Goal: Information Seeking & Learning: Find specific page/section

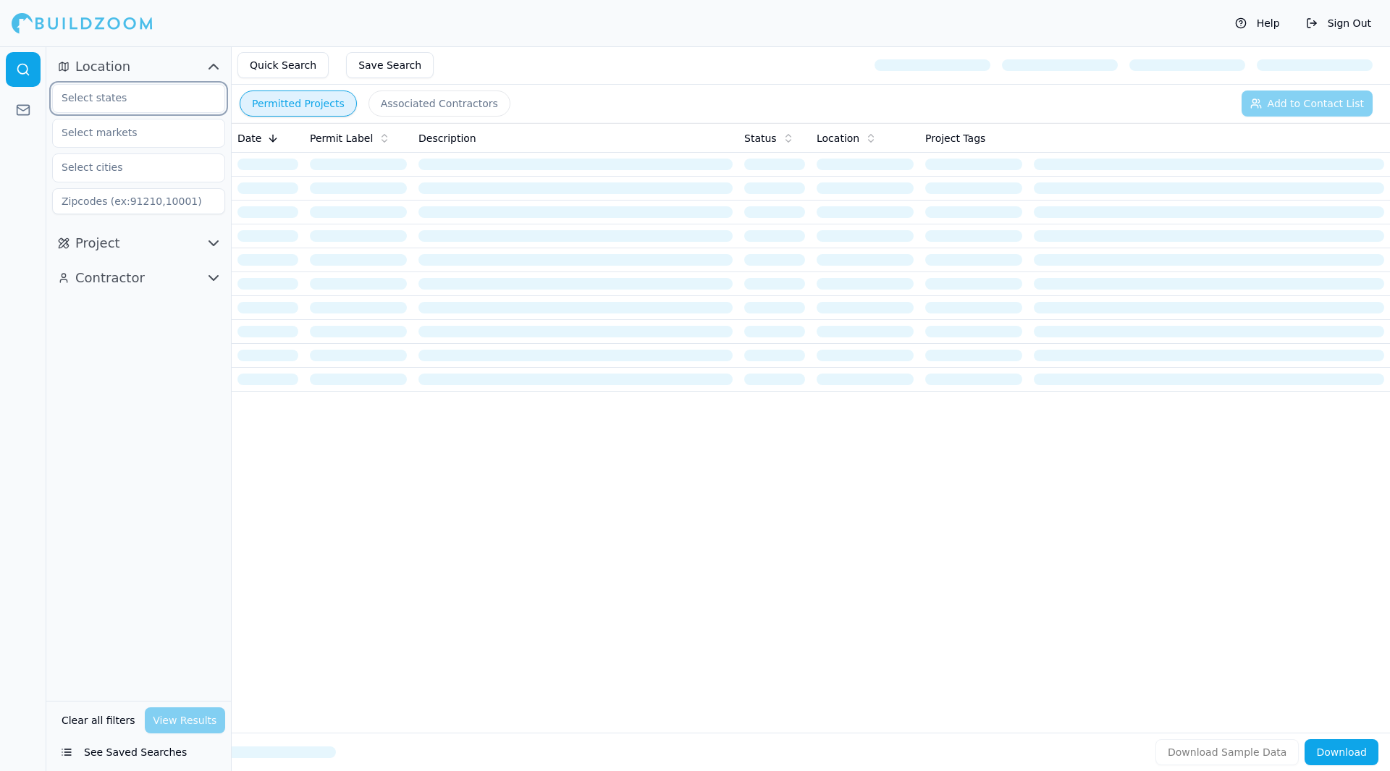
click at [140, 91] on input "text" at bounding box center [129, 98] width 153 height 26
click at [117, 133] on div "[US_STATE]" at bounding box center [139, 130] width 166 height 23
click at [140, 139] on input "text" at bounding box center [129, 132] width 153 height 26
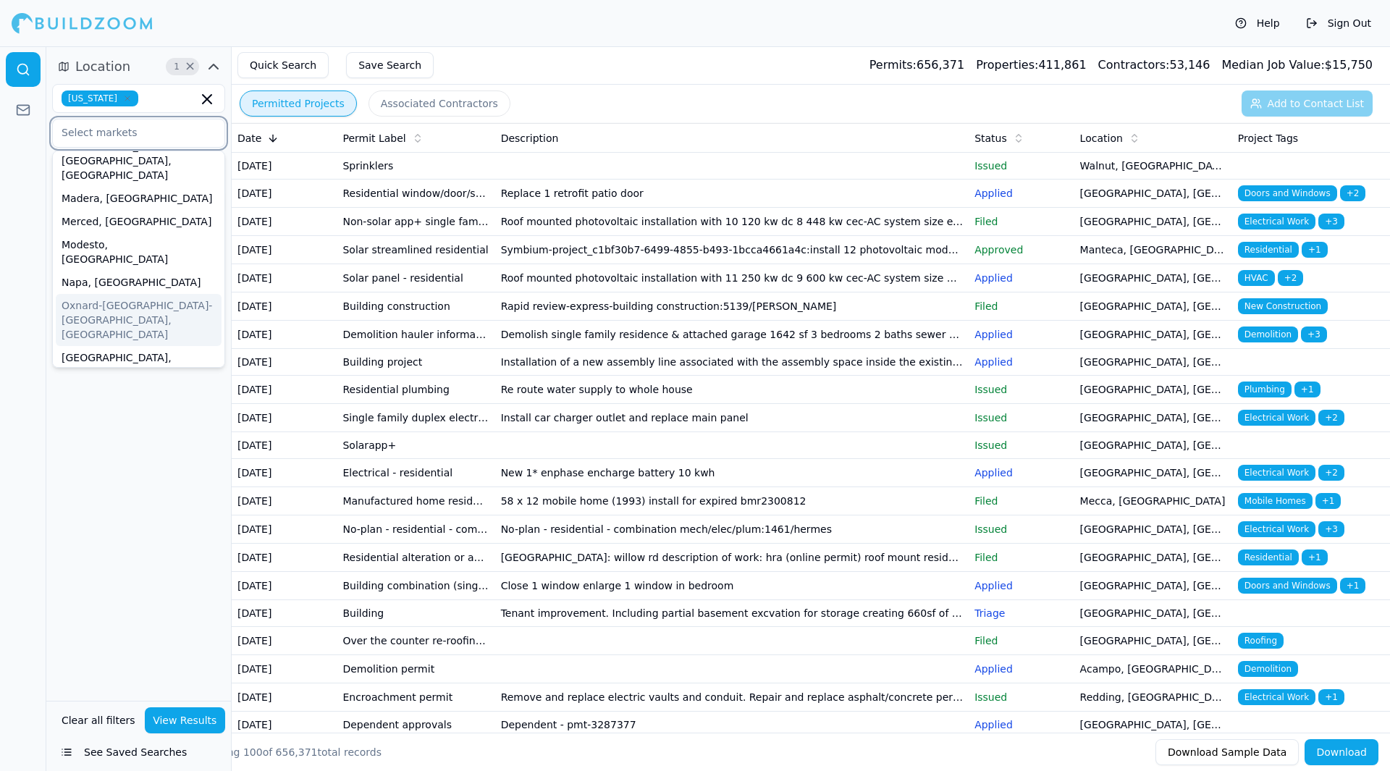
scroll to position [352, 0]
click at [132, 486] on div "[GEOGRAPHIC_DATA]-[GEOGRAPHIC_DATA]-[GEOGRAPHIC_DATA], [GEOGRAPHIC_DATA]" at bounding box center [139, 519] width 166 height 67
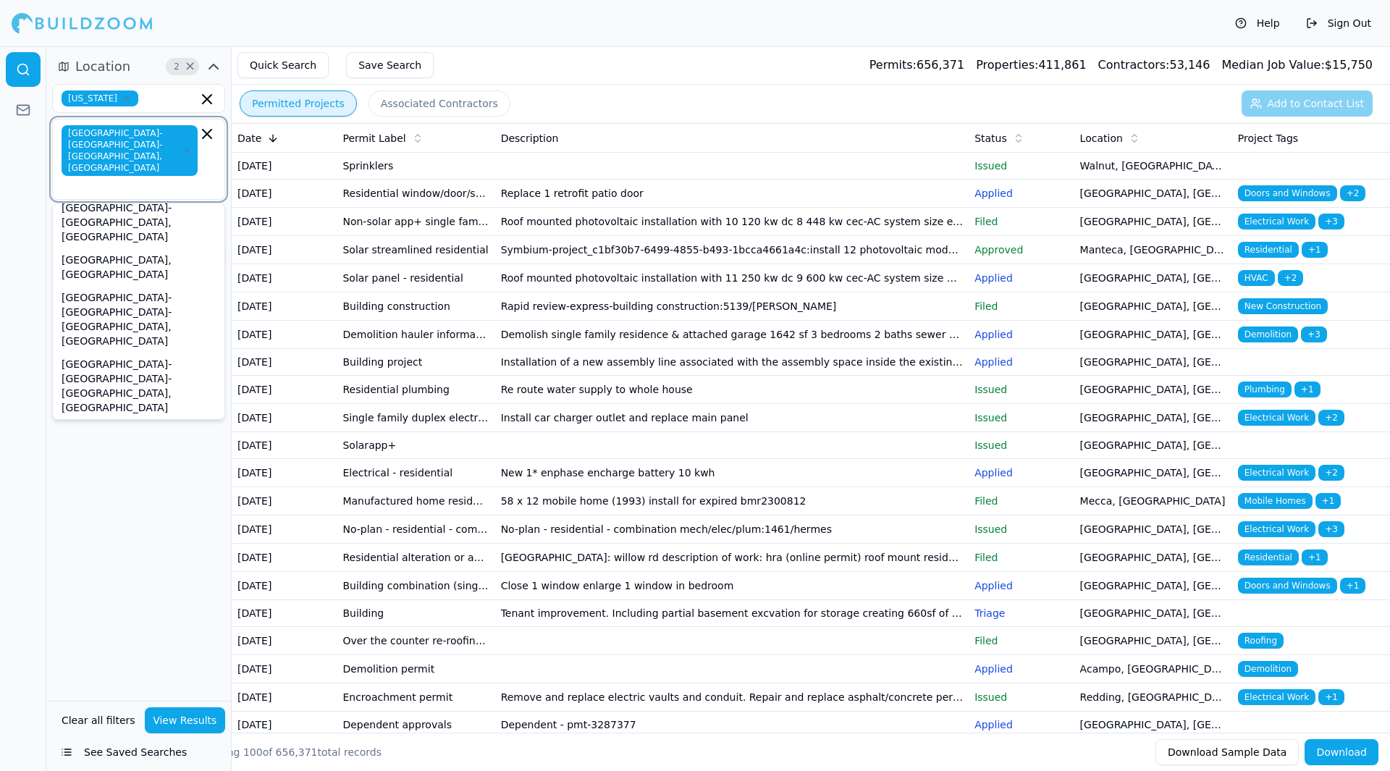
scroll to position [656, 0]
click at [6, 348] on div at bounding box center [23, 408] width 46 height 725
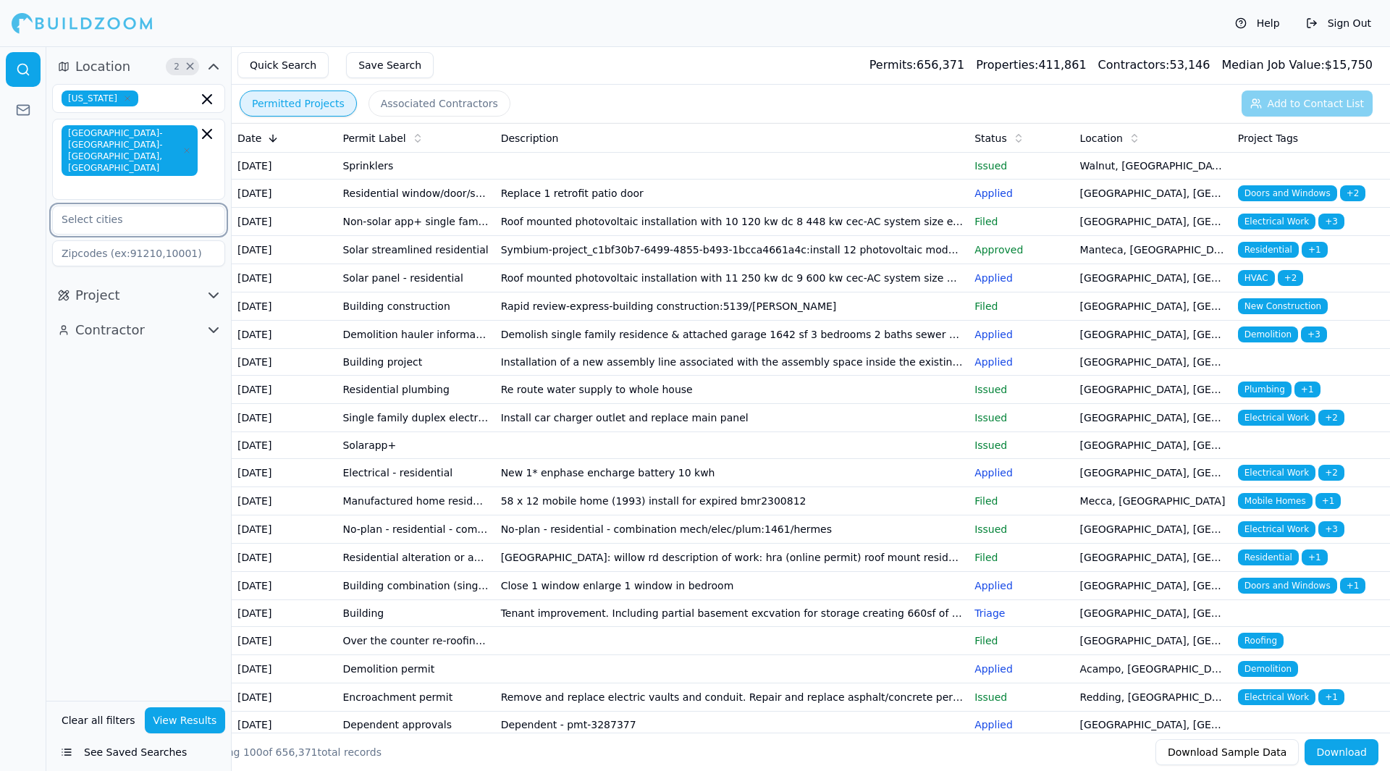
click at [156, 206] on input "text" at bounding box center [129, 219] width 153 height 26
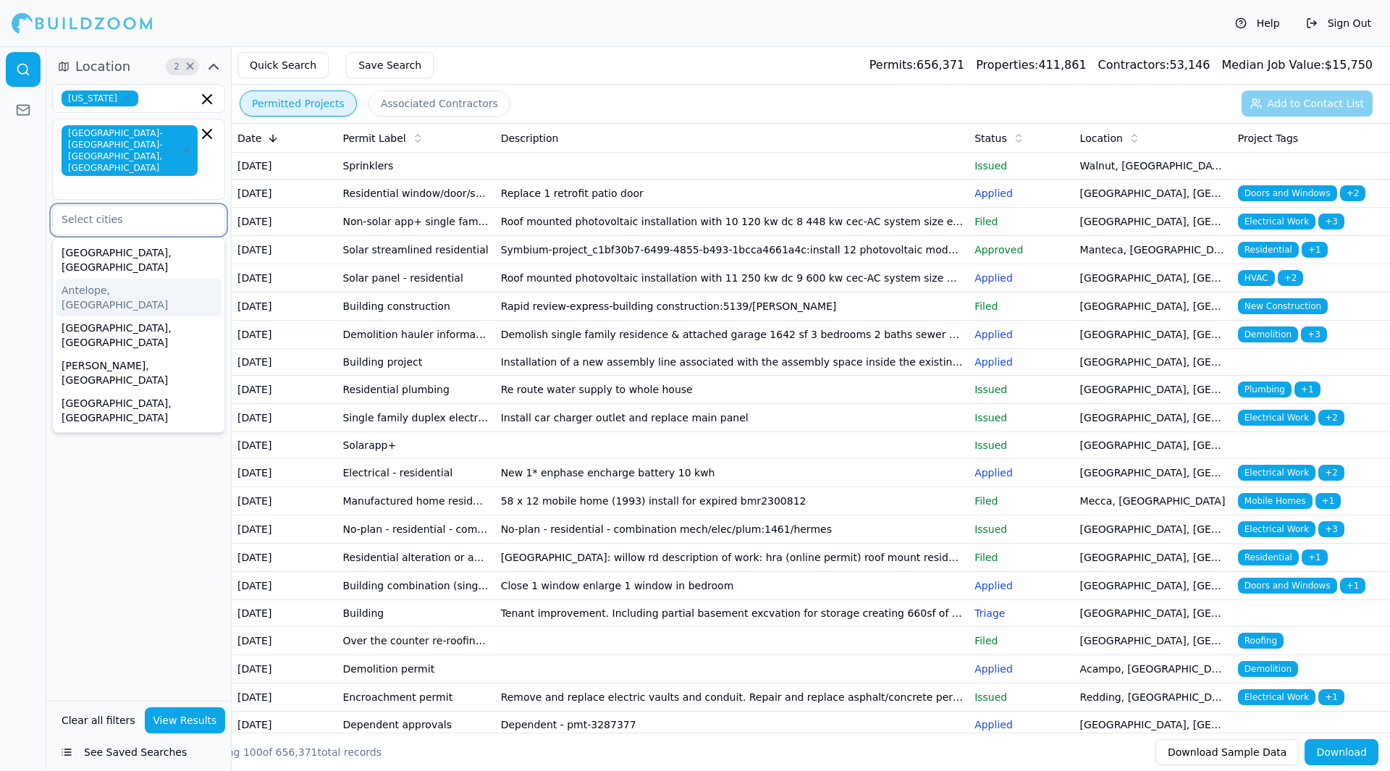
click at [103, 279] on div "Antelope, [GEOGRAPHIC_DATA]" at bounding box center [139, 298] width 166 height 38
click at [99, 392] on div "[GEOGRAPHIC_DATA], [GEOGRAPHIC_DATA]" at bounding box center [139, 411] width 166 height 38
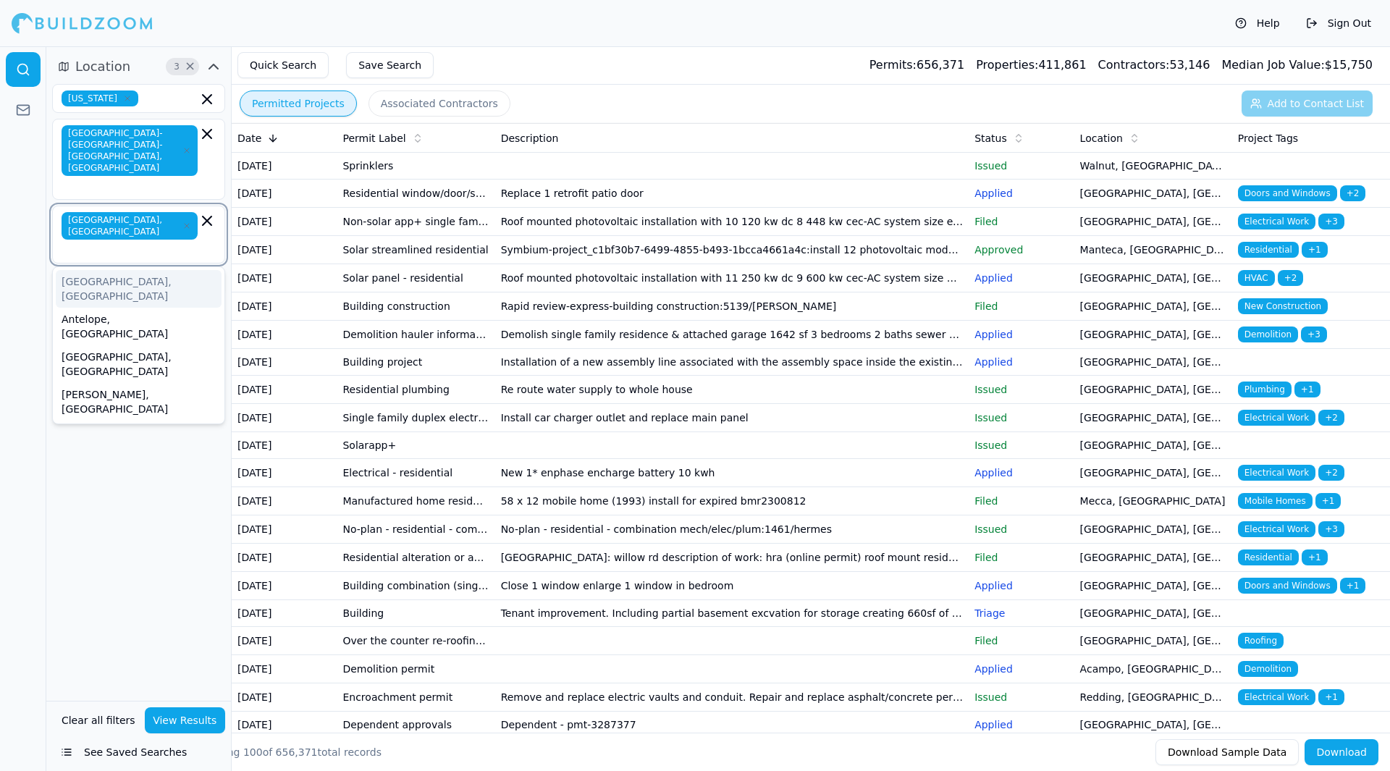
click at [204, 212] on icon "button" at bounding box center [206, 220] width 17 height 17
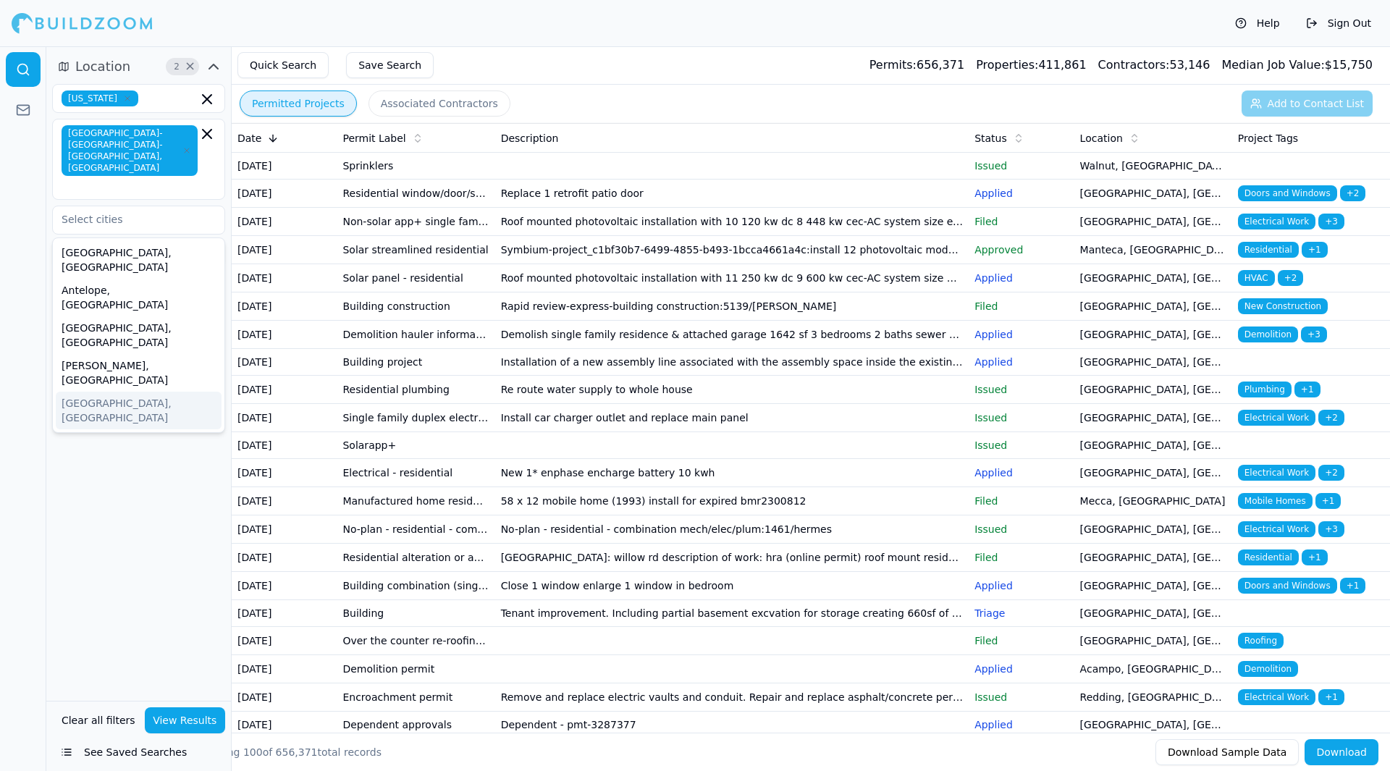
click at [121, 364] on div "Location 2 × [US_STATE] [GEOGRAPHIC_DATA]-[GEOGRAPHIC_DATA]-[GEOGRAPHIC_DATA], …" at bounding box center [138, 373] width 185 height 654
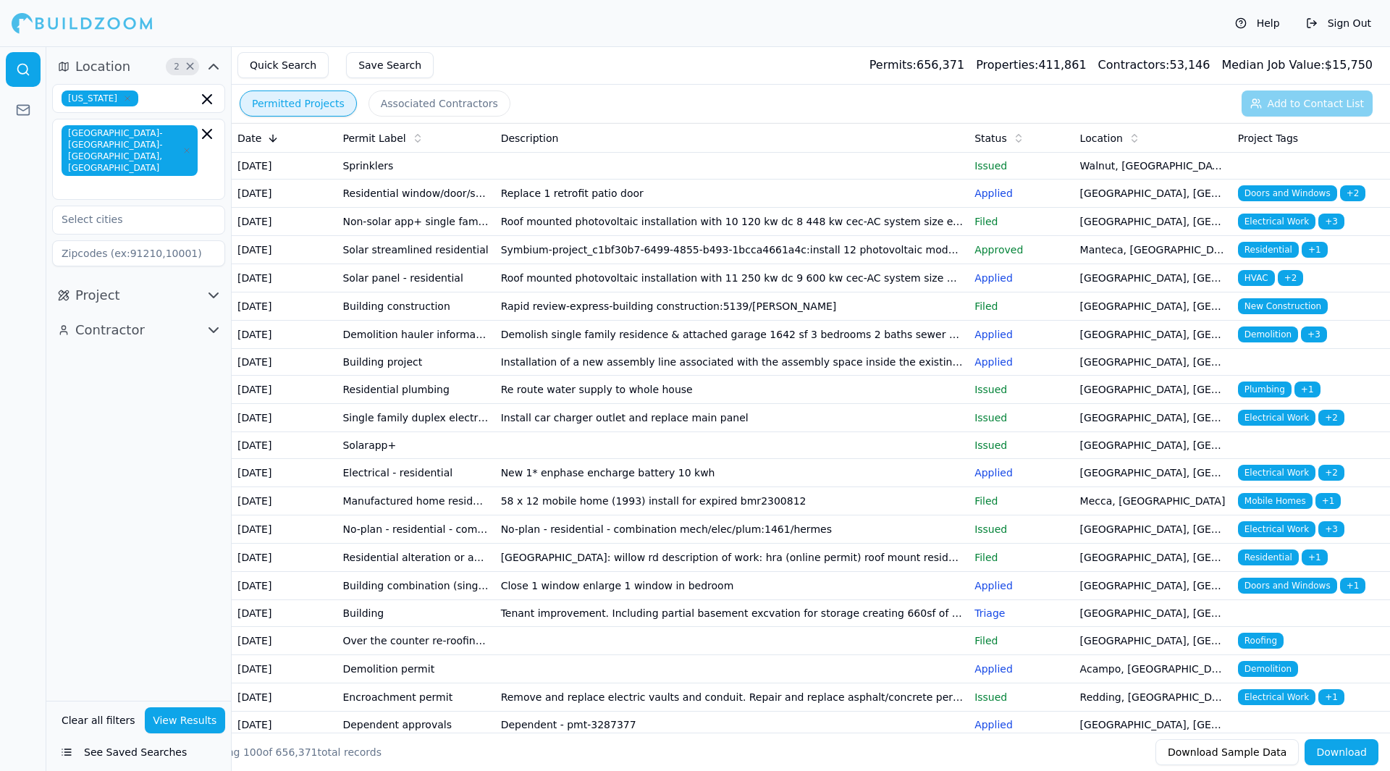
click at [212, 287] on icon "button" at bounding box center [213, 295] width 17 height 17
click at [166, 348] on input "text" at bounding box center [129, 361] width 153 height 26
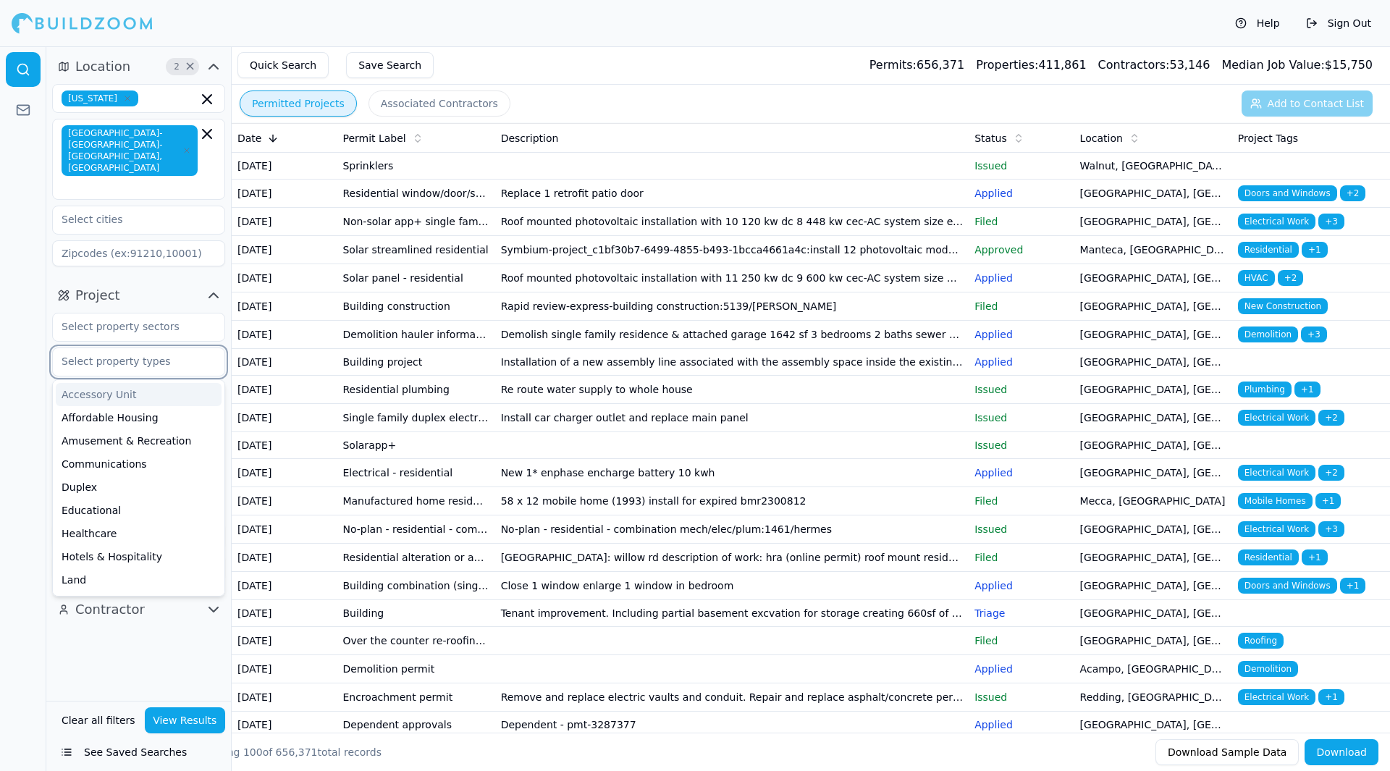
click at [166, 348] on input "text" at bounding box center [129, 361] width 153 height 26
click at [14, 337] on div at bounding box center [23, 408] width 46 height 725
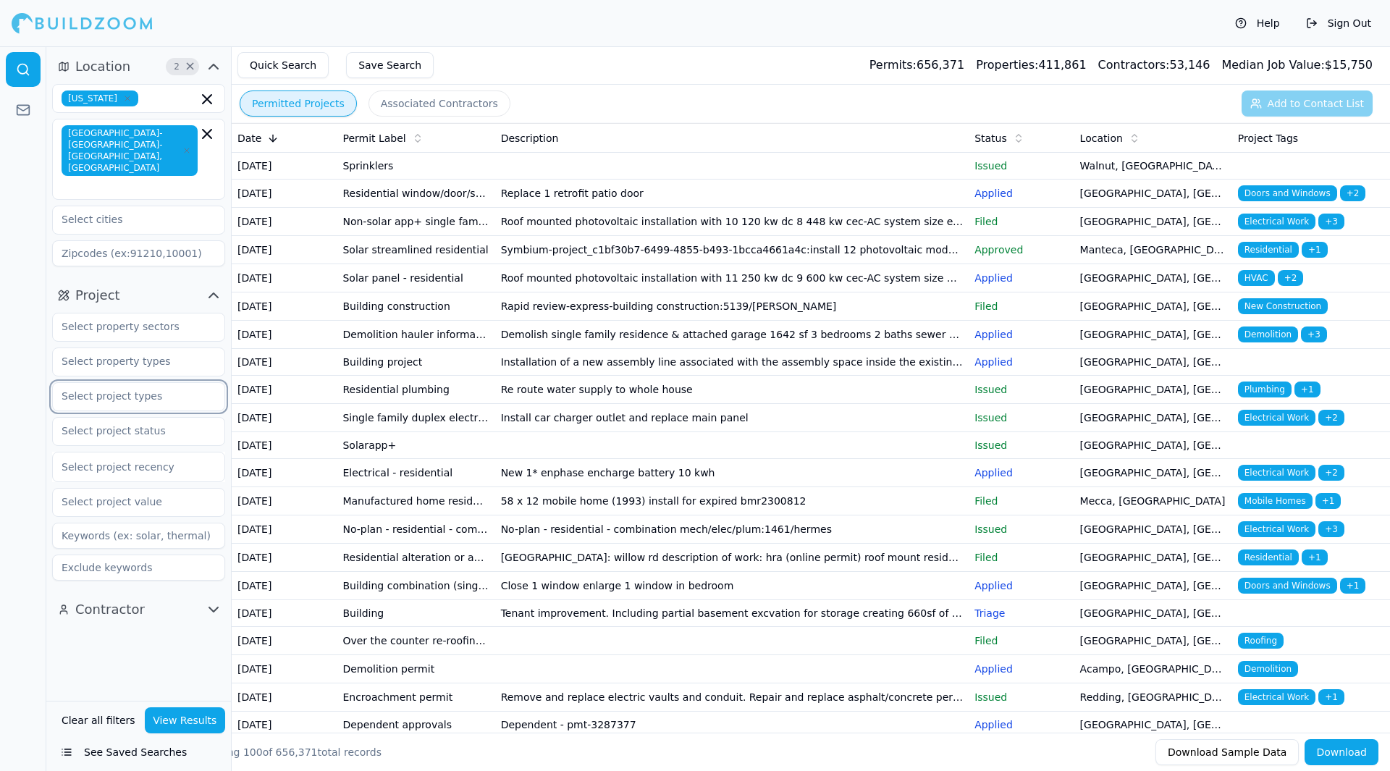
click at [115, 383] on input "text" at bounding box center [129, 396] width 153 height 26
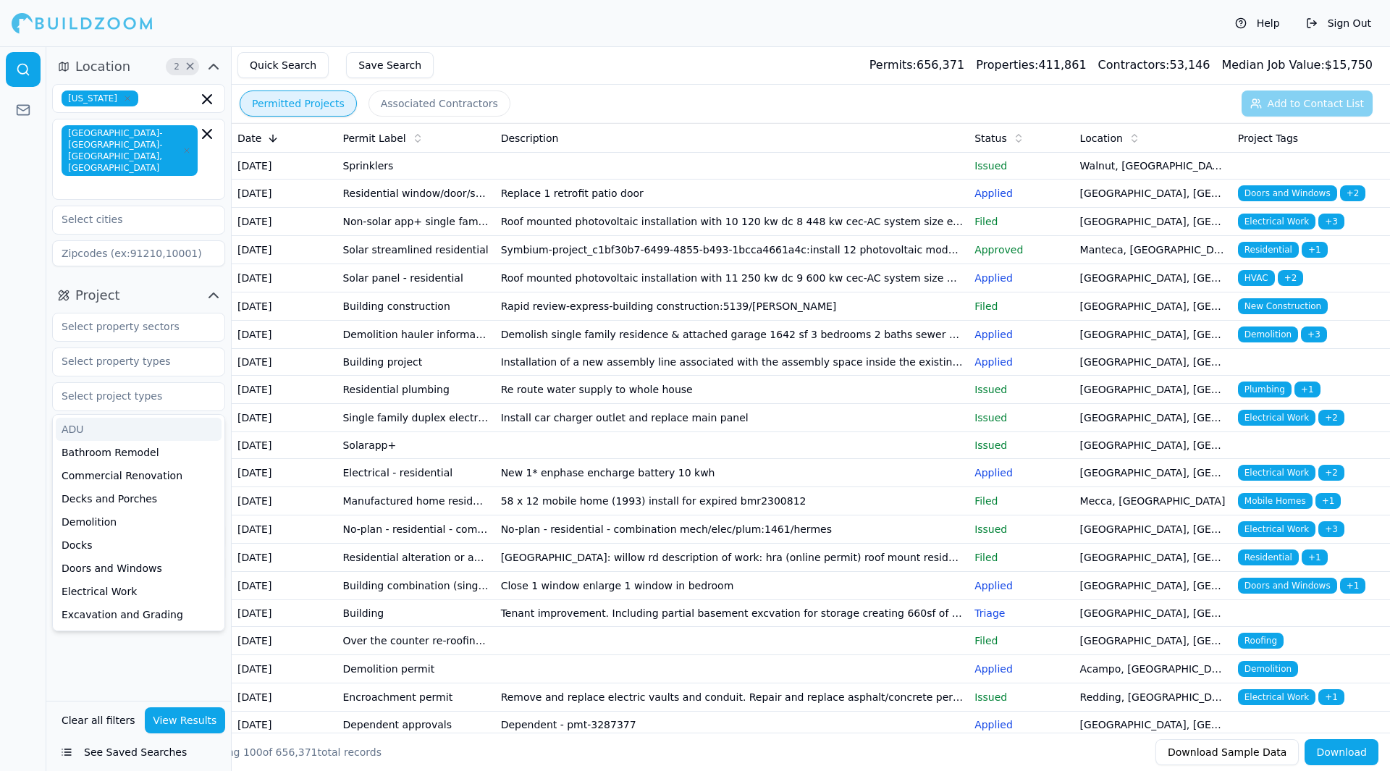
click at [22, 408] on div at bounding box center [23, 408] width 46 height 725
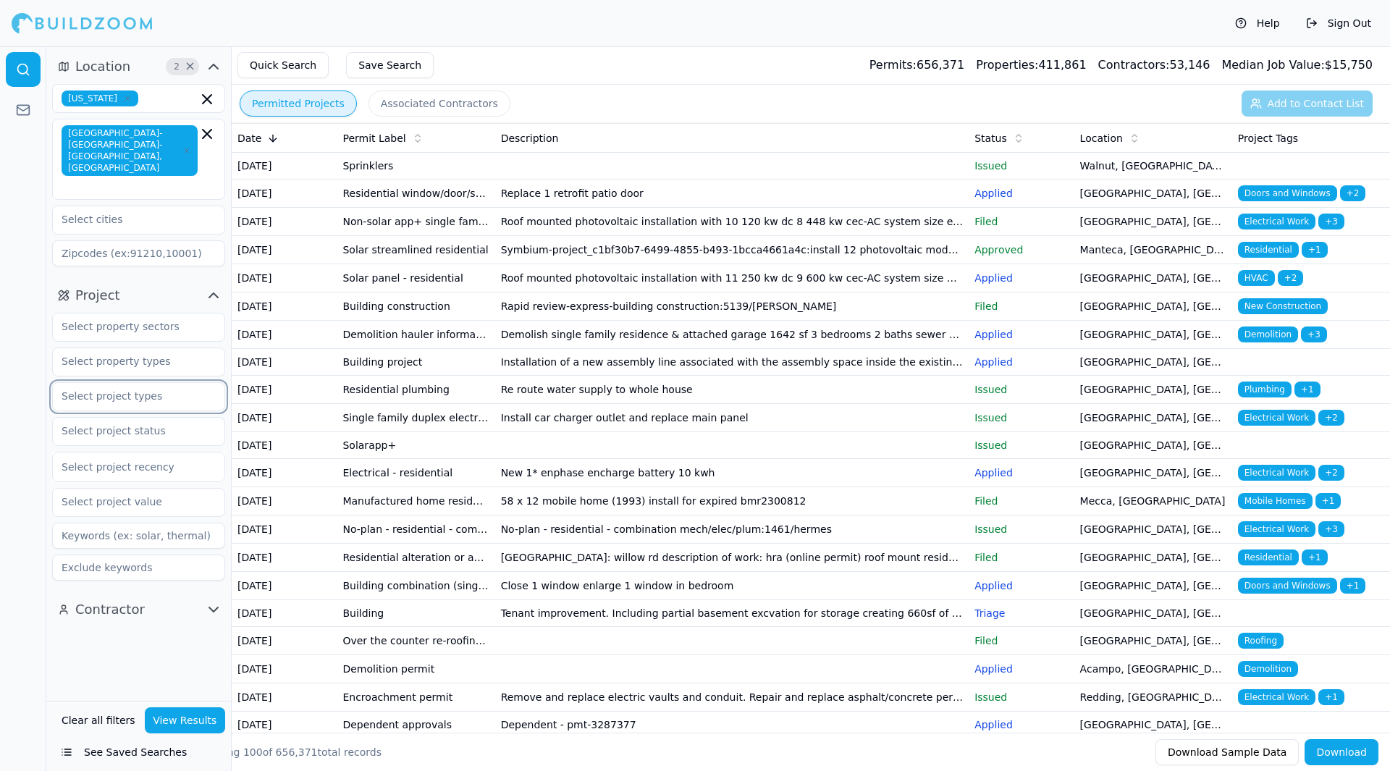
click at [132, 383] on input "text" at bounding box center [129, 396] width 153 height 26
type input "pli"
click at [157, 418] on div "Plumbing" at bounding box center [139, 429] width 166 height 23
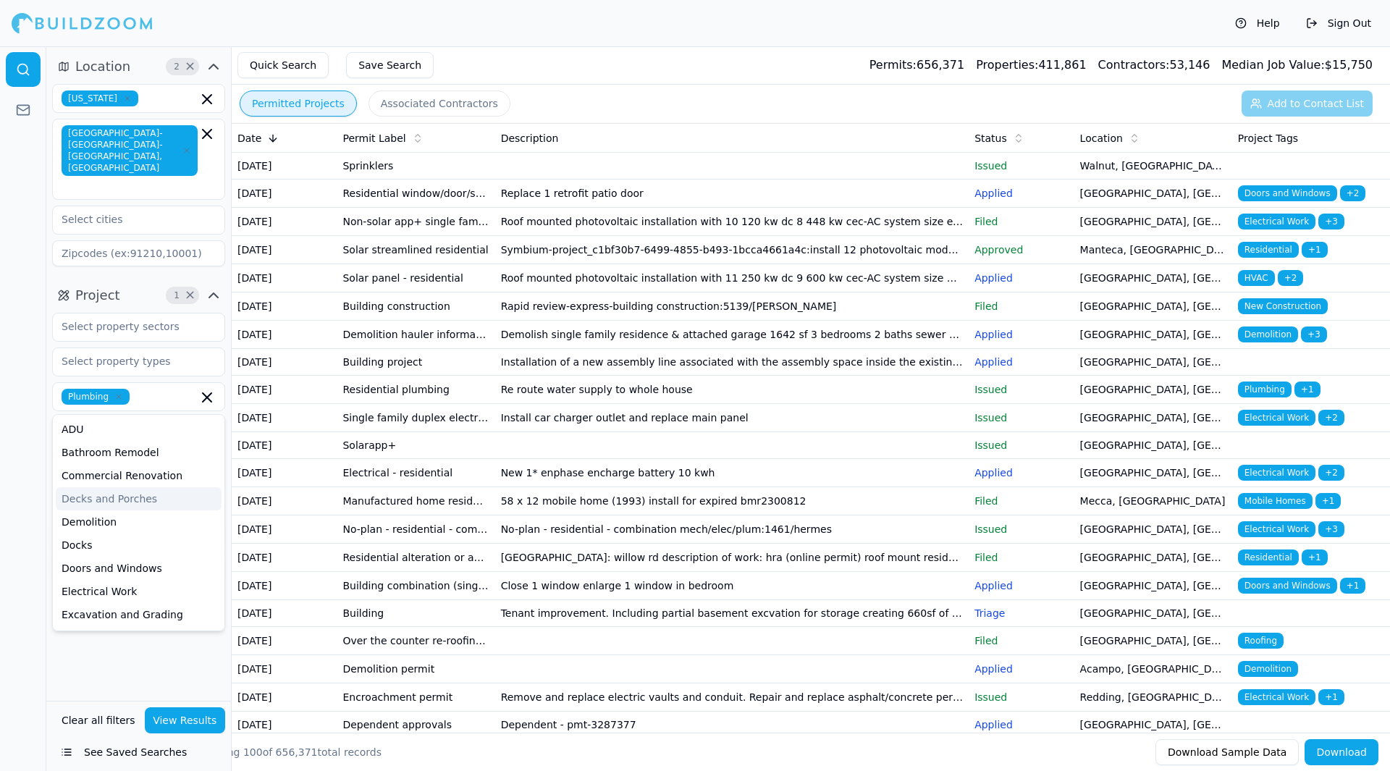
click at [28, 493] on div at bounding box center [23, 408] width 46 height 725
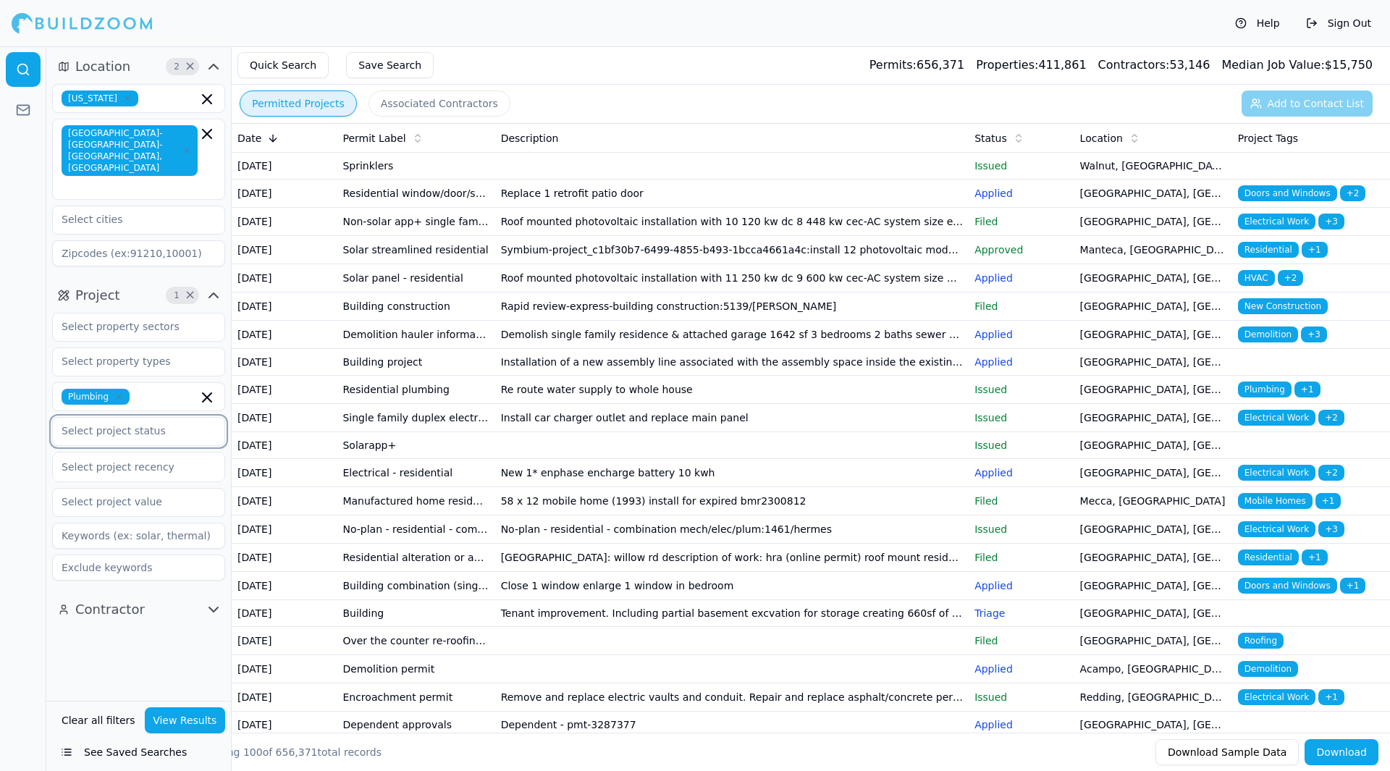
click at [126, 418] on input "text" at bounding box center [129, 431] width 153 height 26
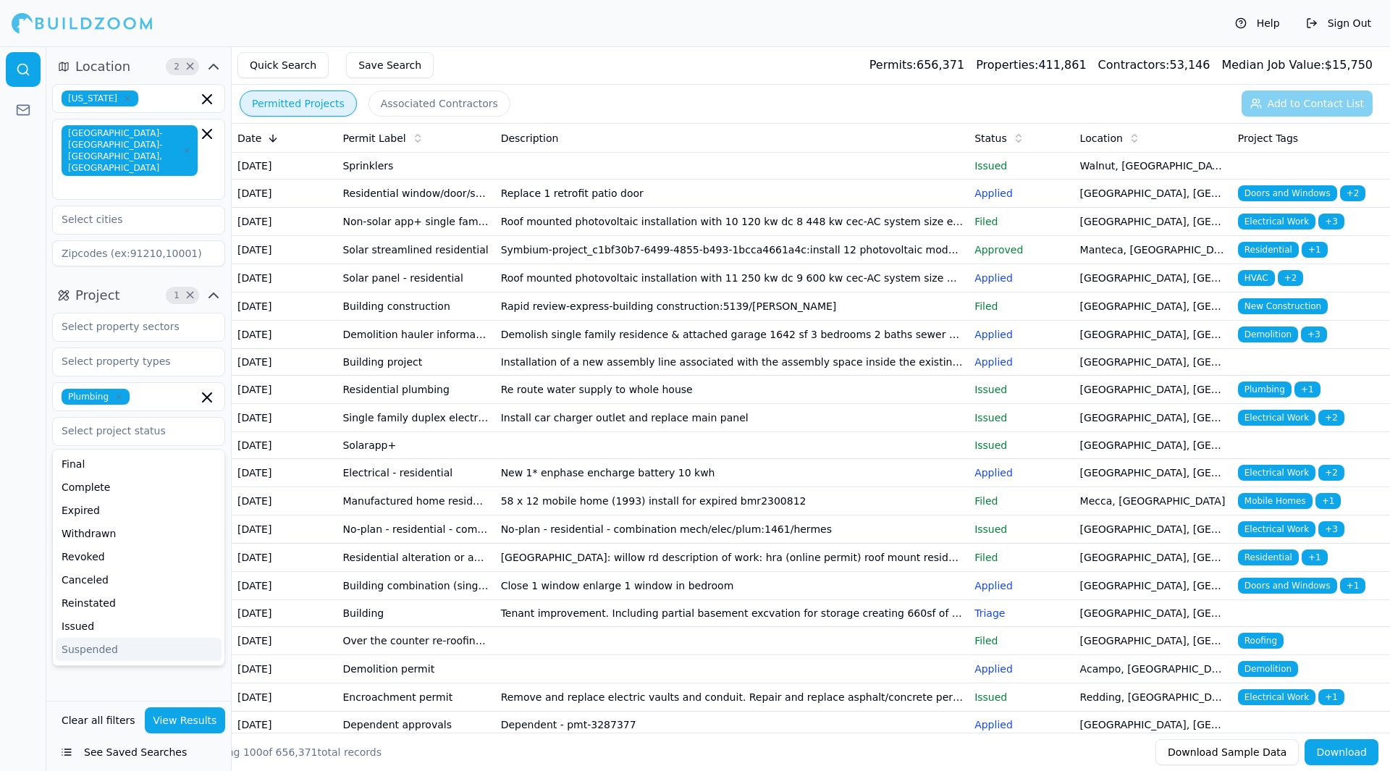
click at [20, 579] on div at bounding box center [23, 408] width 46 height 725
click at [147, 460] on div at bounding box center [139, 467] width 154 height 14
click at [47, 484] on div "Project 1 × Plumbing 7 results available. Use Up and Down to choose options, pr…" at bounding box center [138, 435] width 185 height 314
click at [216, 601] on icon "button" at bounding box center [213, 609] width 17 height 17
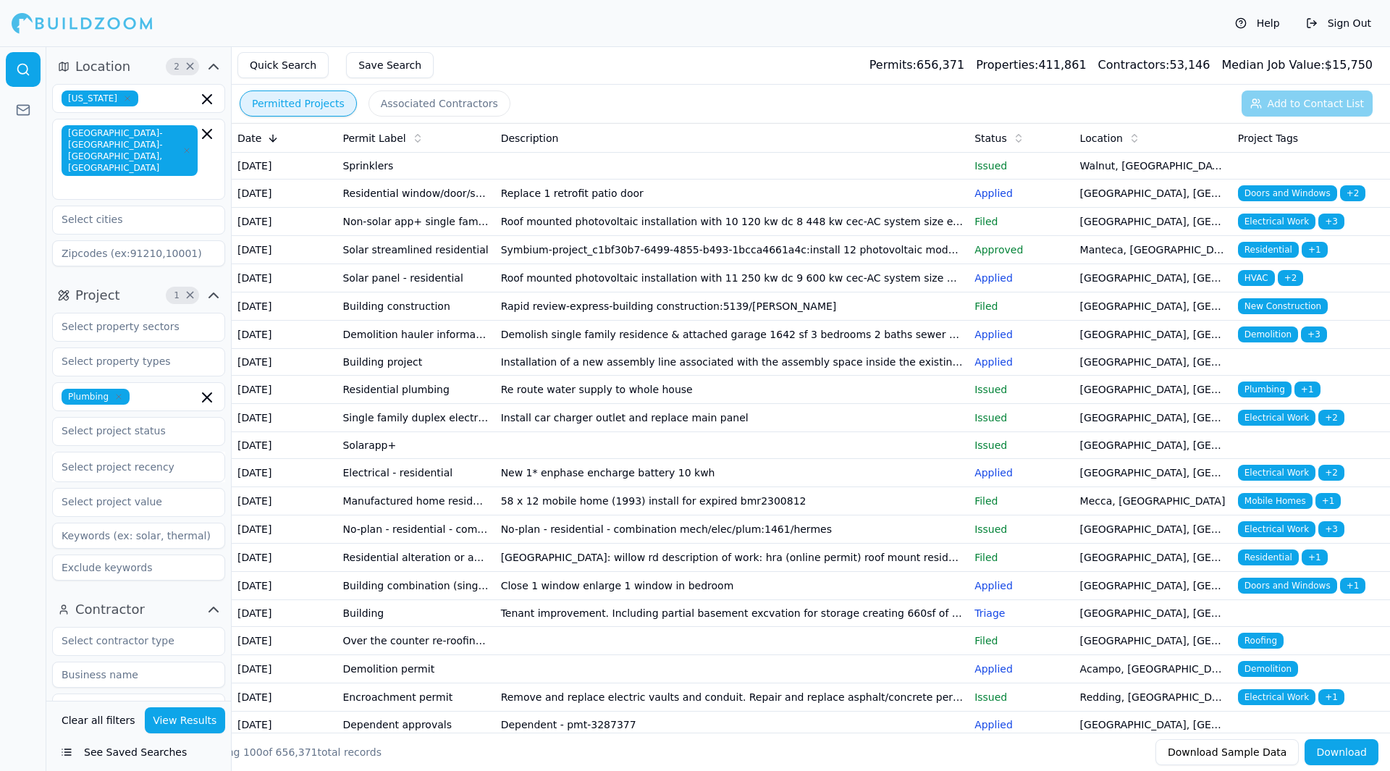
click at [180, 729] on button "View Results" at bounding box center [185, 720] width 81 height 26
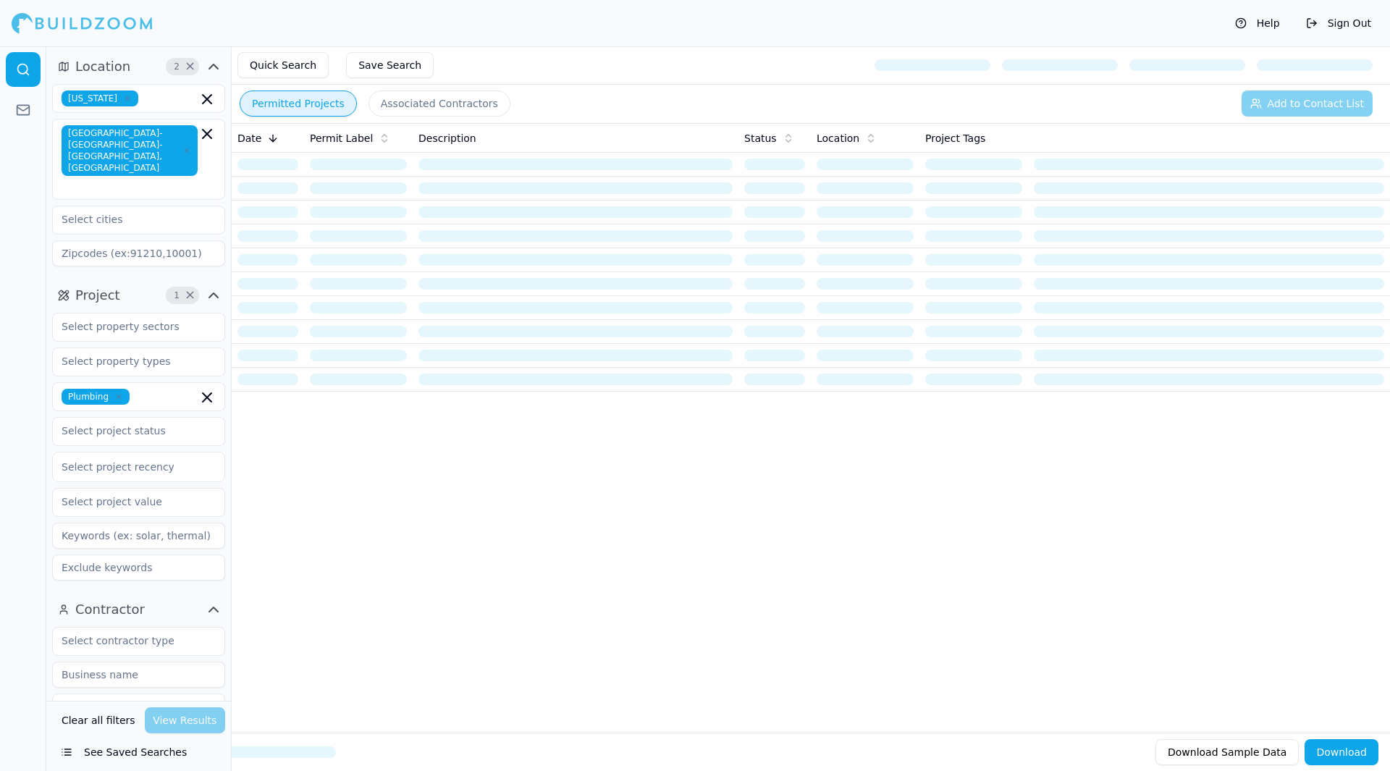
click at [195, 727] on div "Clear all filters View Results" at bounding box center [138, 720] width 173 height 26
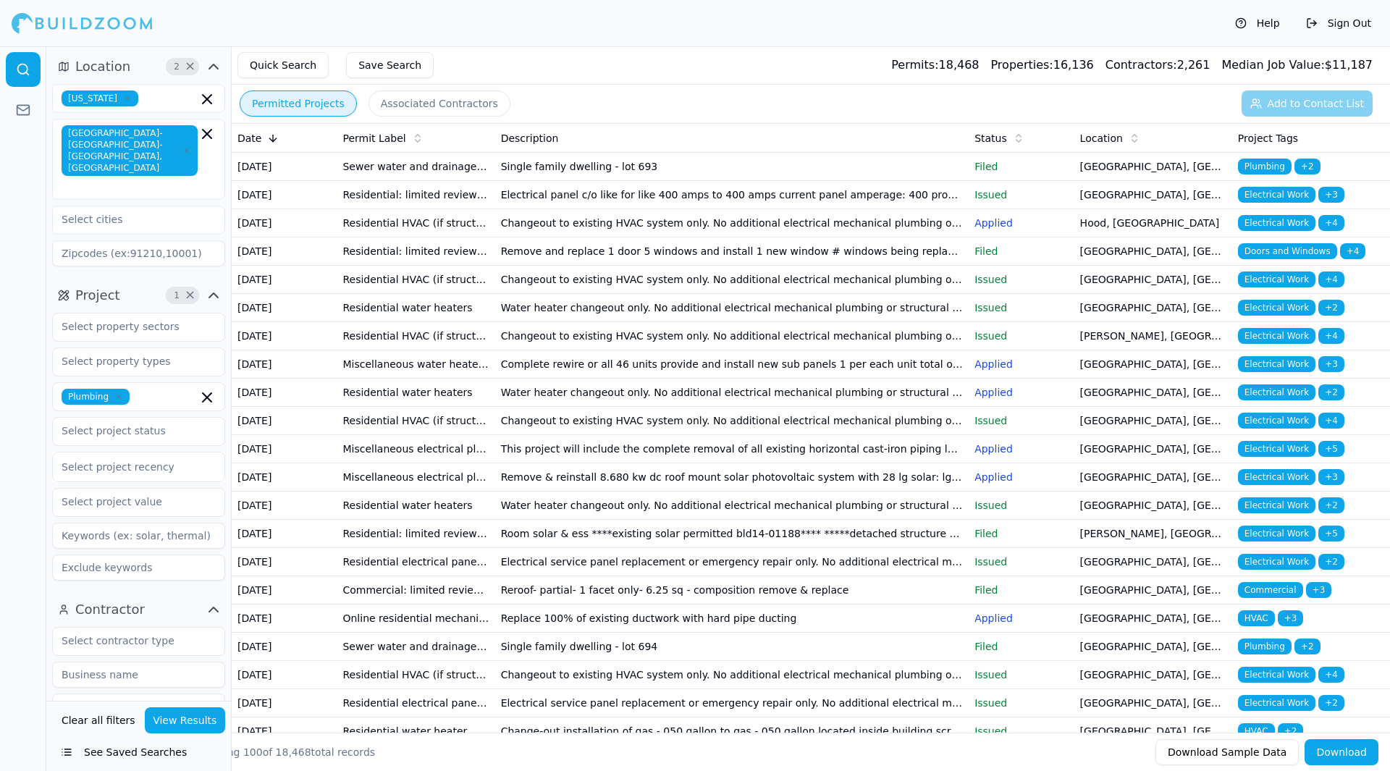
click at [449, 175] on td "Sewer water and drainage miscellaneous" at bounding box center [416, 167] width 158 height 28
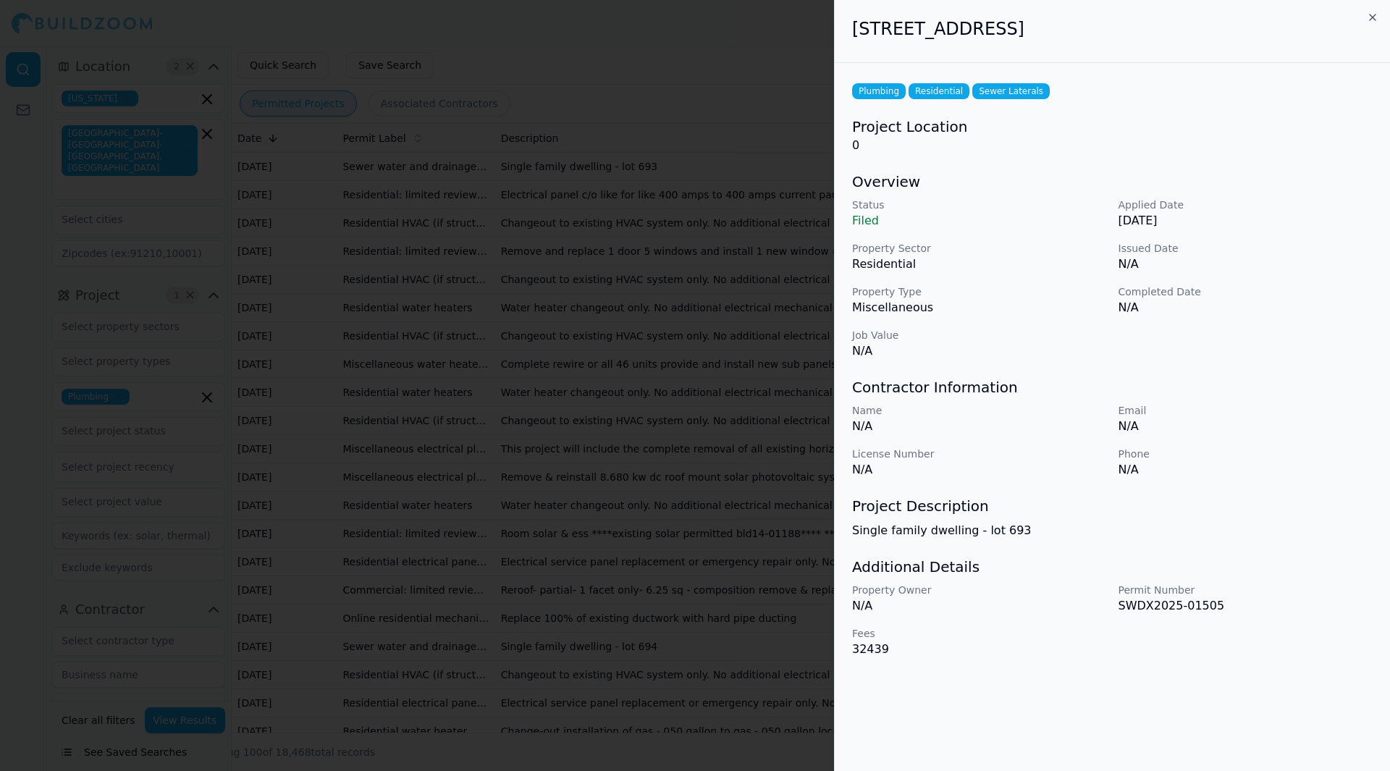
click at [1369, 17] on icon "button" at bounding box center [1373, 18] width 12 height 12
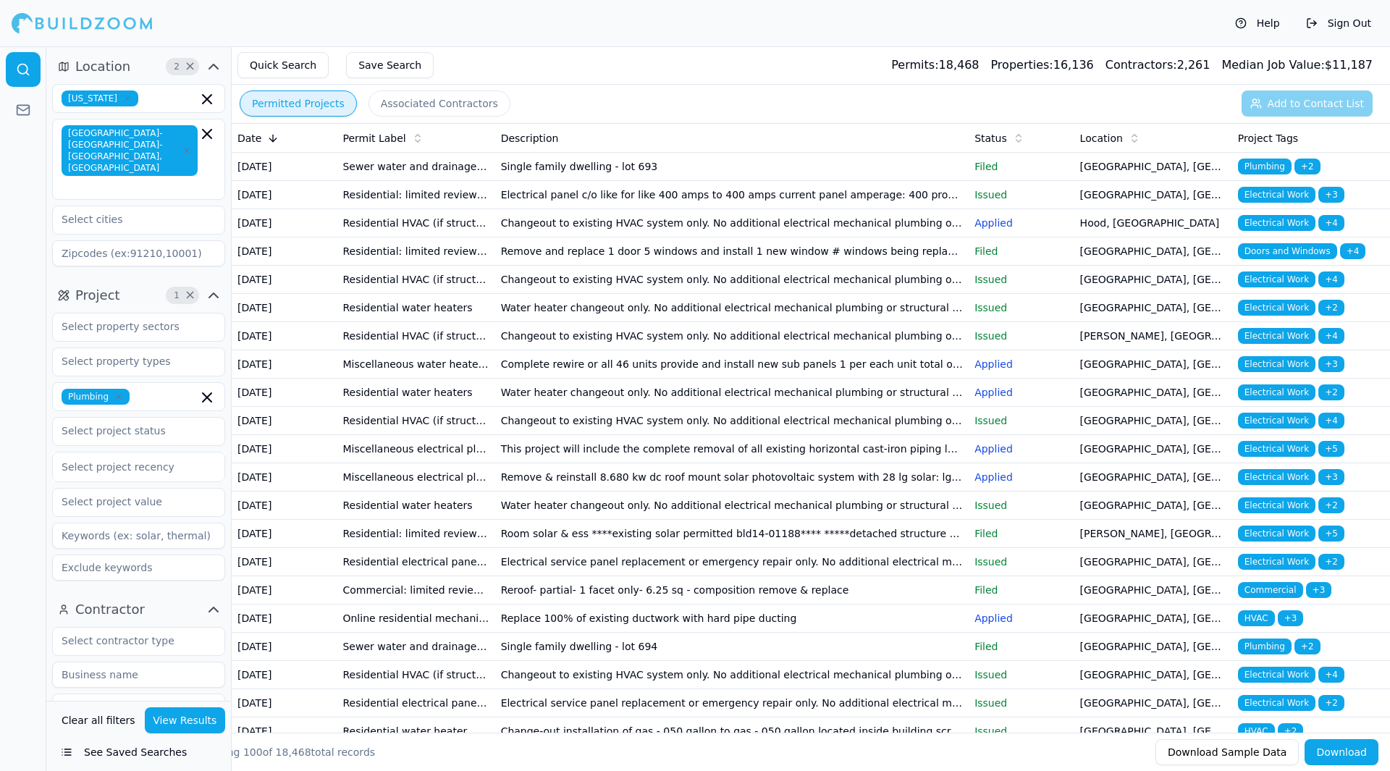
click at [804, 209] on td "Electrical panel c/o like for like 400 amps to 400 amps current panel amperage:…" at bounding box center [732, 195] width 474 height 28
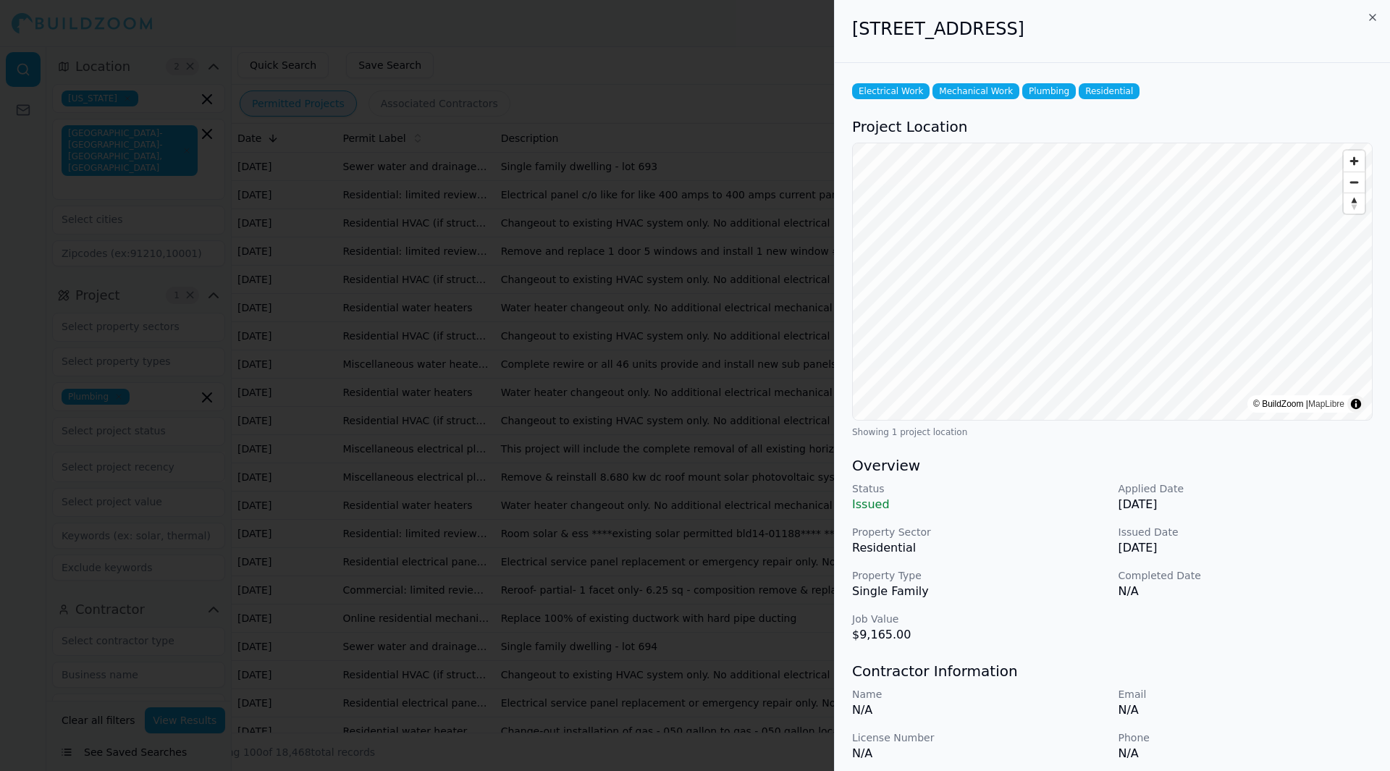
click at [1378, 12] on div "[STREET_ADDRESS]" at bounding box center [1112, 31] width 555 height 63
click at [1375, 14] on icon "button" at bounding box center [1373, 17] width 6 height 6
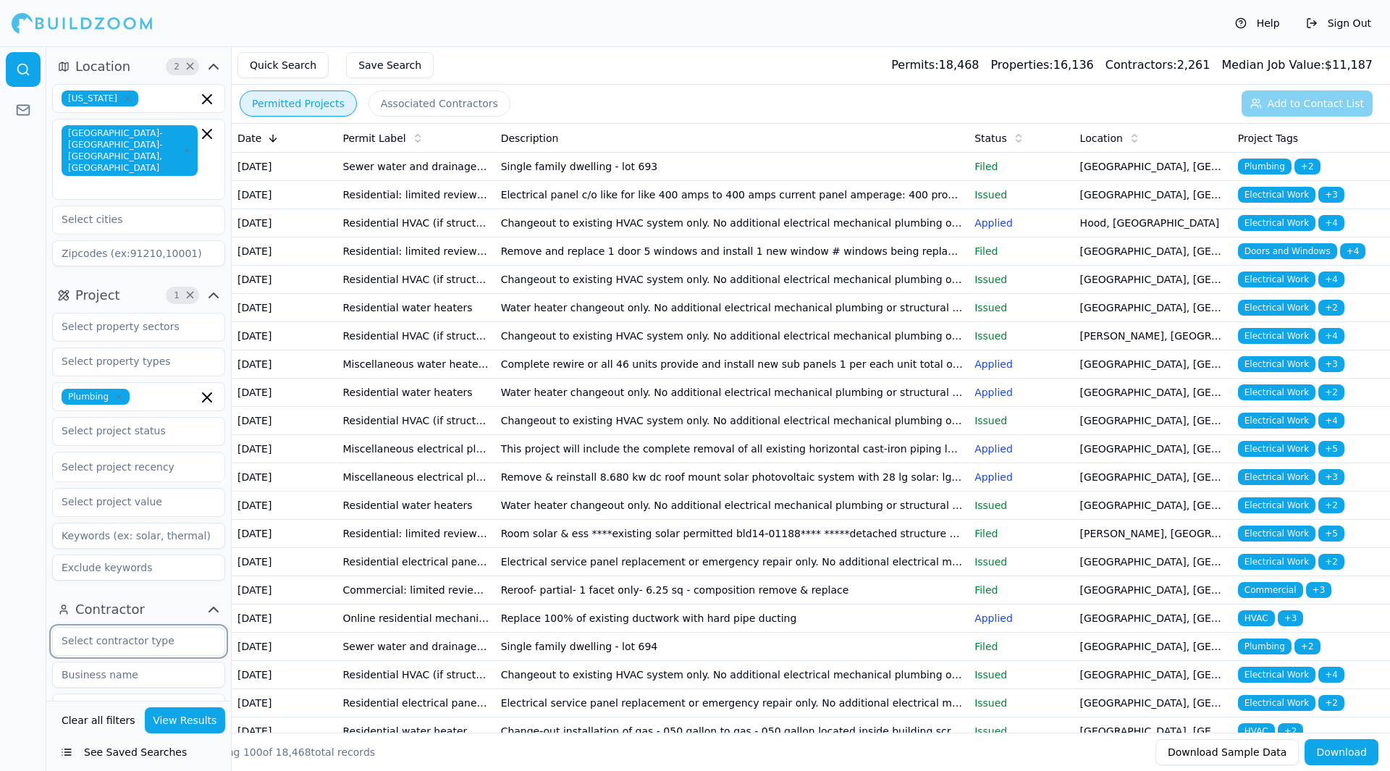
click at [171, 628] on input "text" at bounding box center [129, 641] width 153 height 26
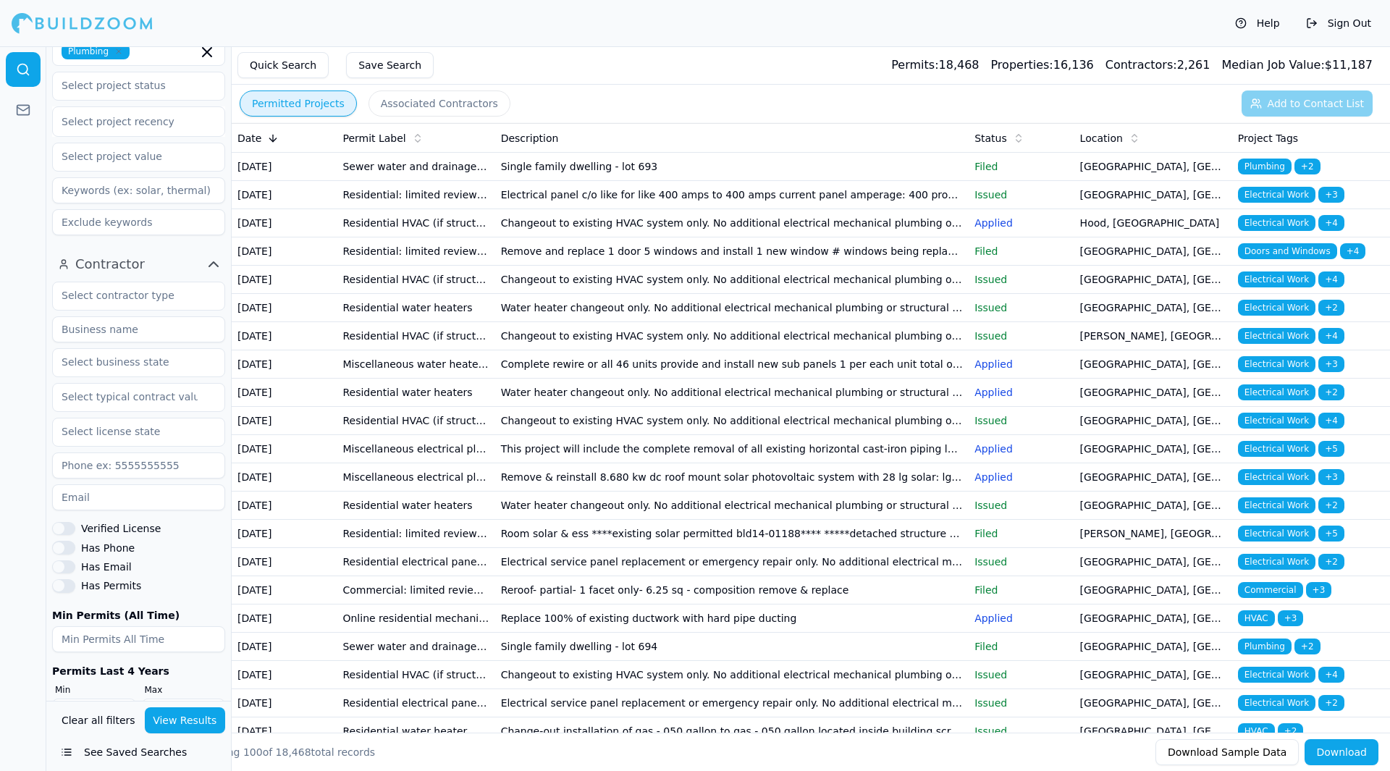
scroll to position [363, 0]
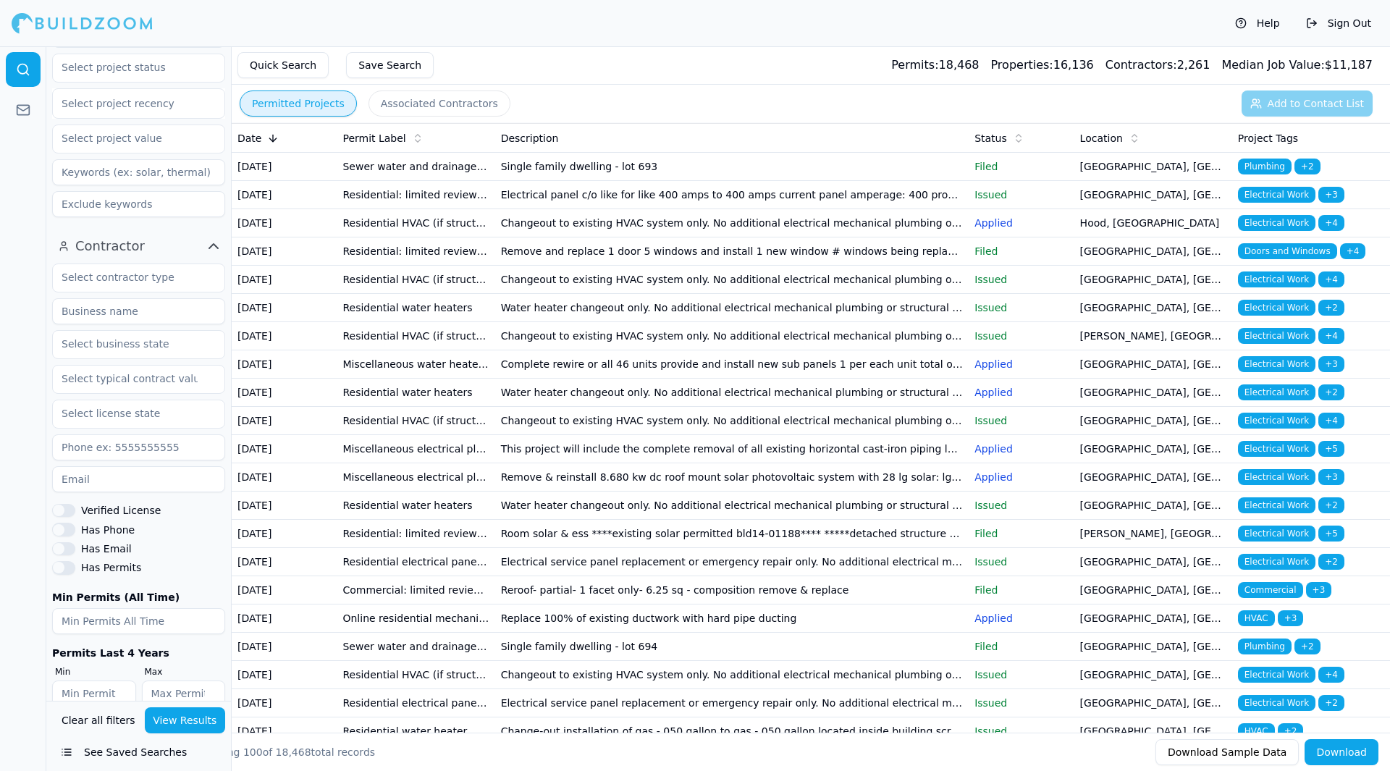
click at [62, 542] on button "Has Email" at bounding box center [63, 548] width 23 height 13
click at [201, 722] on button "View Results" at bounding box center [185, 720] width 81 height 26
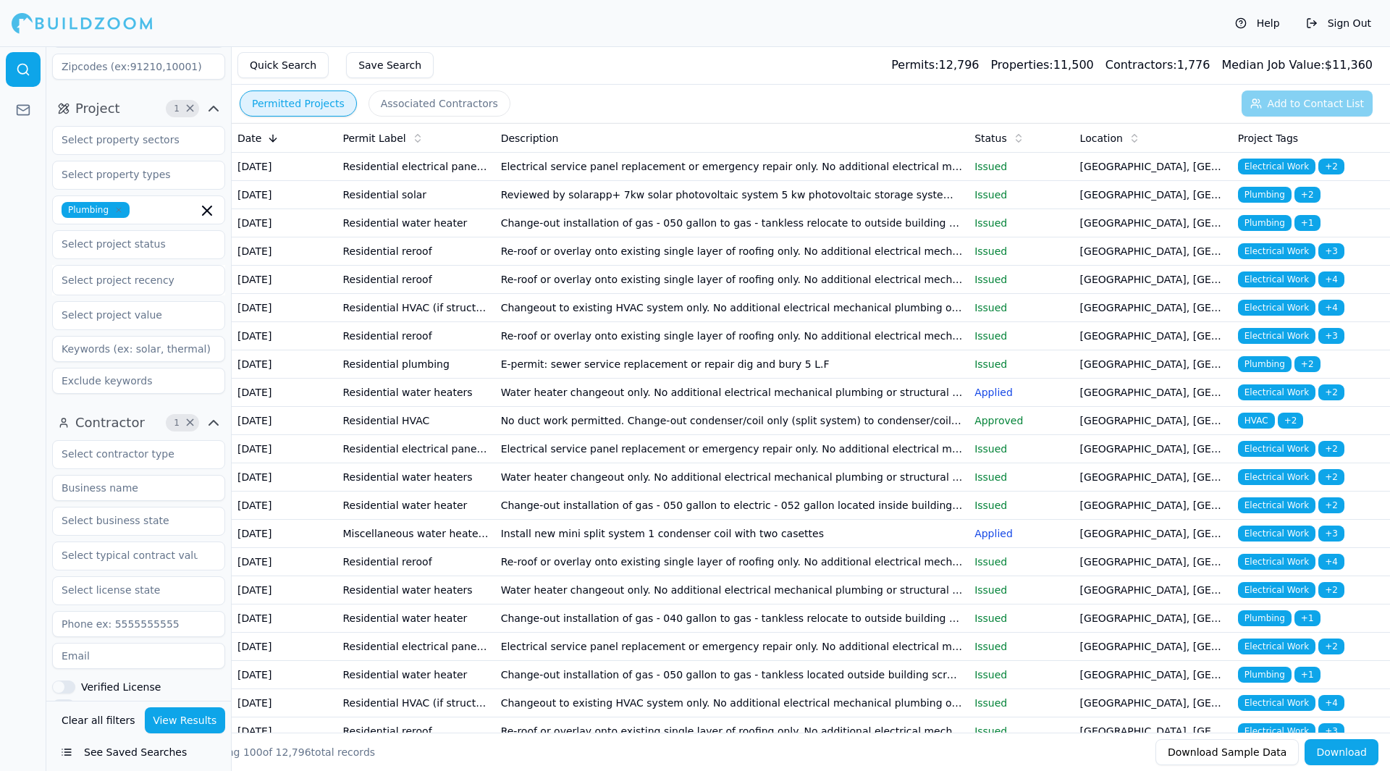
scroll to position [185, 0]
click at [140, 370] on input at bounding box center [138, 383] width 173 height 26
click at [19, 375] on div at bounding box center [23, 408] width 46 height 725
click at [117, 370] on input "plumbing" at bounding box center [138, 383] width 173 height 26
type input "p"
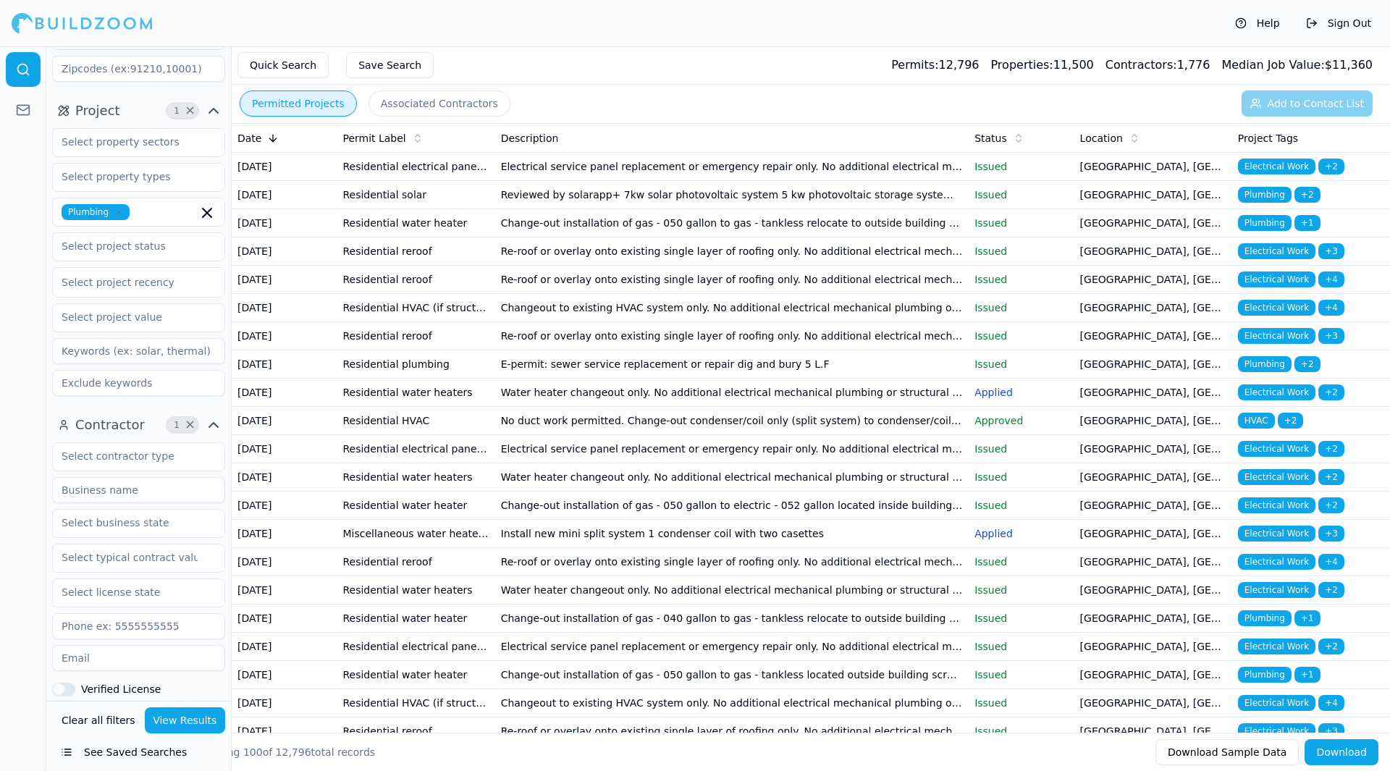
click at [149, 338] on input at bounding box center [138, 351] width 173 height 26
click at [129, 339] on input "plumbing" at bounding box center [138, 351] width 173 height 26
click at [196, 716] on button "View Results" at bounding box center [185, 720] width 81 height 26
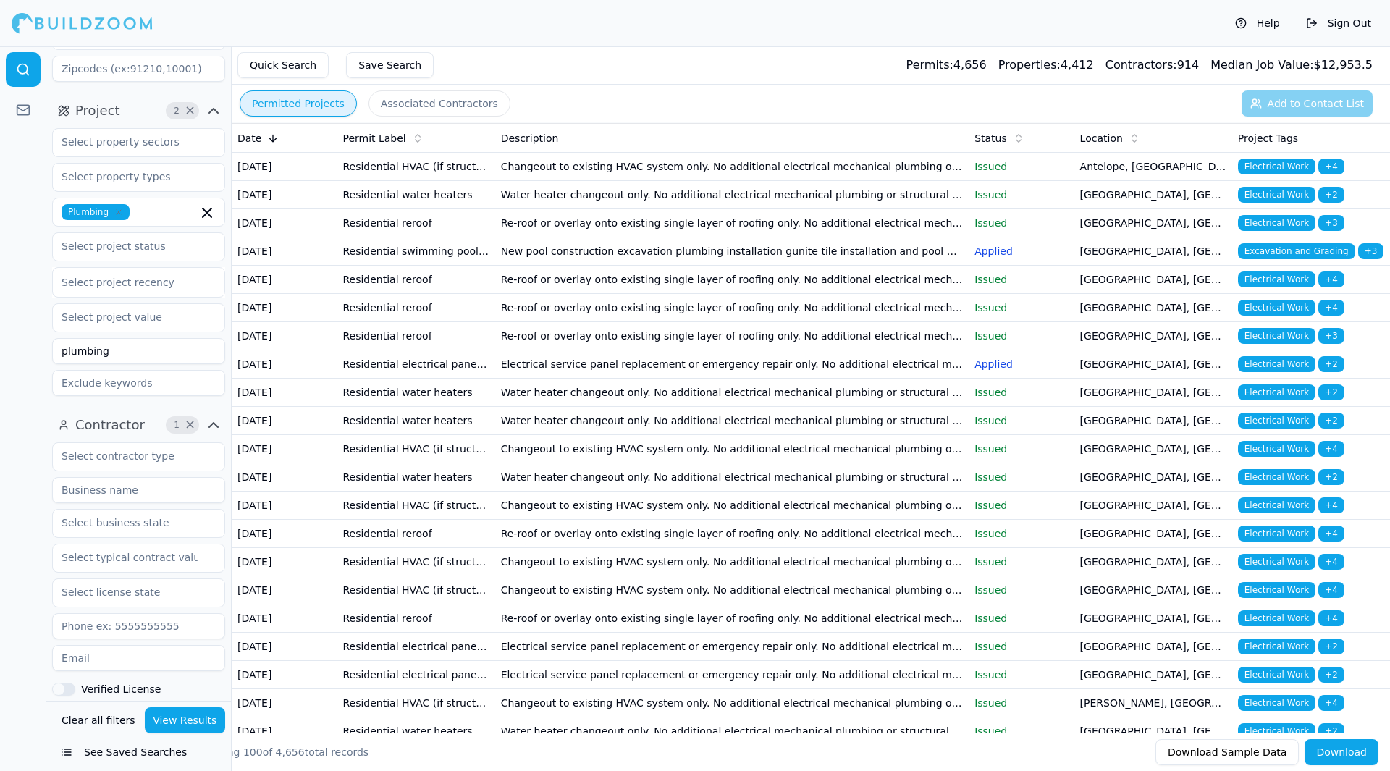
click at [625, 200] on td "Water heater changeout only. No additional electrical mechanical plumbing or st…" at bounding box center [732, 195] width 474 height 28
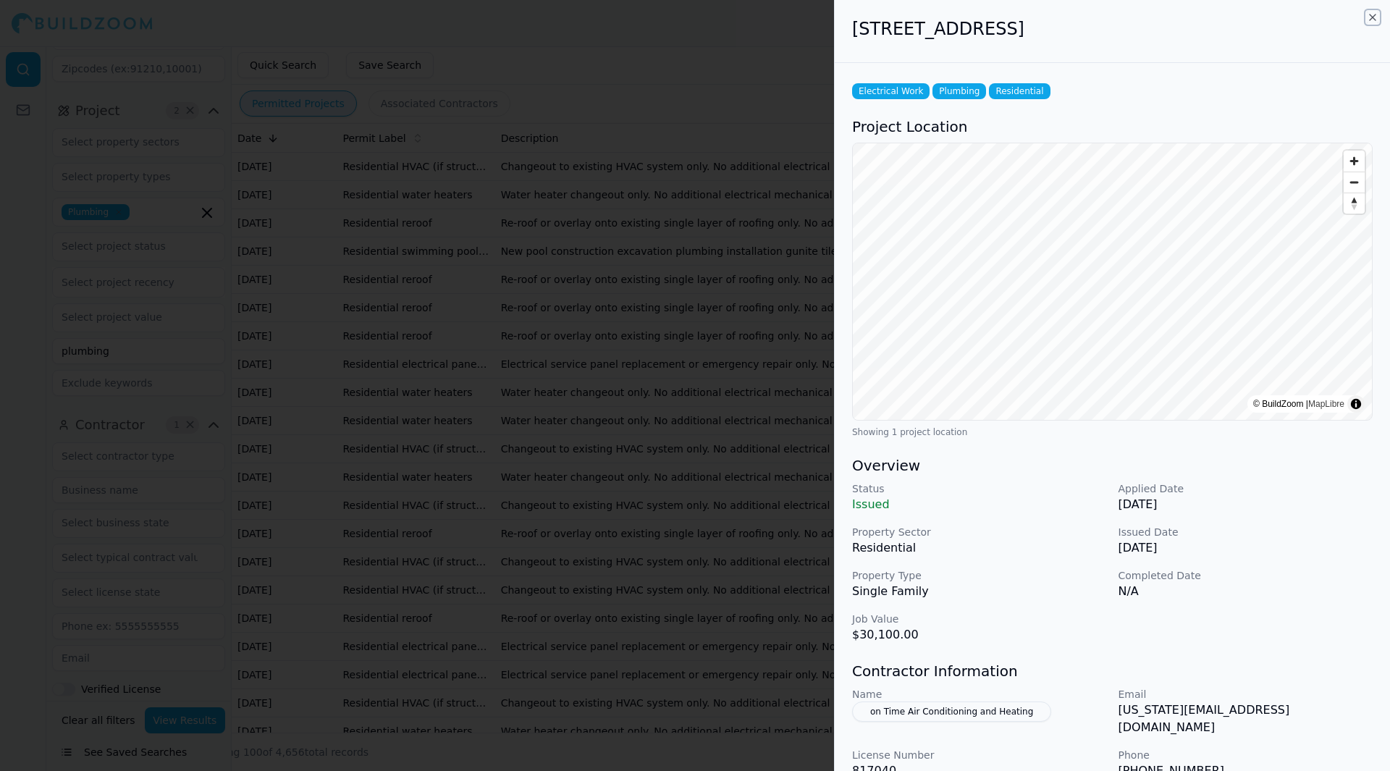
click at [1375, 12] on icon "button" at bounding box center [1373, 18] width 12 height 12
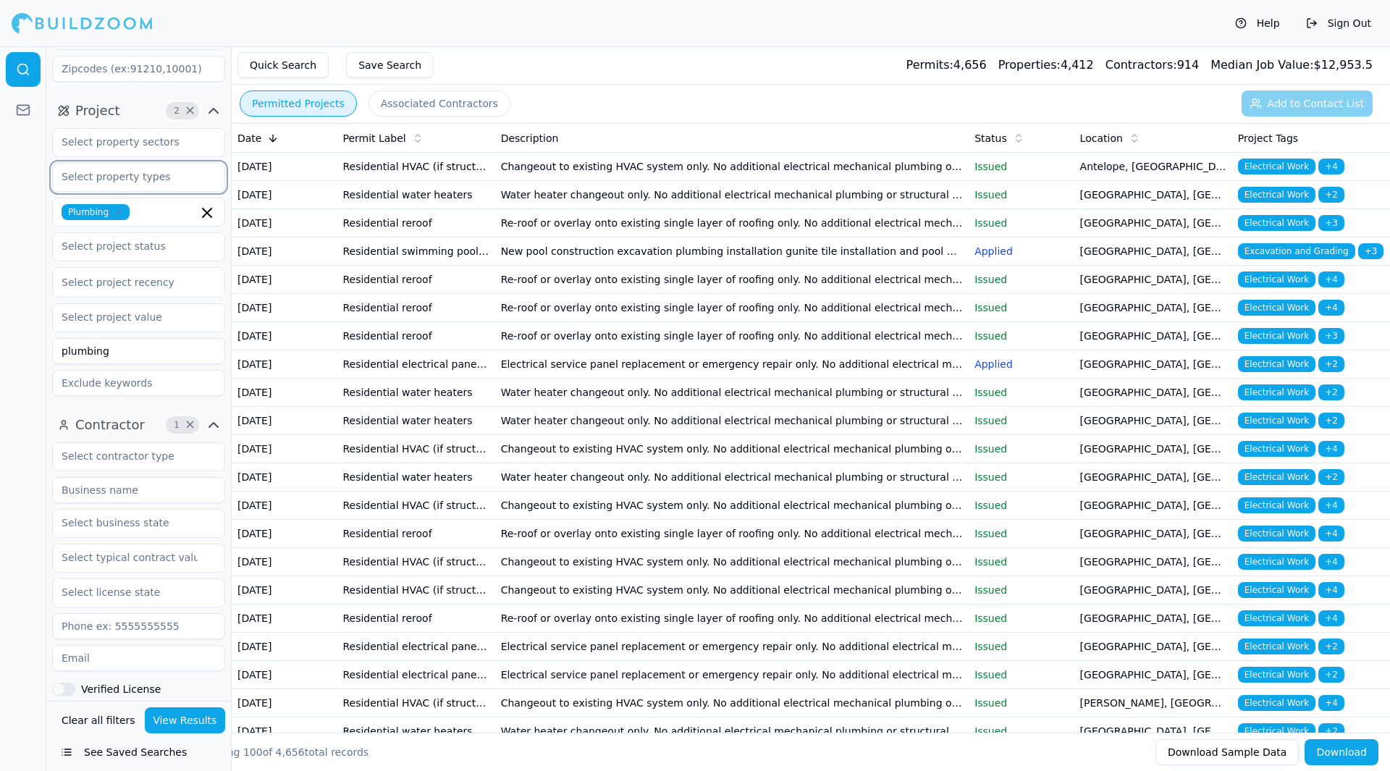
click at [157, 164] on input "text" at bounding box center [129, 177] width 153 height 26
click at [10, 253] on div at bounding box center [23, 408] width 46 height 725
click at [125, 338] on input "plumbing" at bounding box center [138, 351] width 173 height 26
type input "p"
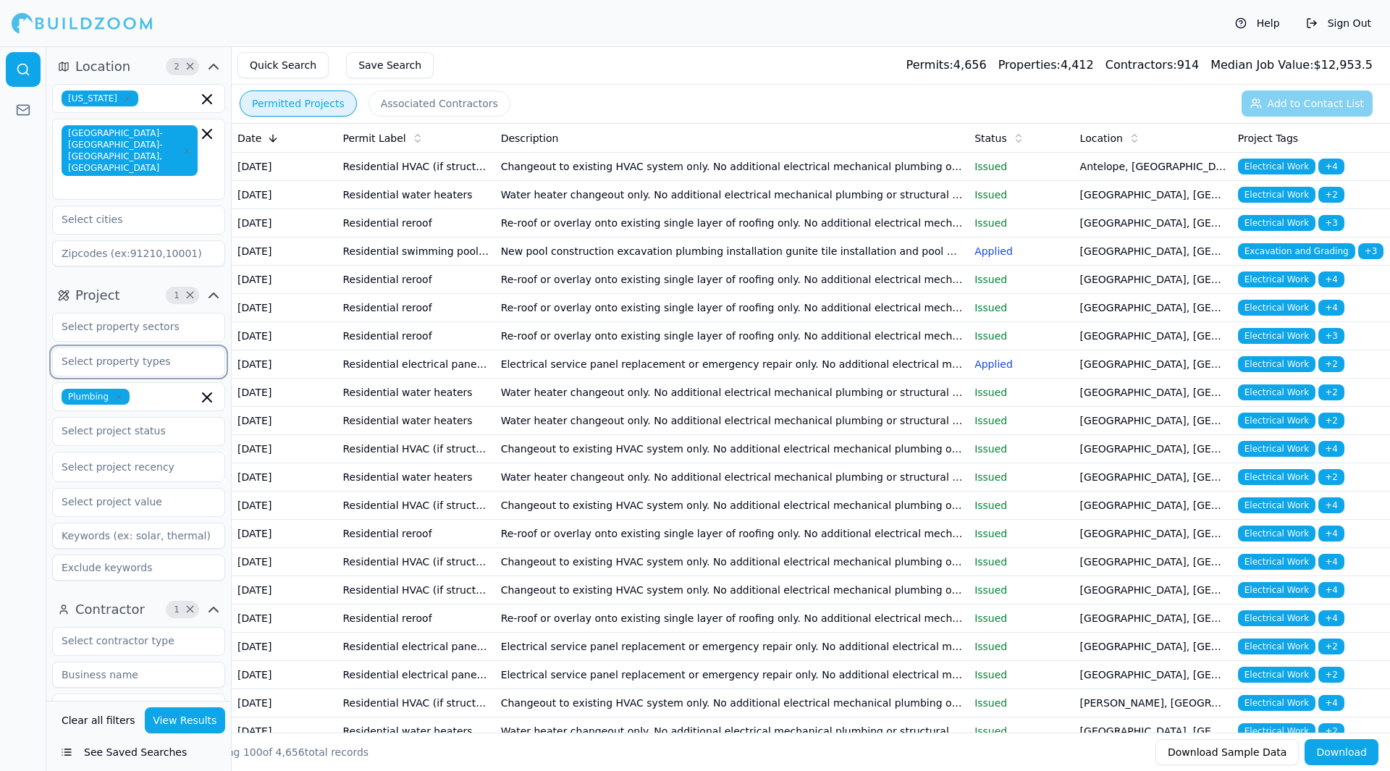
click at [189, 348] on input "text" at bounding box center [129, 361] width 153 height 26
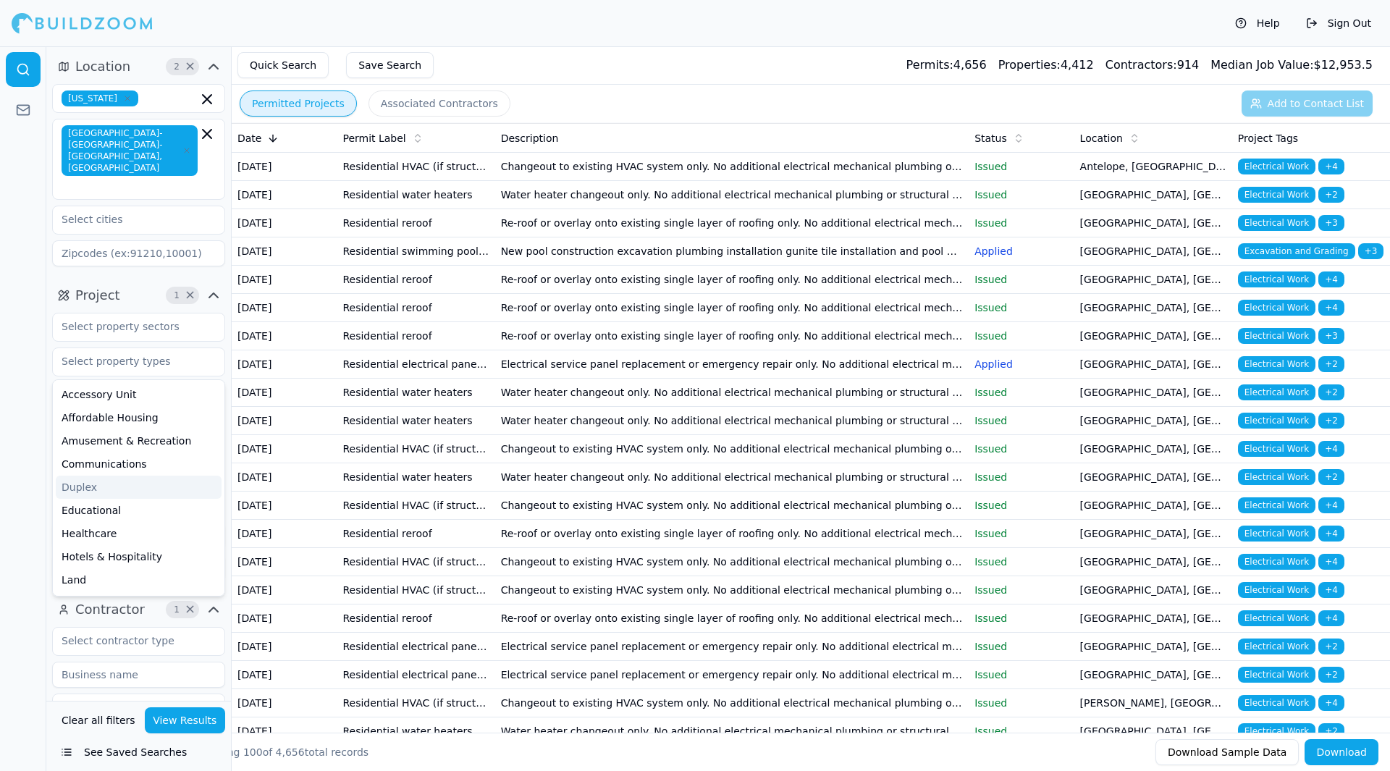
click at [39, 338] on div at bounding box center [23, 408] width 46 height 725
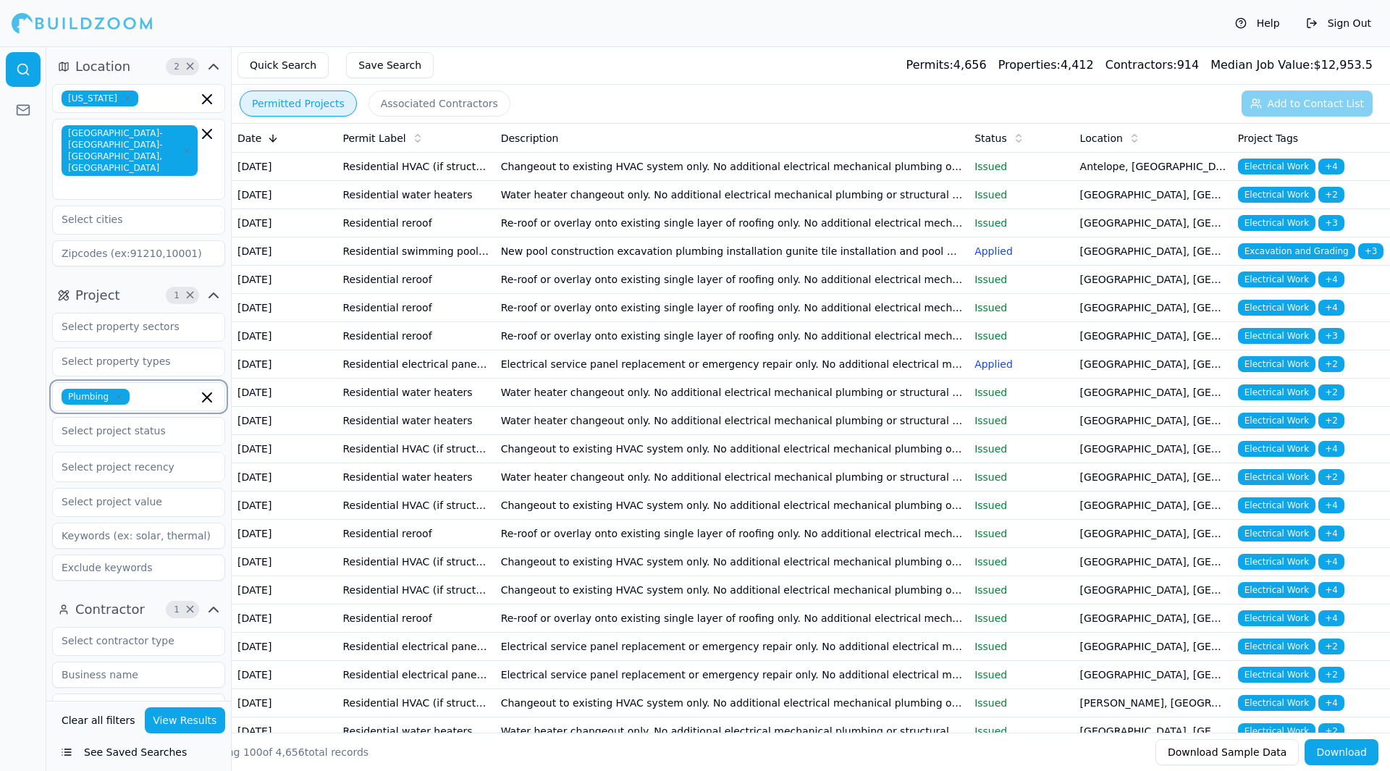
click at [206, 389] on icon "button" at bounding box center [206, 397] width 17 height 17
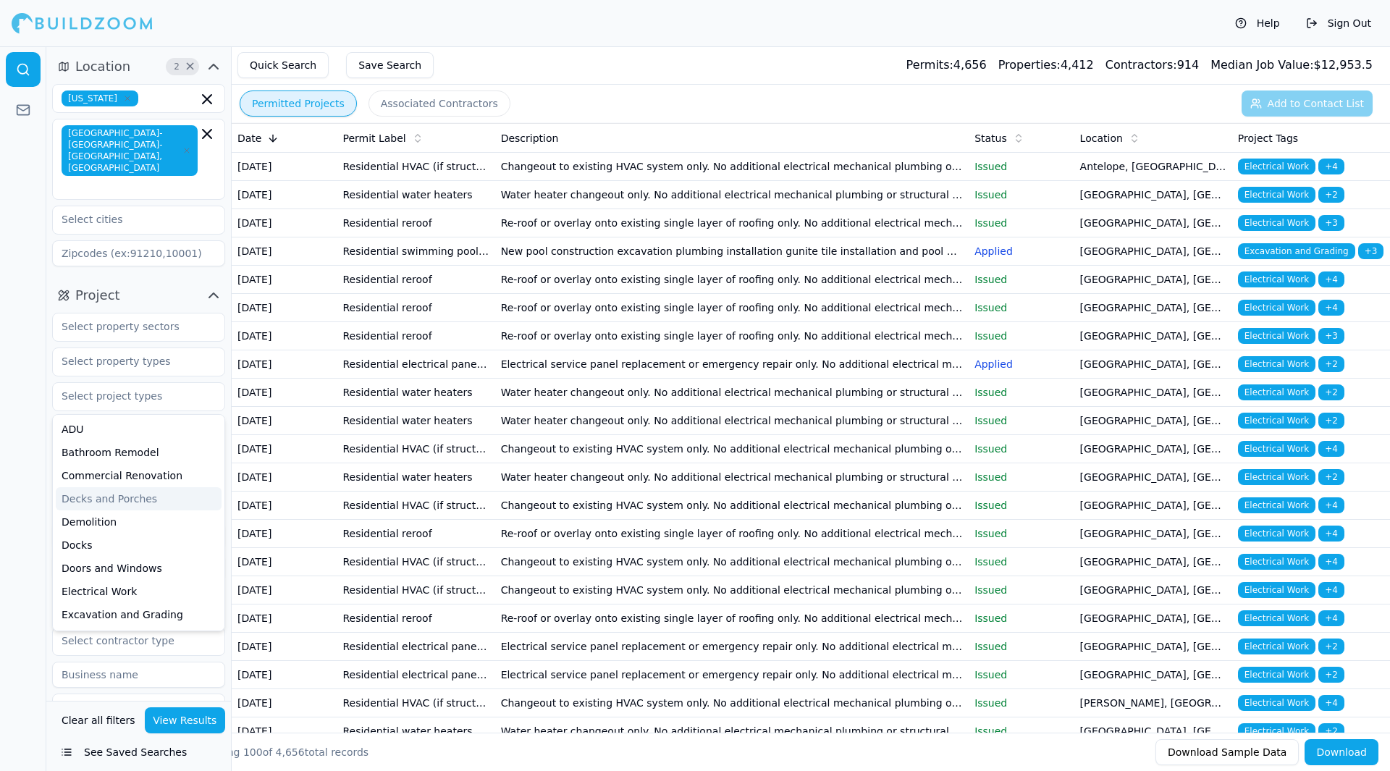
click at [35, 391] on div at bounding box center [23, 408] width 46 height 725
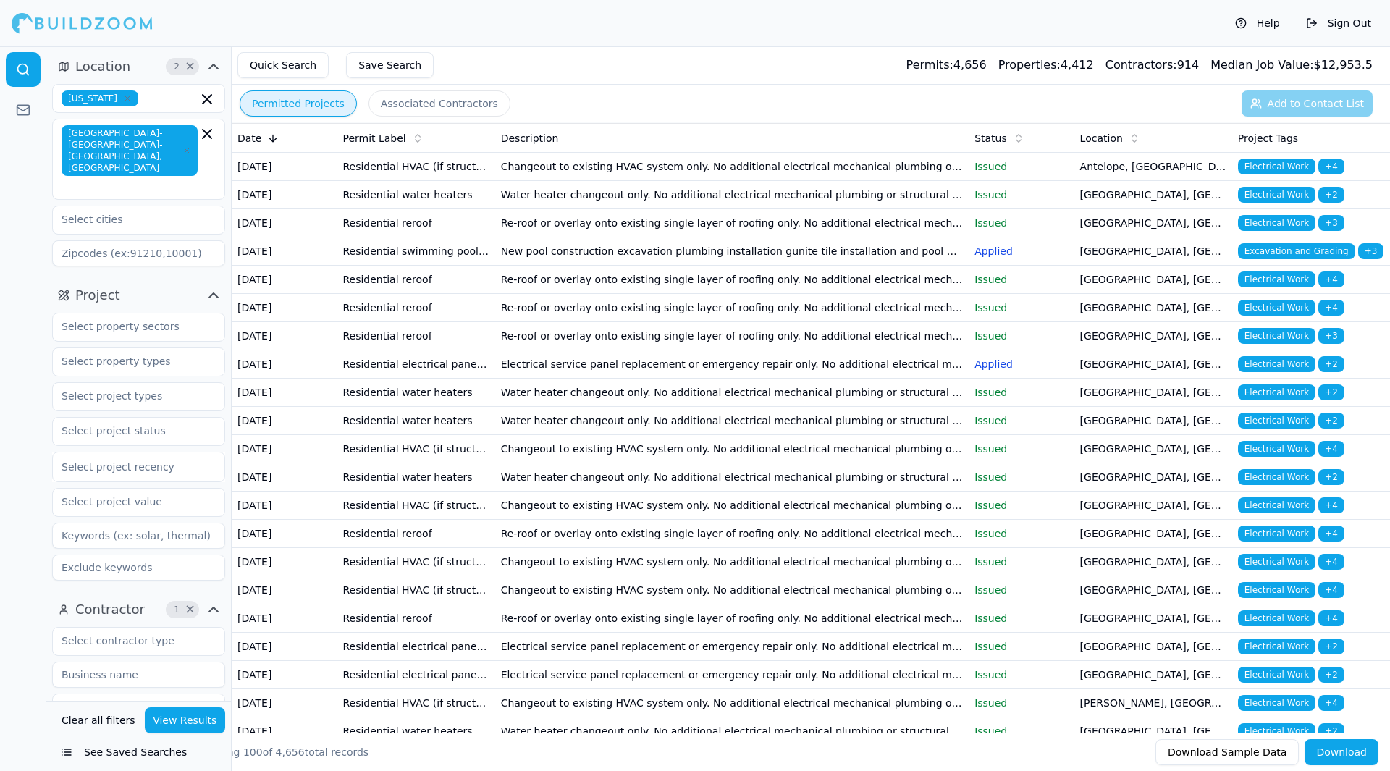
click at [168, 730] on button "View Results" at bounding box center [185, 720] width 81 height 26
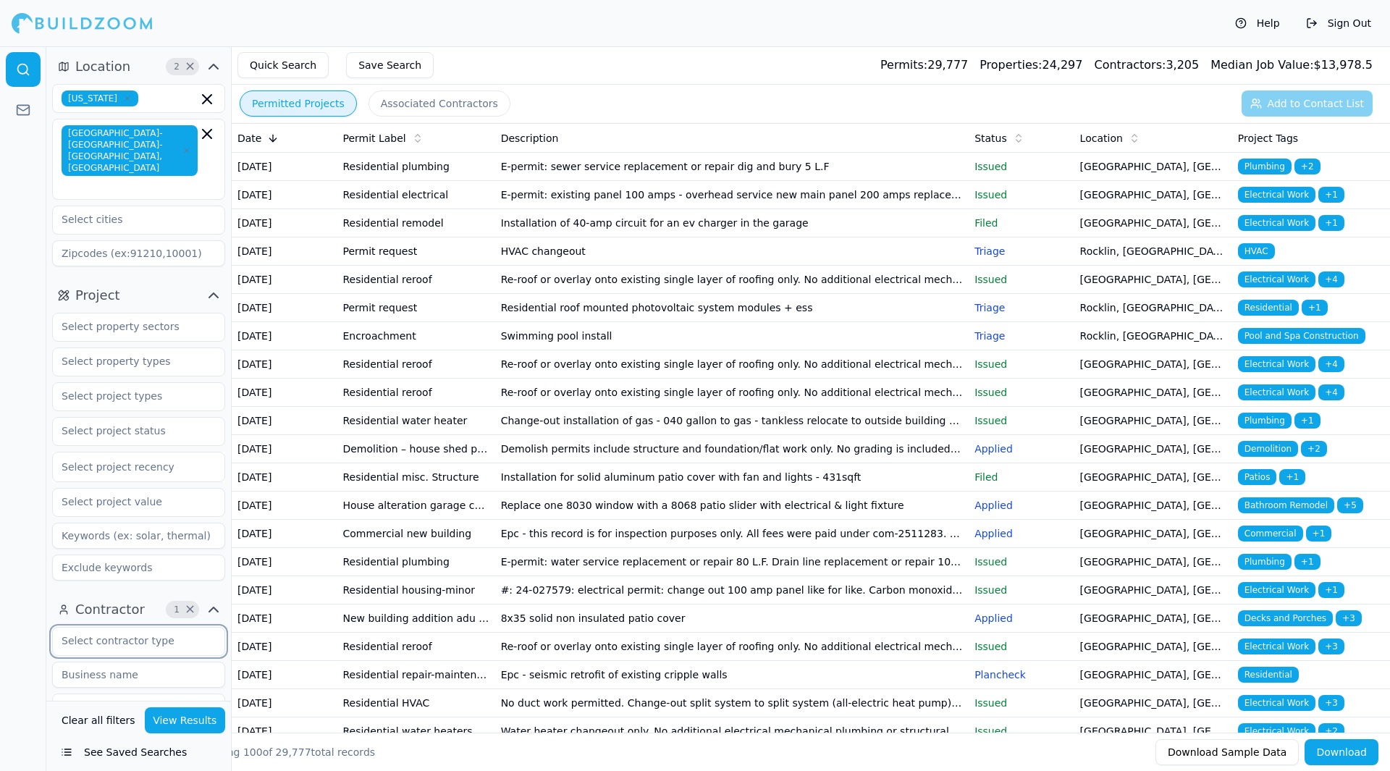
click at [150, 628] on input "text" at bounding box center [129, 641] width 153 height 26
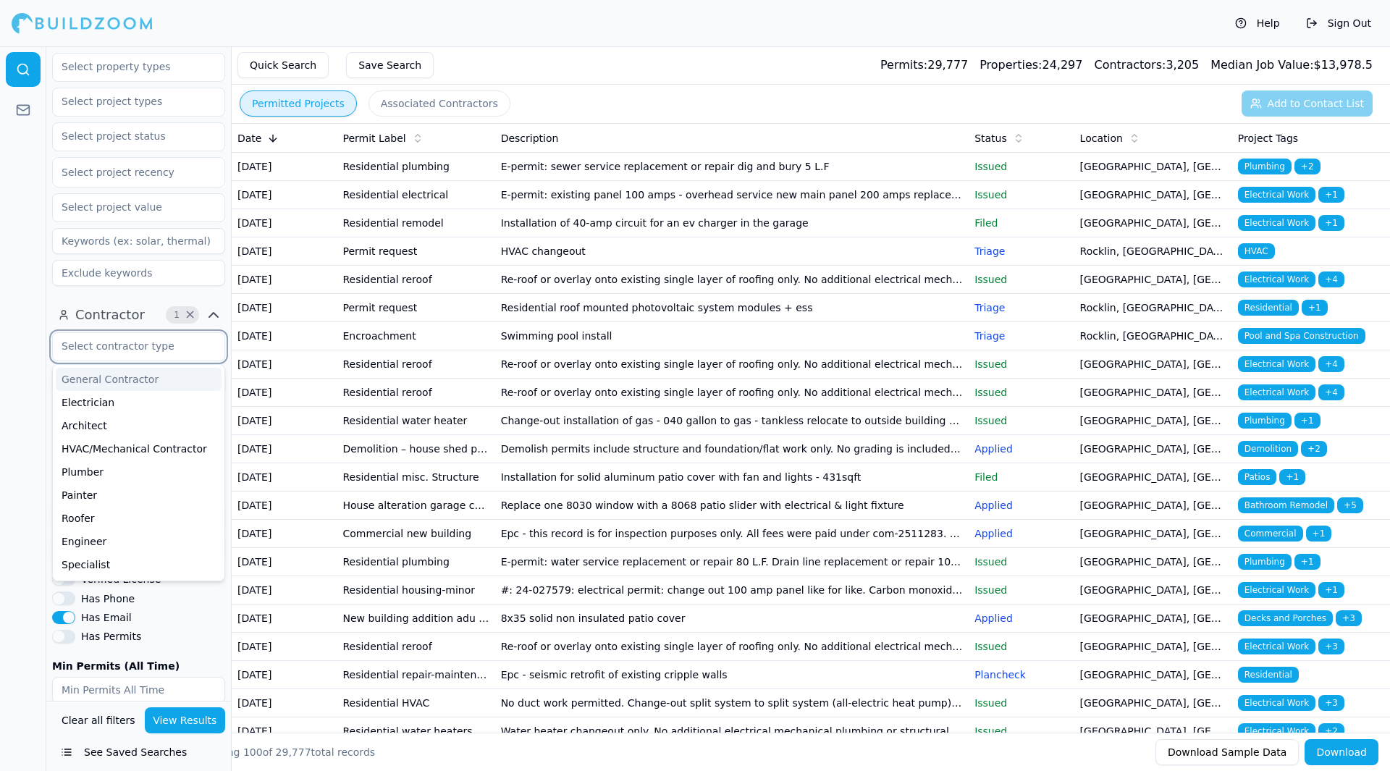
scroll to position [298, 0]
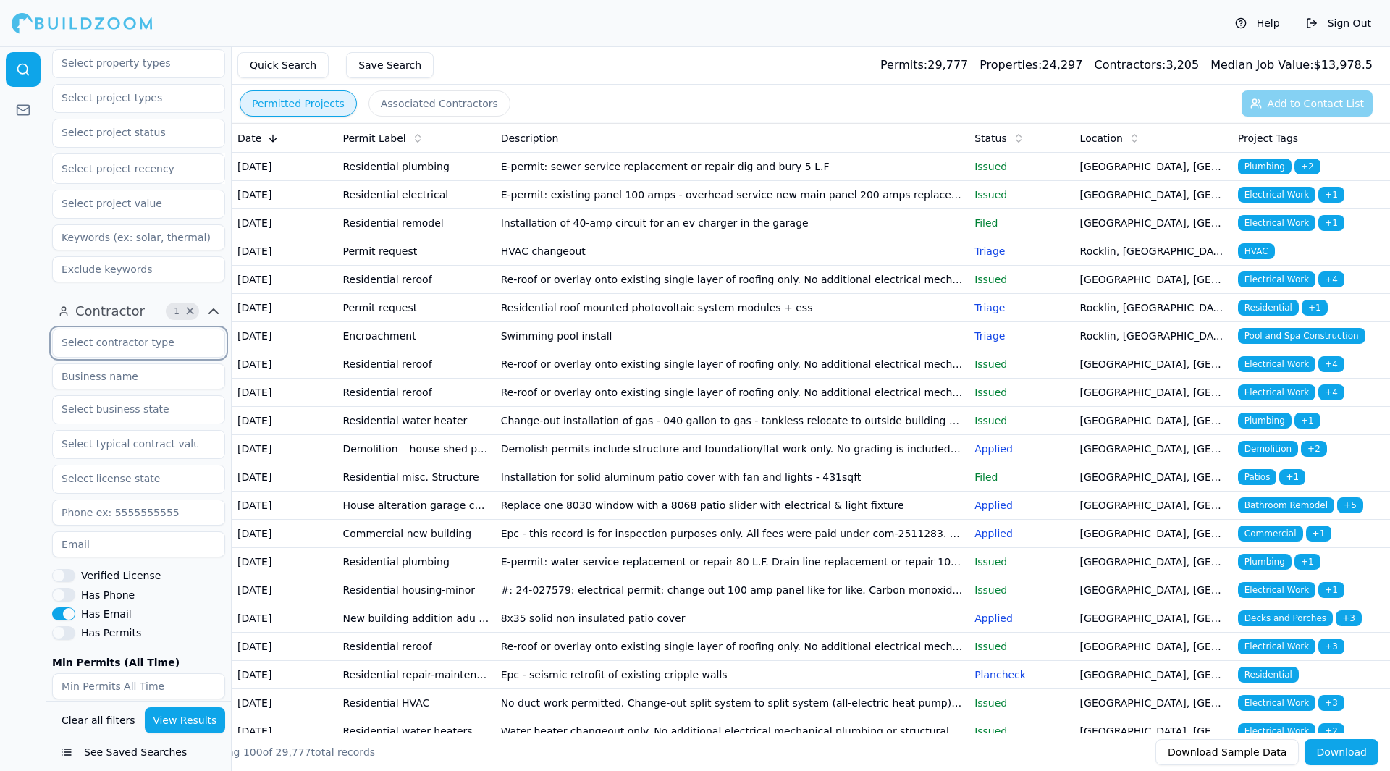
click at [187, 329] on input "text" at bounding box center [129, 342] width 153 height 26
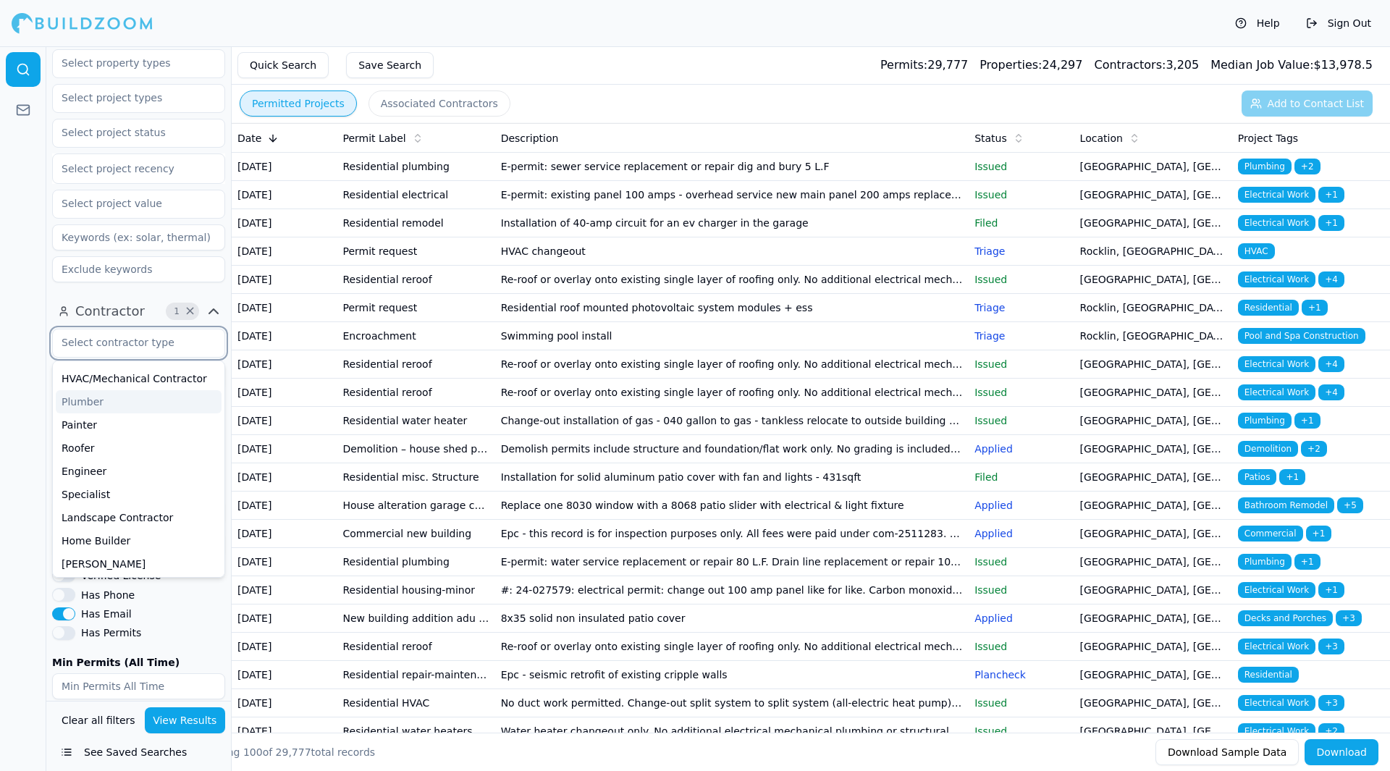
scroll to position [0, 0]
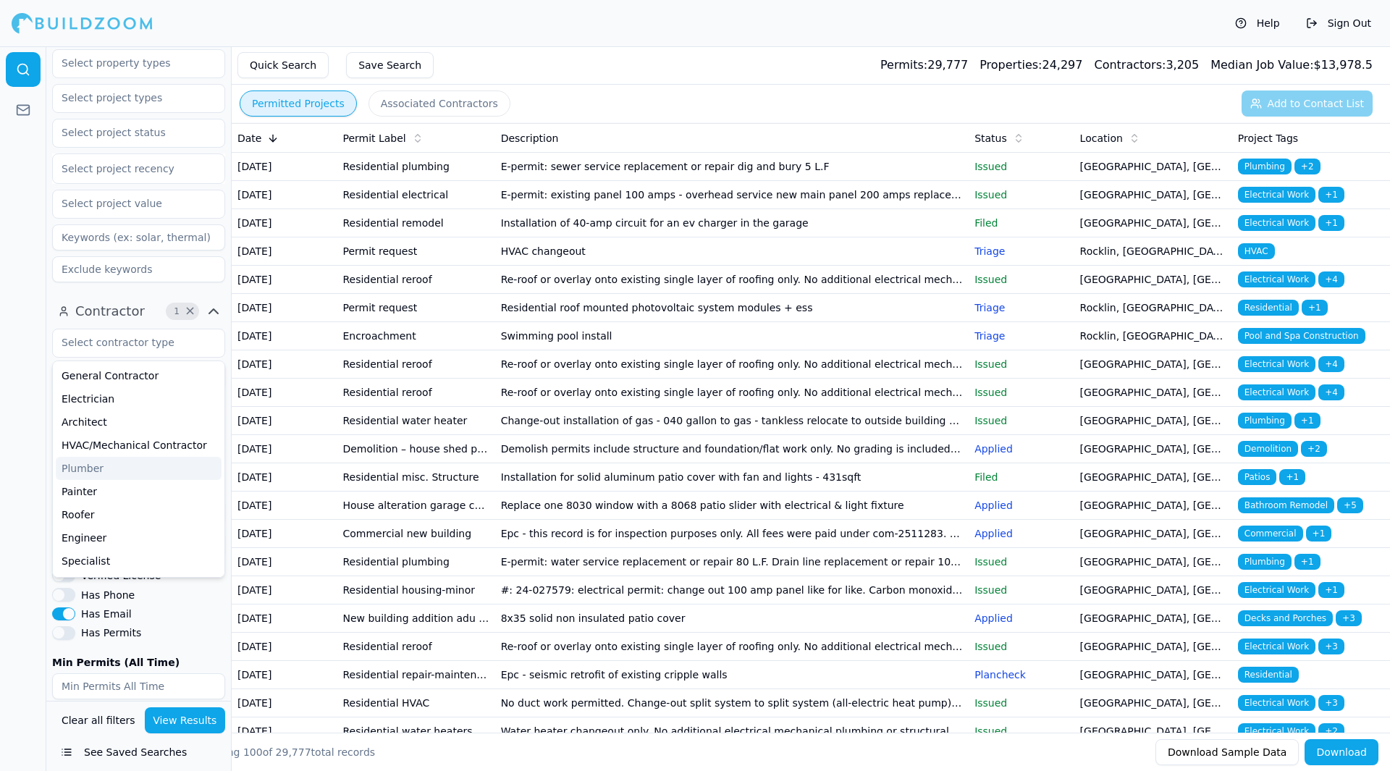
click at [13, 481] on div at bounding box center [23, 408] width 46 height 725
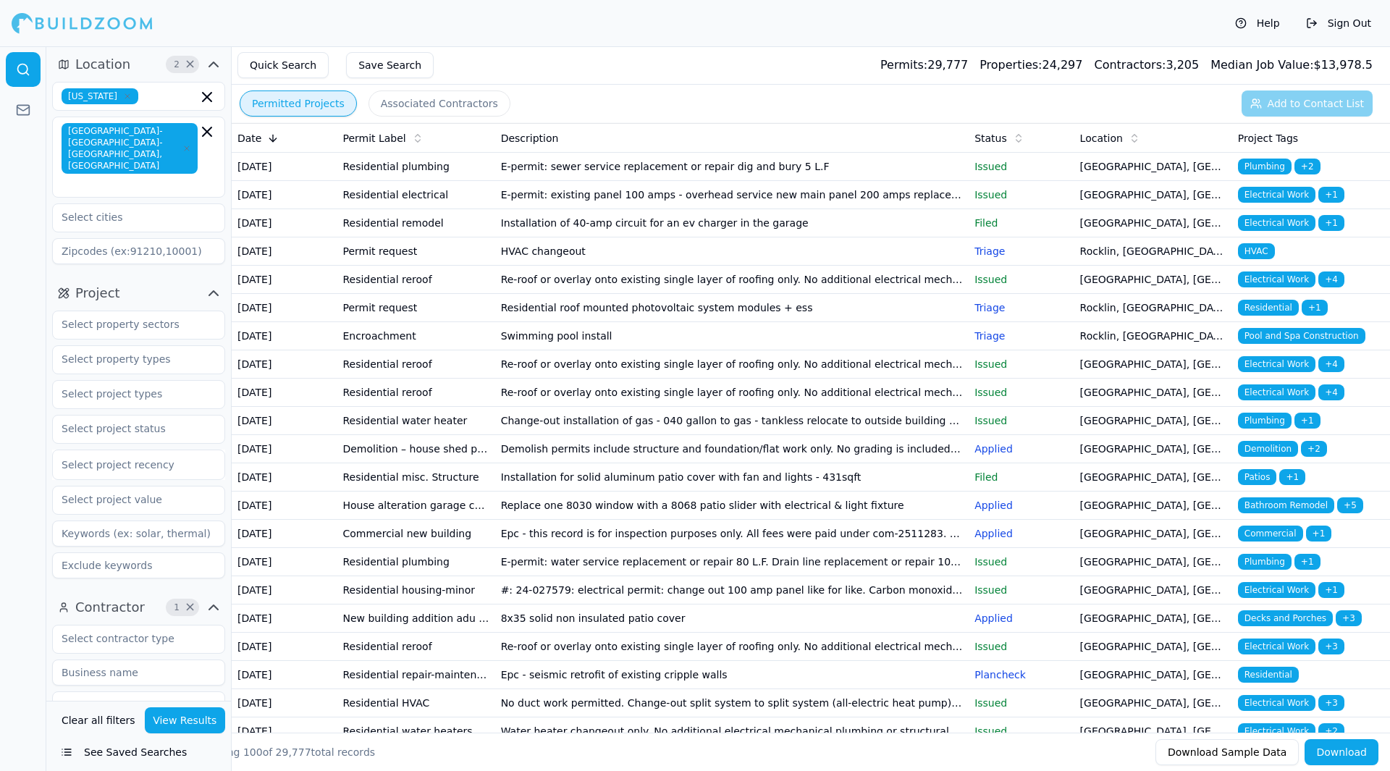
scroll to position [1, 0]
click at [157, 382] on input "text" at bounding box center [129, 395] width 153 height 26
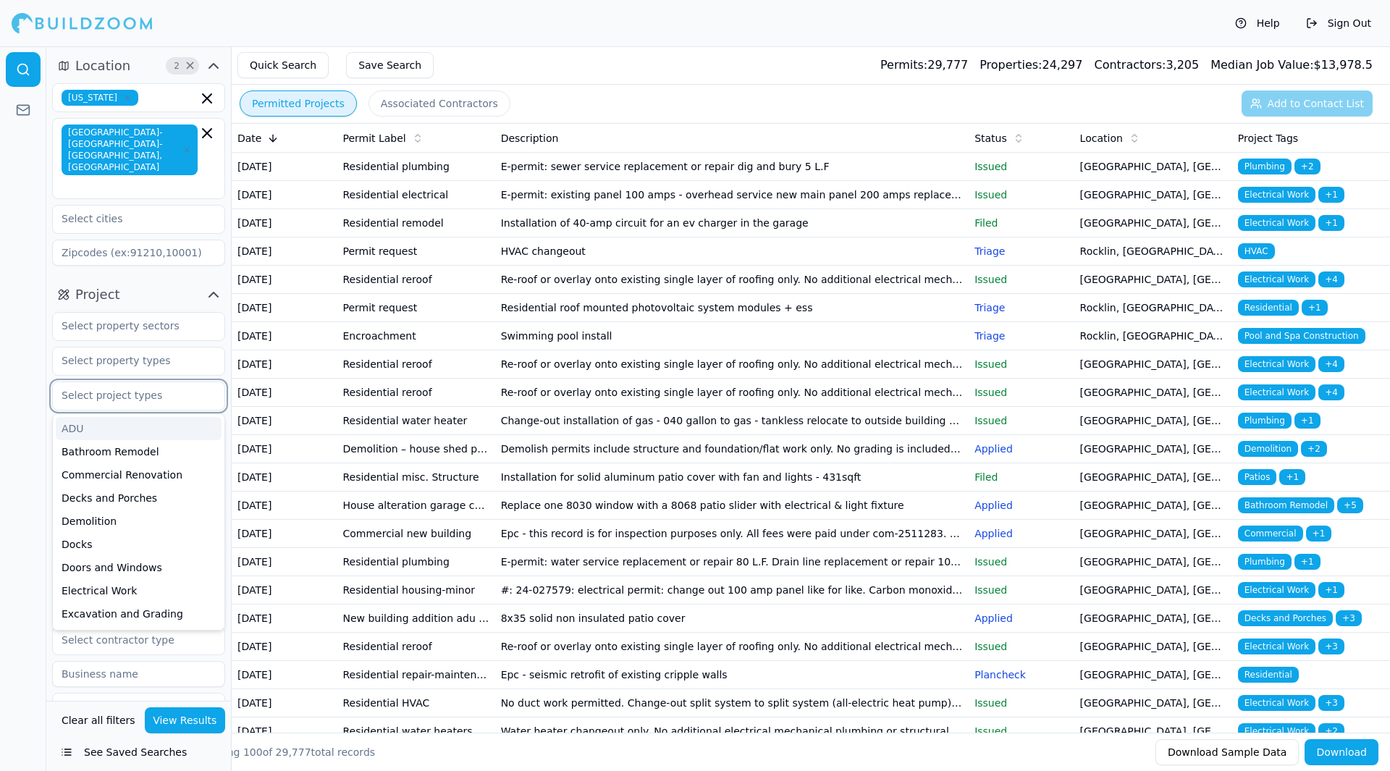
click at [143, 417] on div "ADU" at bounding box center [139, 428] width 166 height 23
click at [166, 417] on div "Bathroom Remodel" at bounding box center [139, 428] width 166 height 23
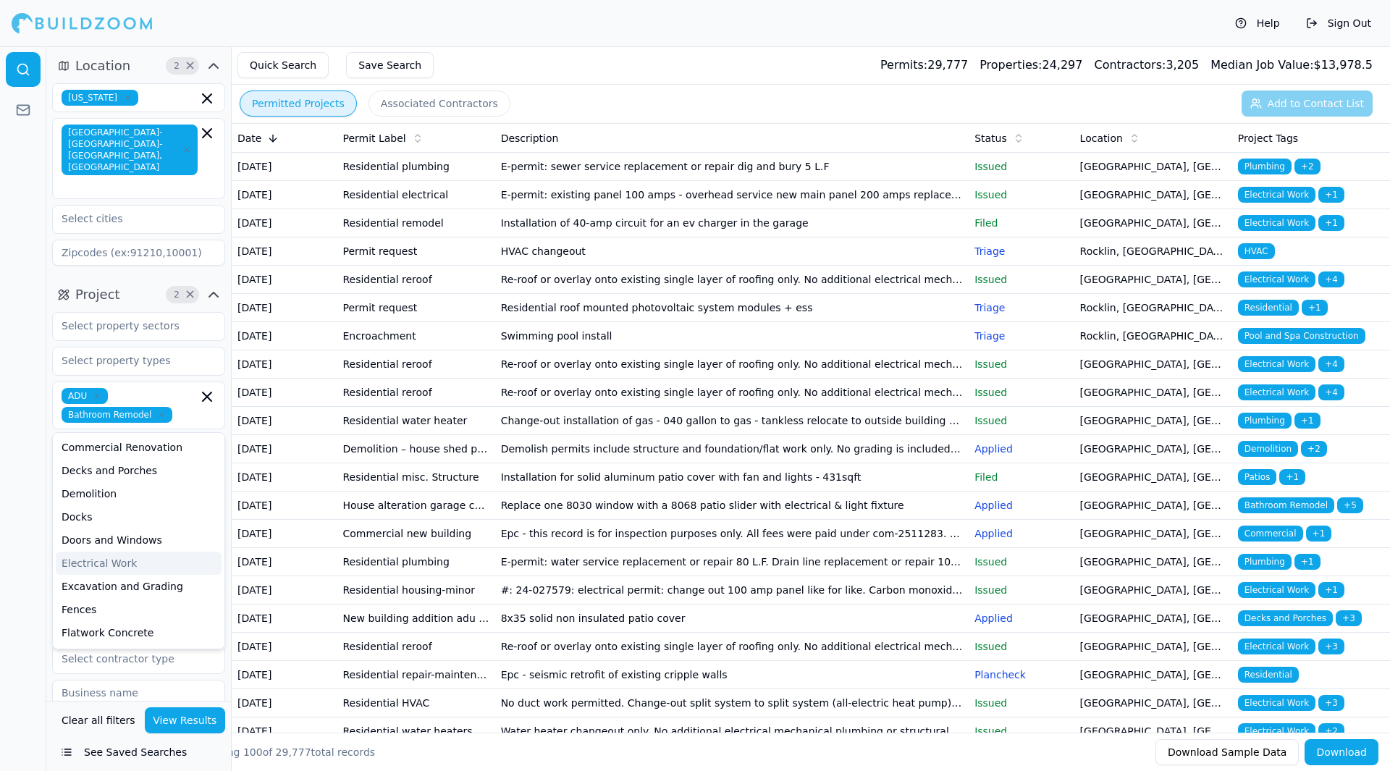
click at [18, 524] on div at bounding box center [23, 408] width 46 height 725
click at [195, 714] on button "View Results" at bounding box center [185, 720] width 81 height 26
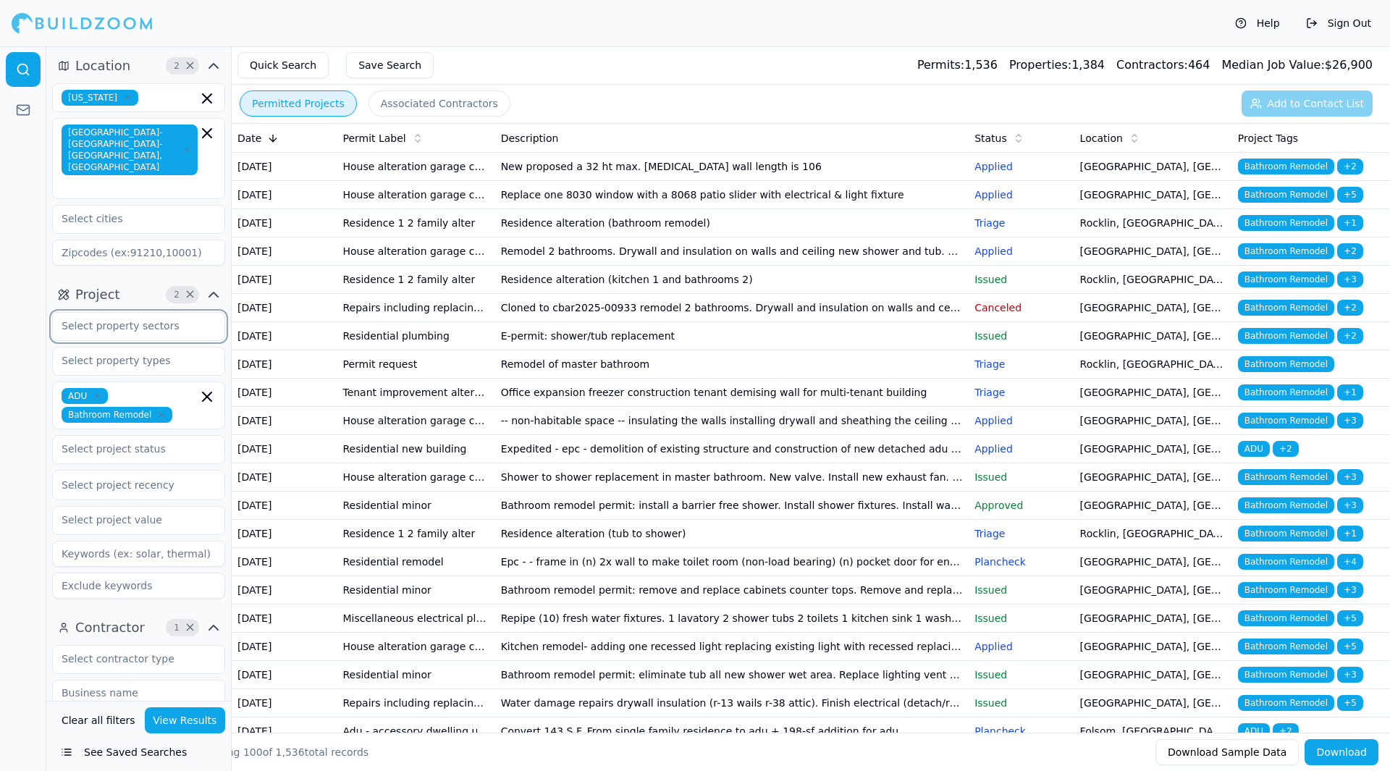
click at [174, 313] on input "text" at bounding box center [129, 326] width 153 height 26
click at [13, 311] on div at bounding box center [23, 408] width 46 height 725
click at [160, 347] on input "text" at bounding box center [129, 360] width 153 height 26
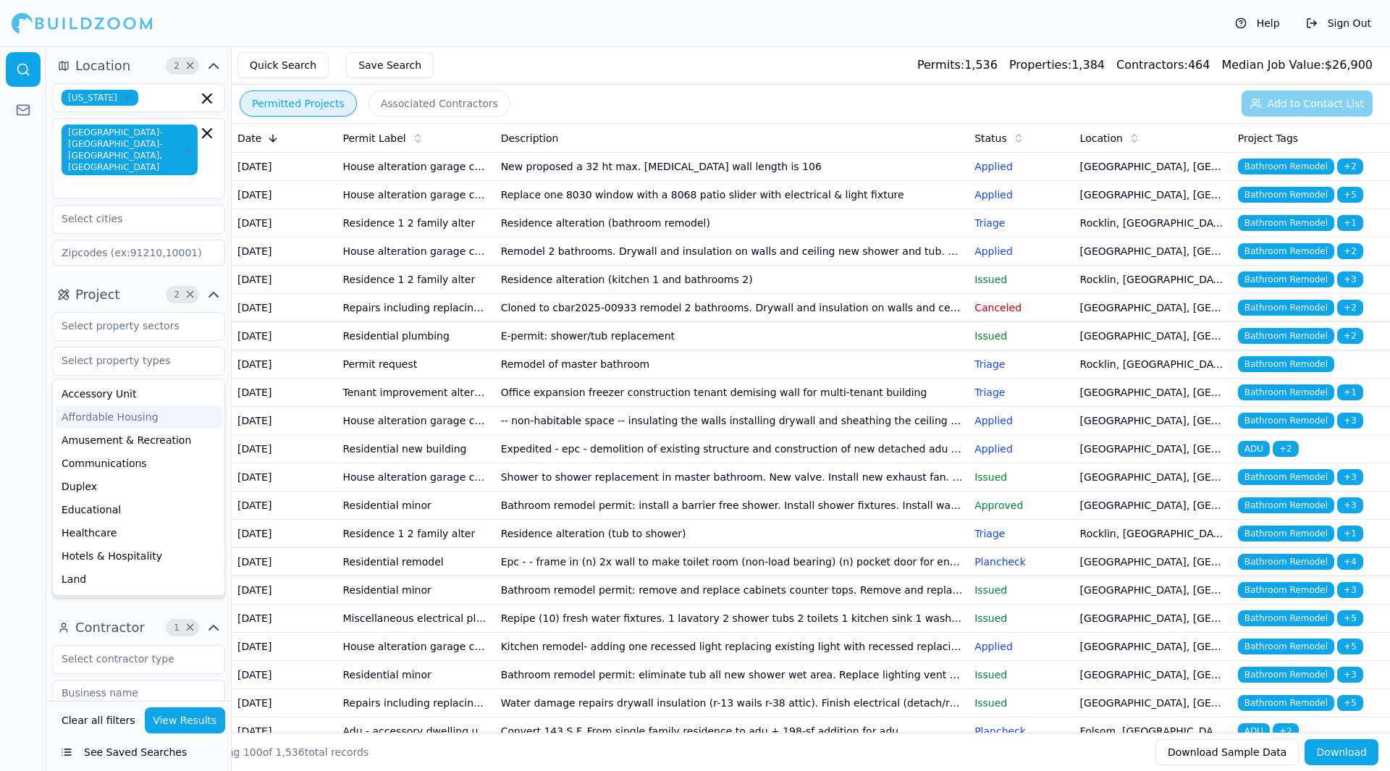
click at [33, 383] on div at bounding box center [23, 408] width 46 height 725
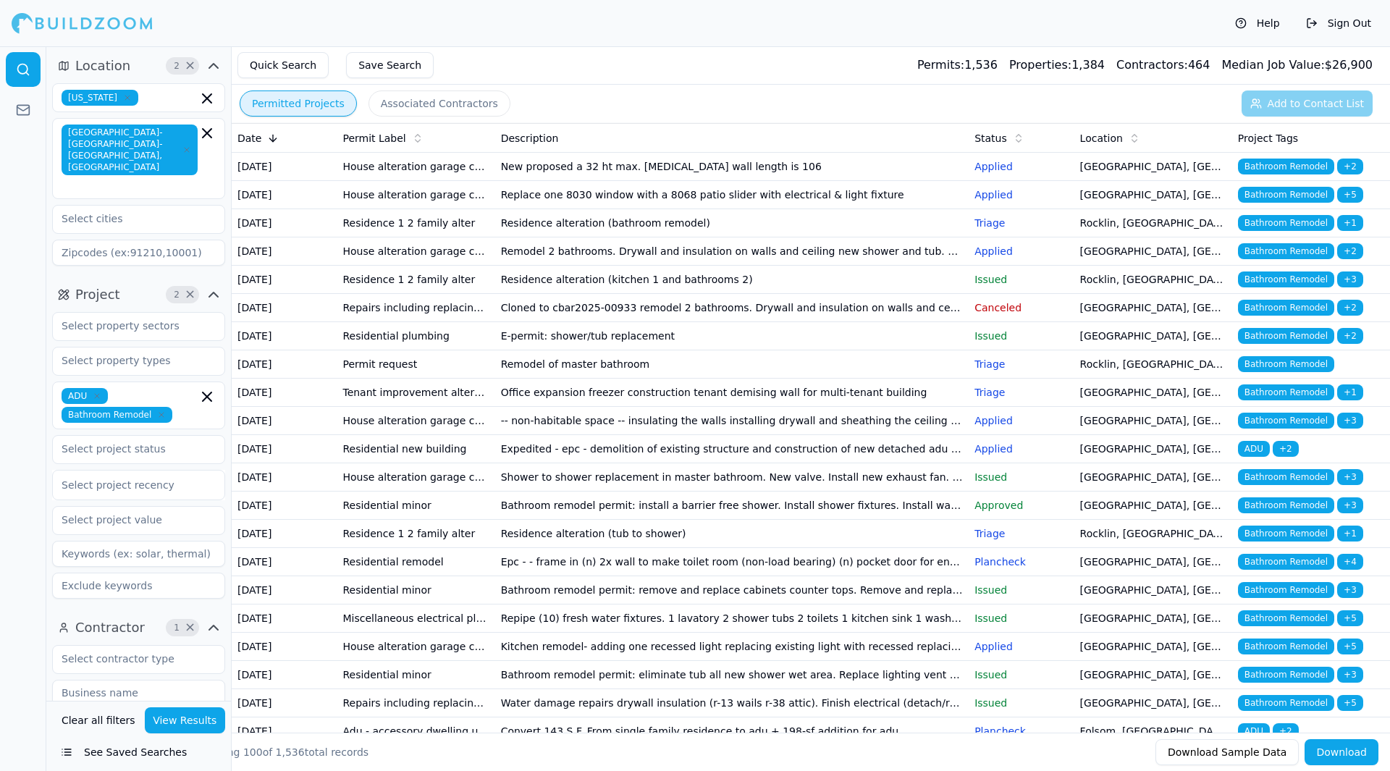
click at [676, 350] on td "E-permit: shower/tub replacement" at bounding box center [732, 336] width 474 height 28
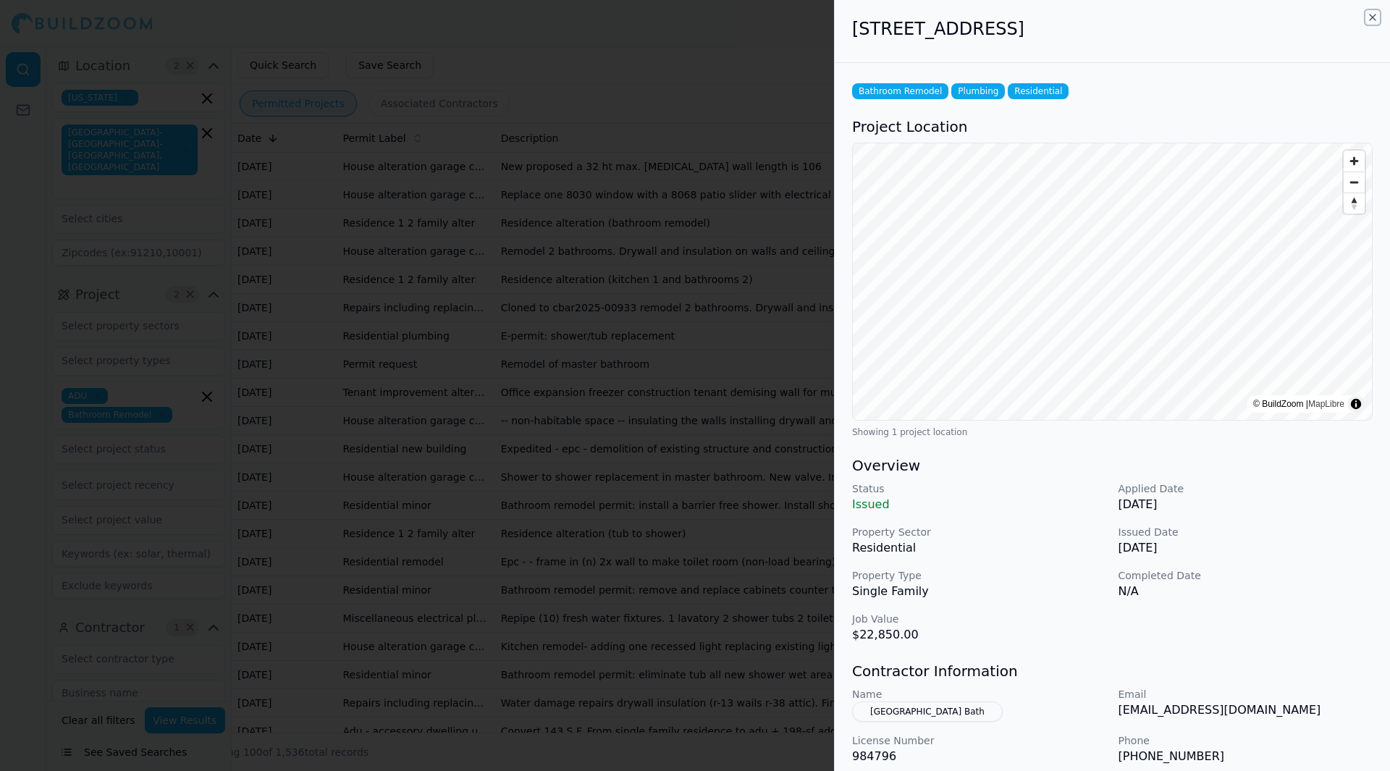
click at [1367, 17] on icon "button" at bounding box center [1373, 18] width 12 height 12
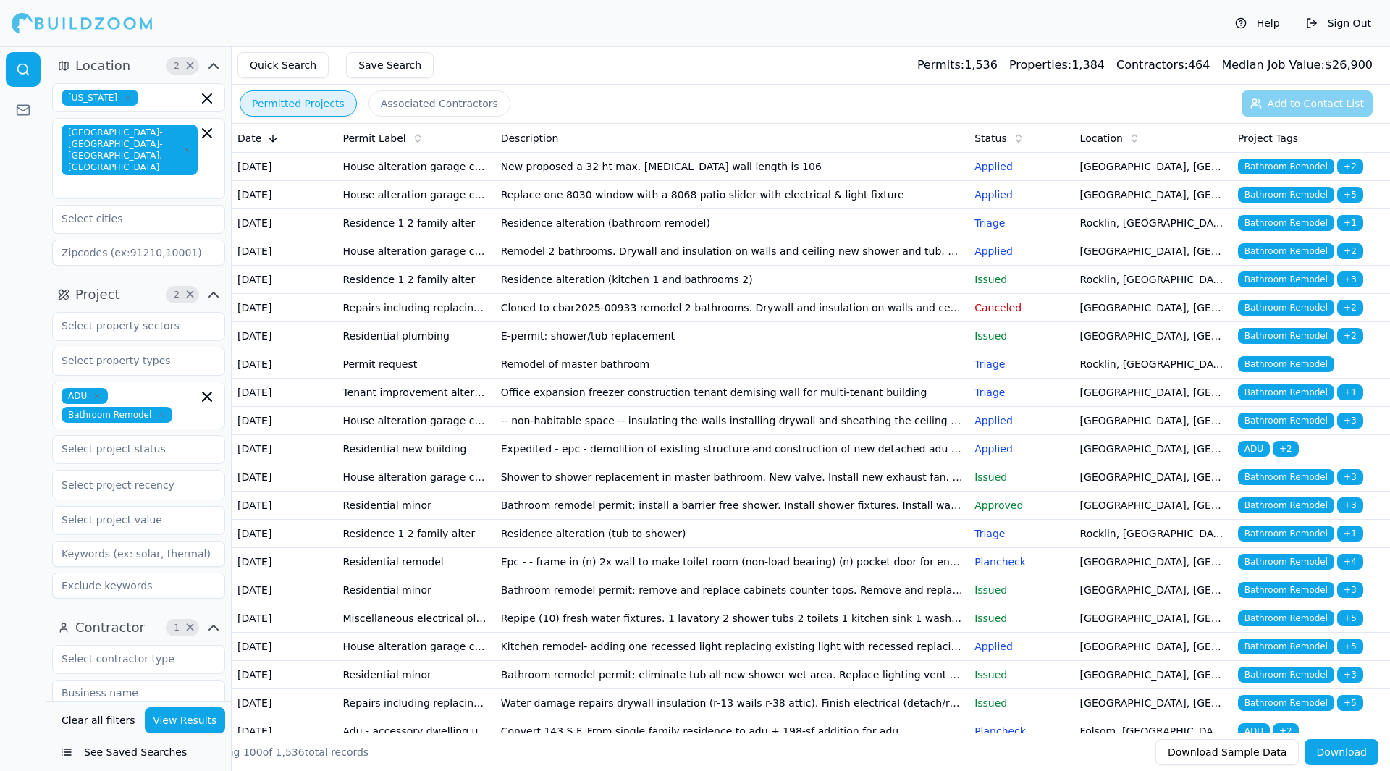
click at [159, 413] on icon "button" at bounding box center [161, 415] width 4 height 4
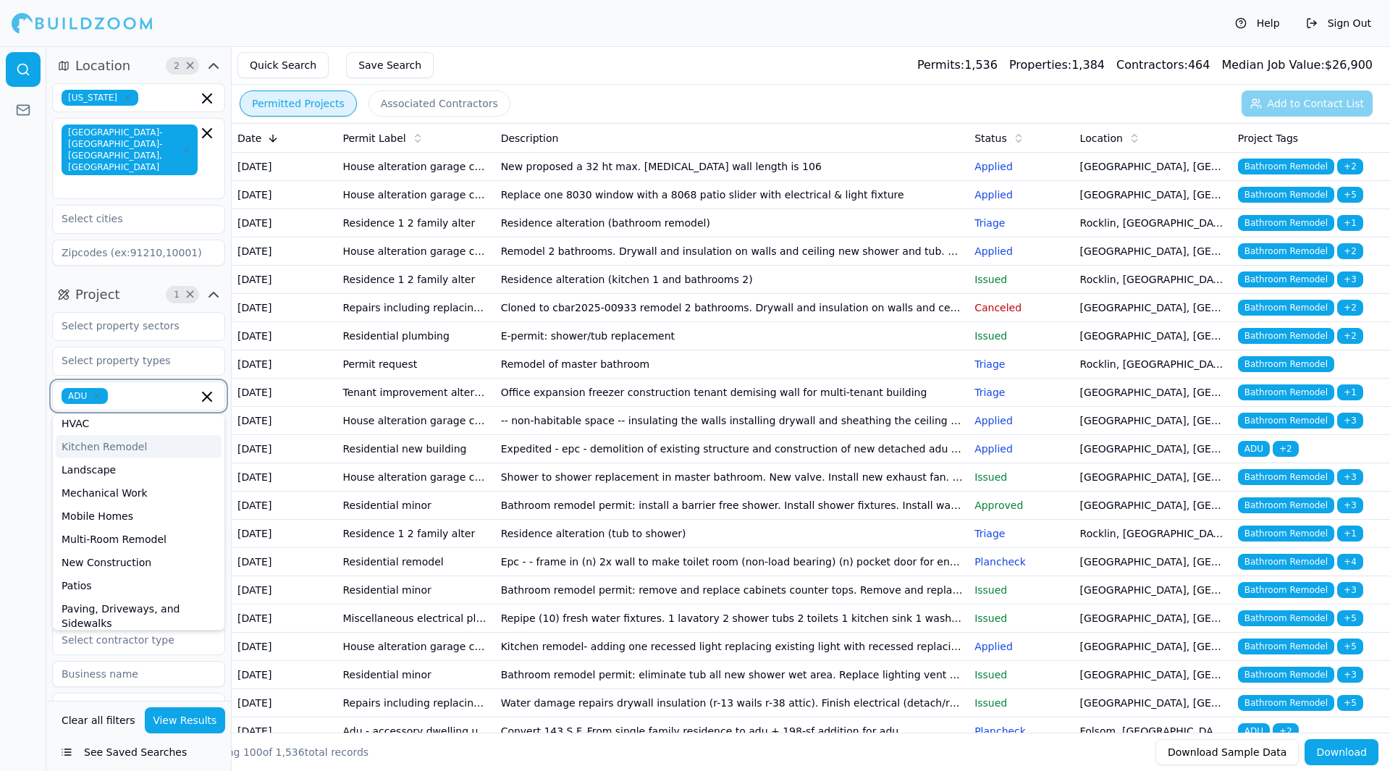
scroll to position [310, 0]
click at [120, 547] on div "New Construction" at bounding box center [139, 558] width 166 height 23
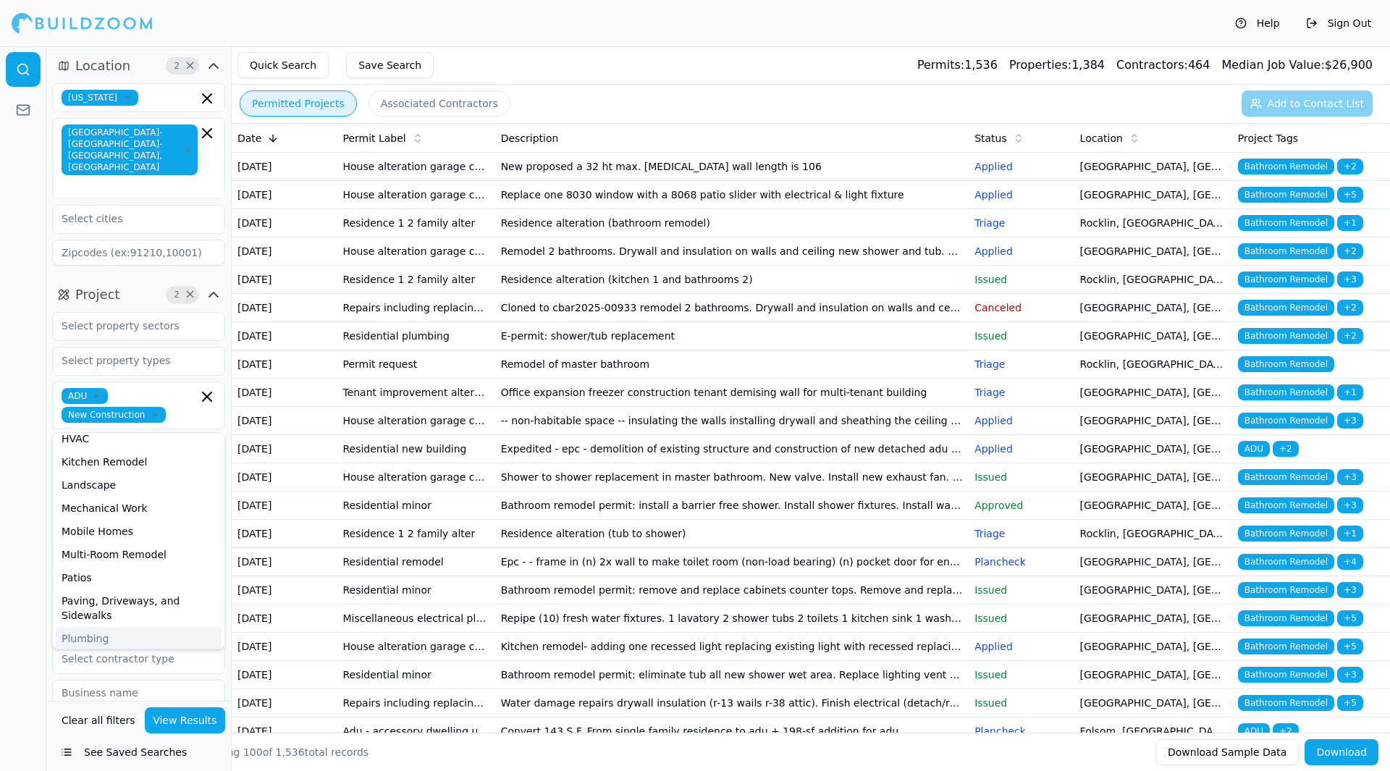
click at [186, 720] on button "View Results" at bounding box center [185, 720] width 81 height 26
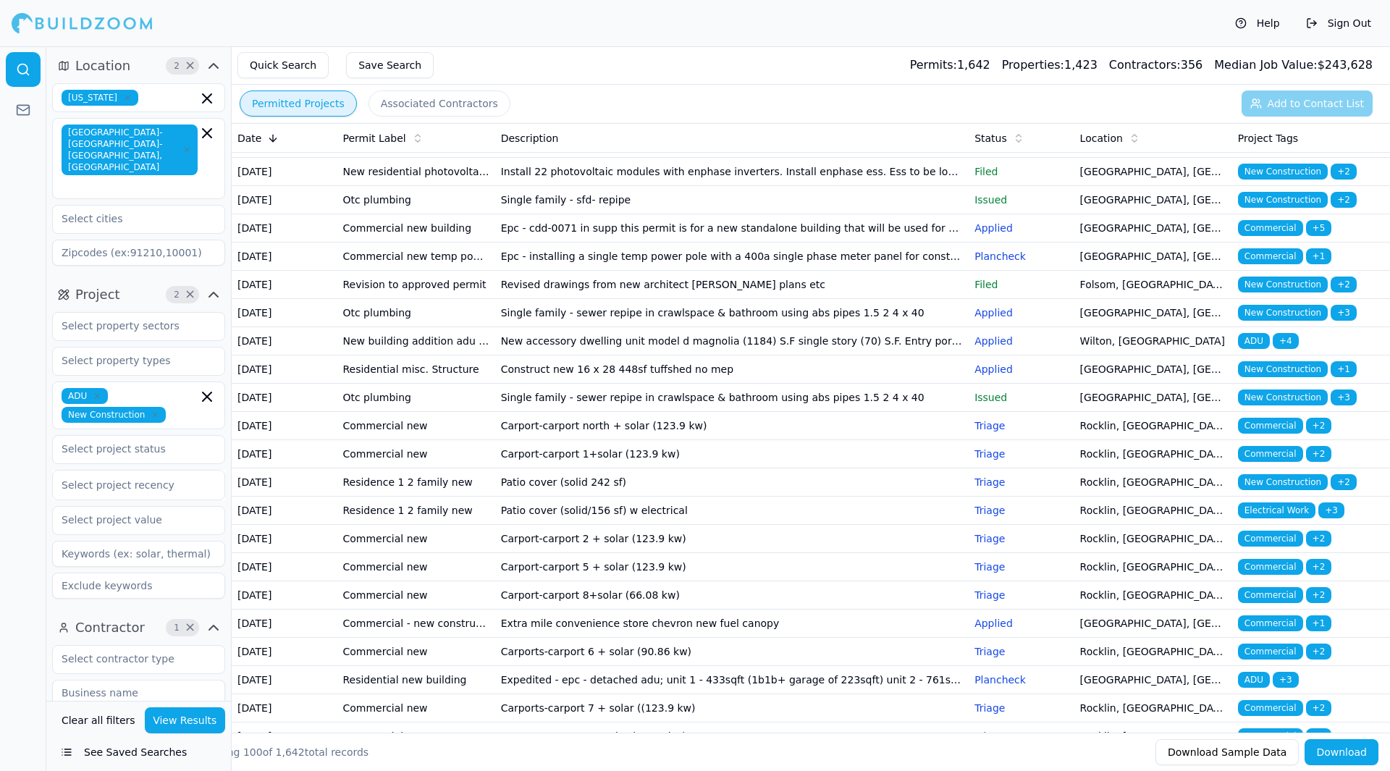
scroll to position [590, 0]
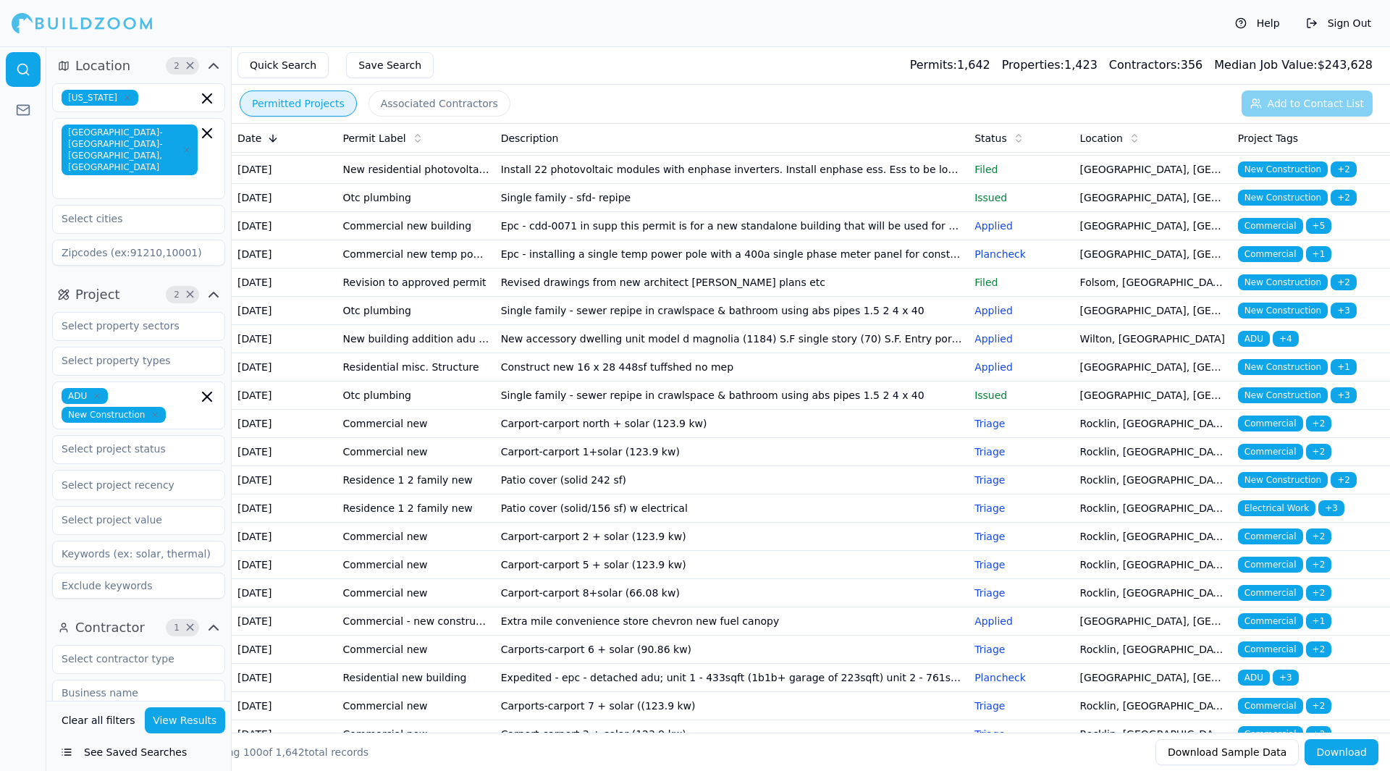
click at [738, 127] on td "New construction of detached 3 bedroom 2 bathroom 880 sq ft adu" at bounding box center [732, 113] width 474 height 28
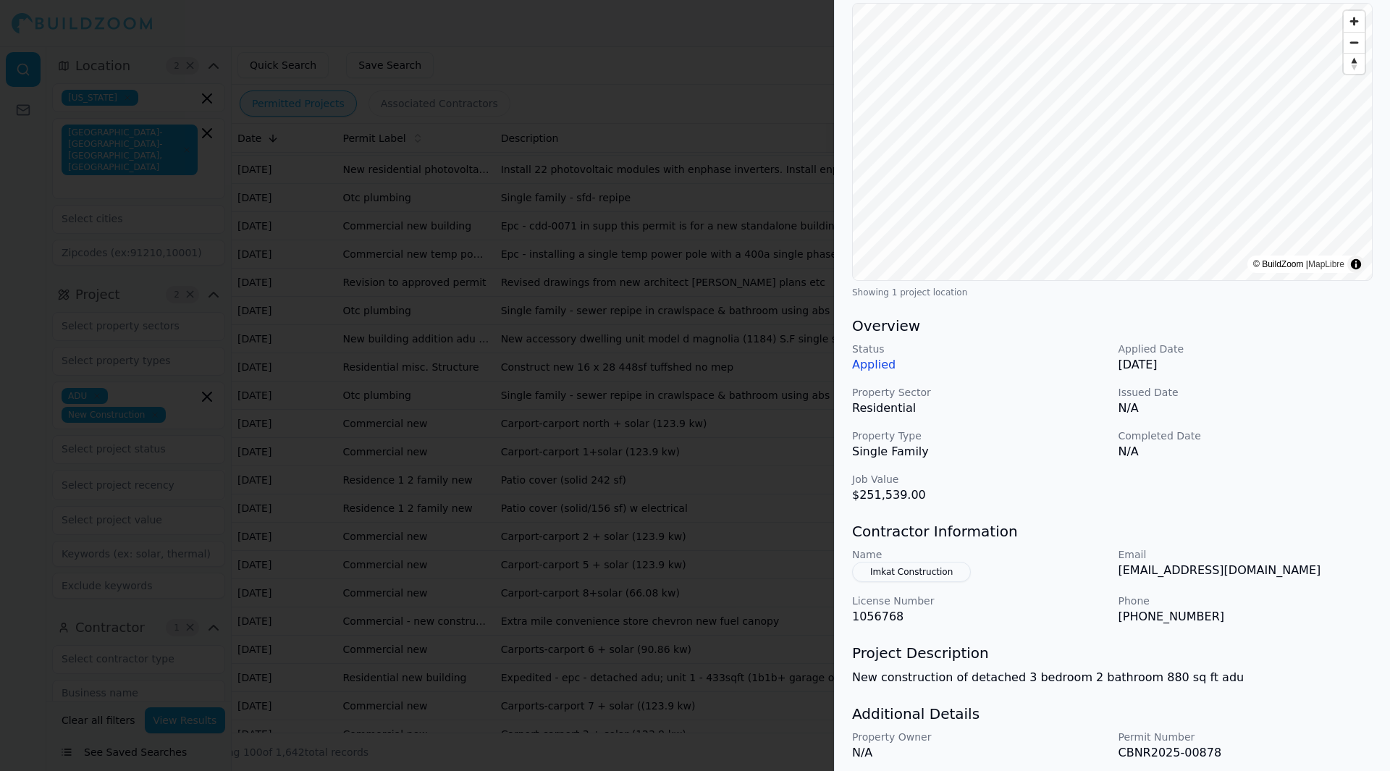
scroll to position [0, 0]
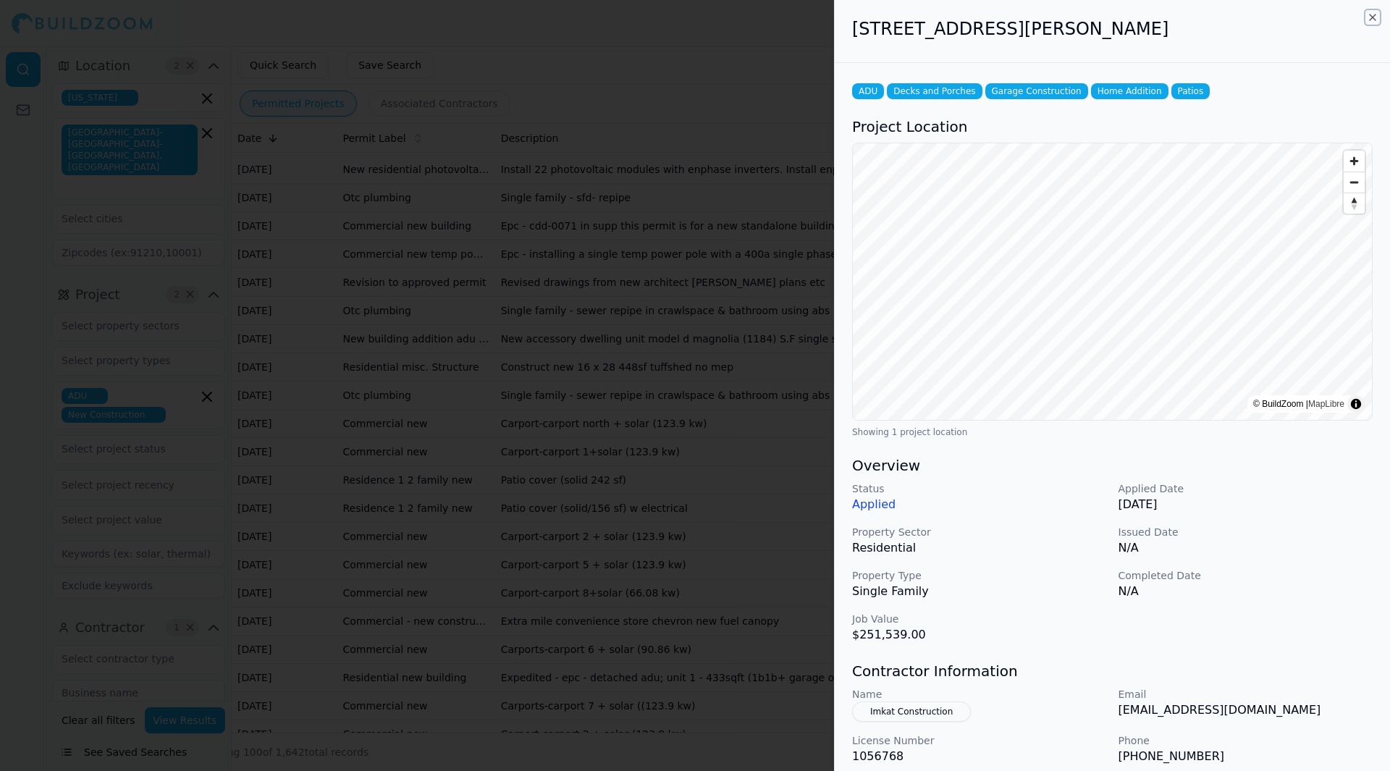
click at [1367, 14] on icon "button" at bounding box center [1373, 18] width 12 height 12
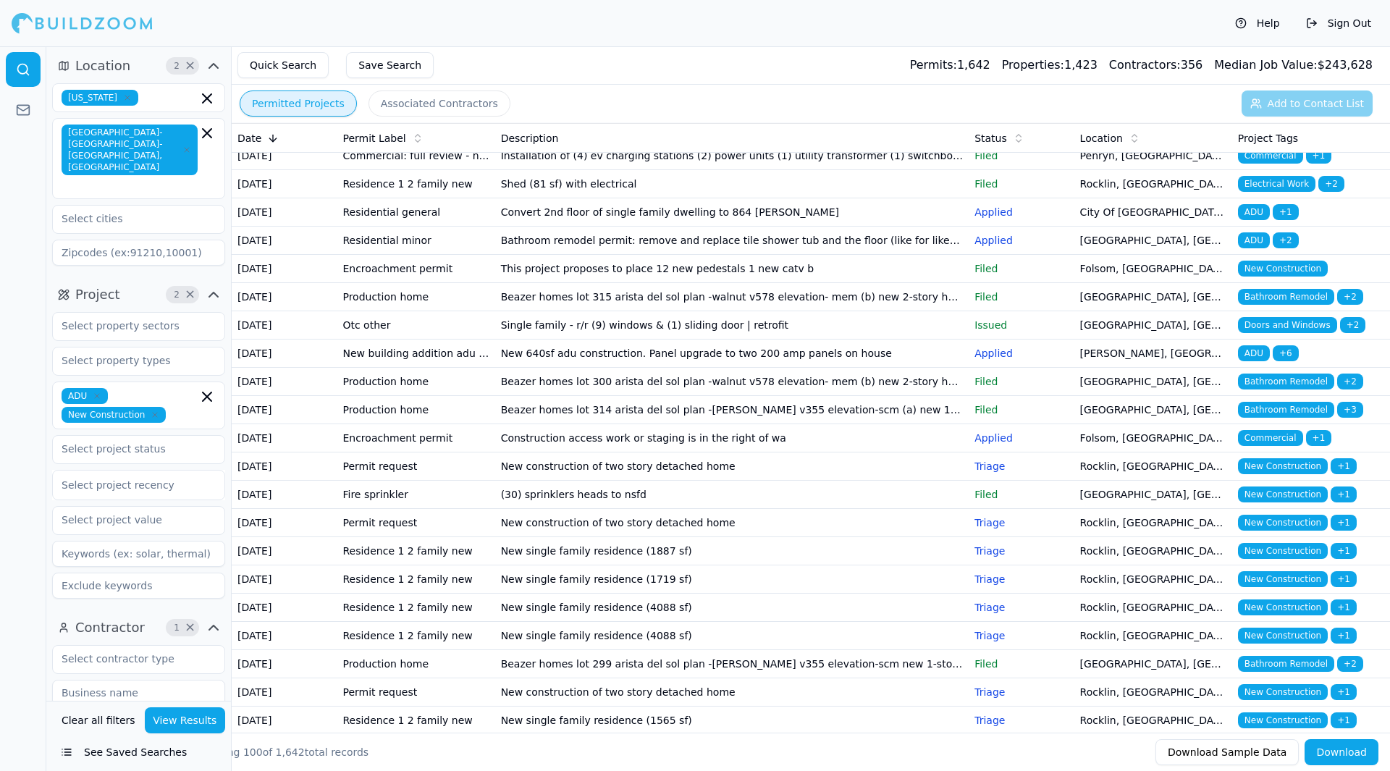
scroll to position [1283, 0]
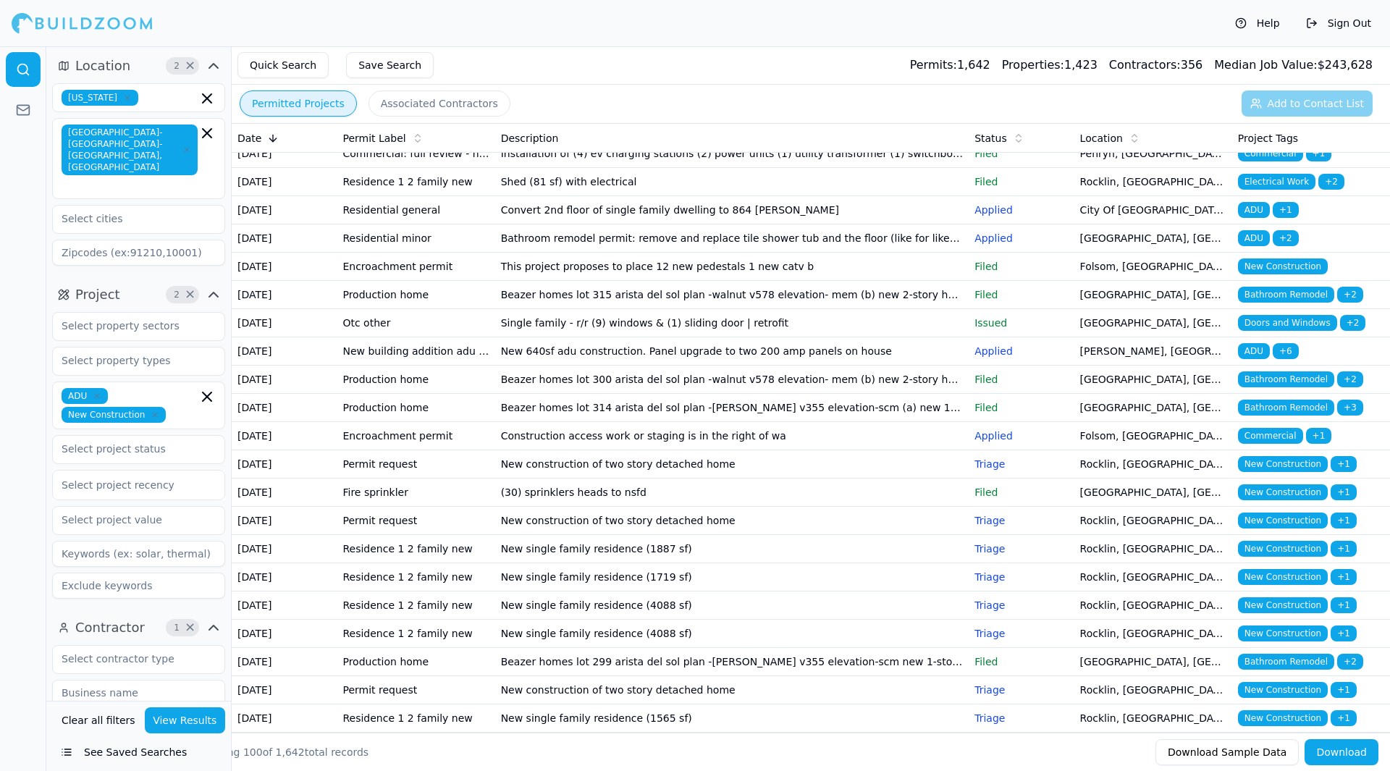
click at [1336, 759] on button "Download" at bounding box center [1341, 752] width 74 height 26
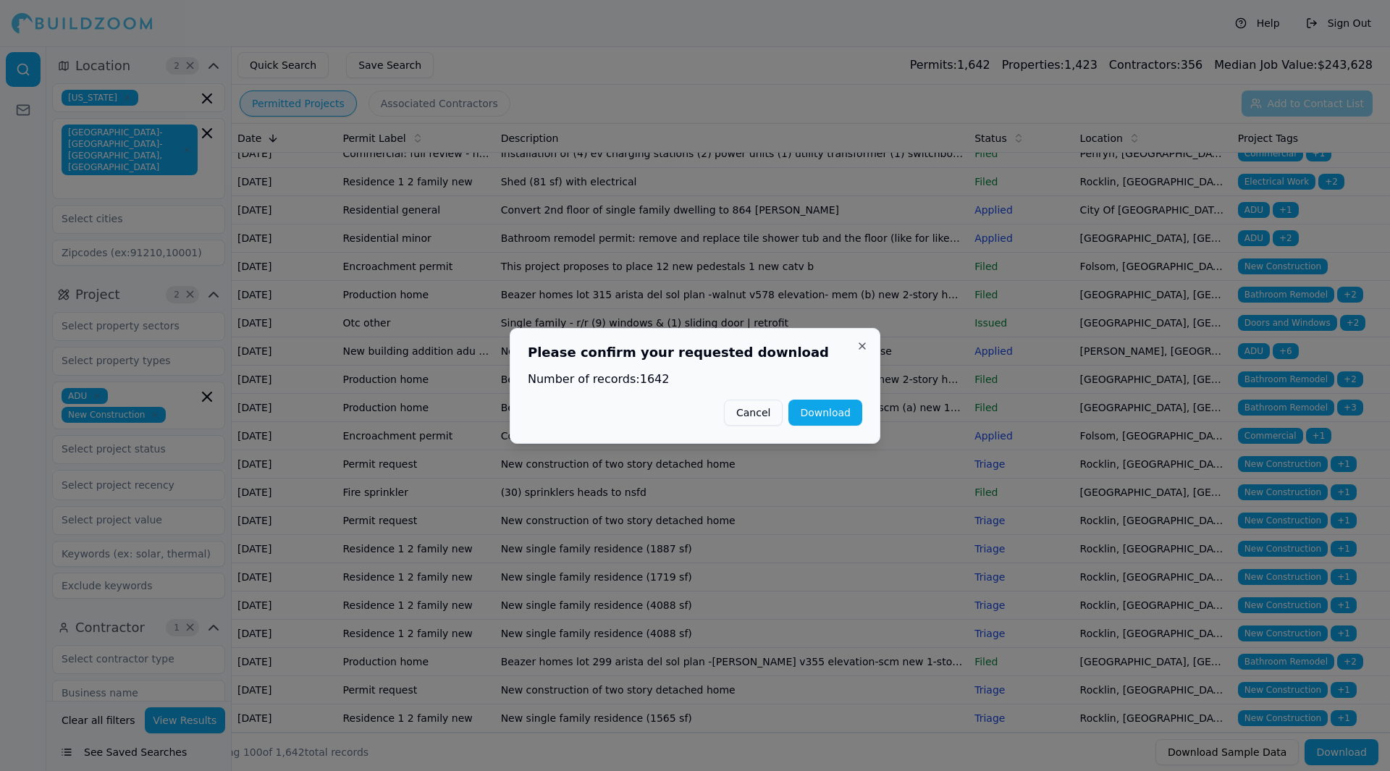
click at [835, 416] on button "Download" at bounding box center [825, 413] width 74 height 26
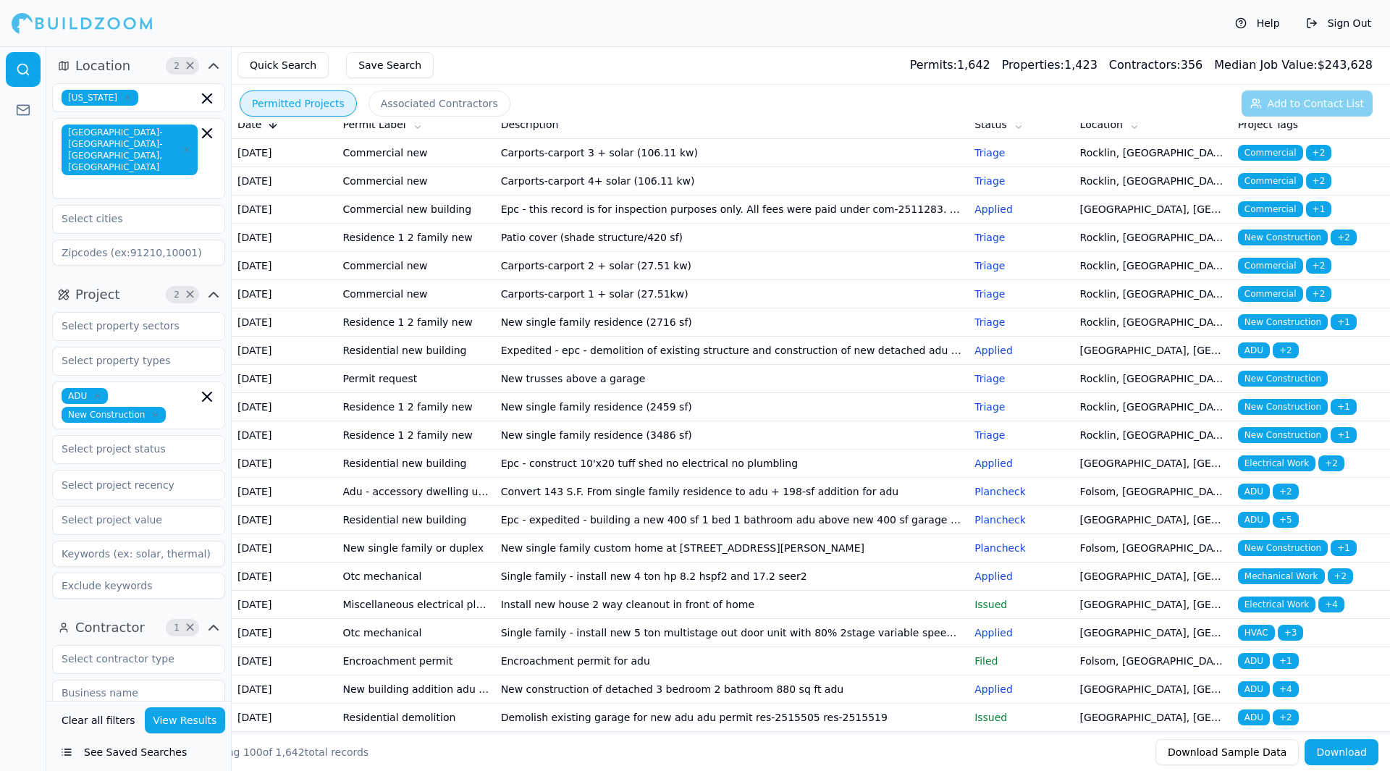
scroll to position [0, 0]
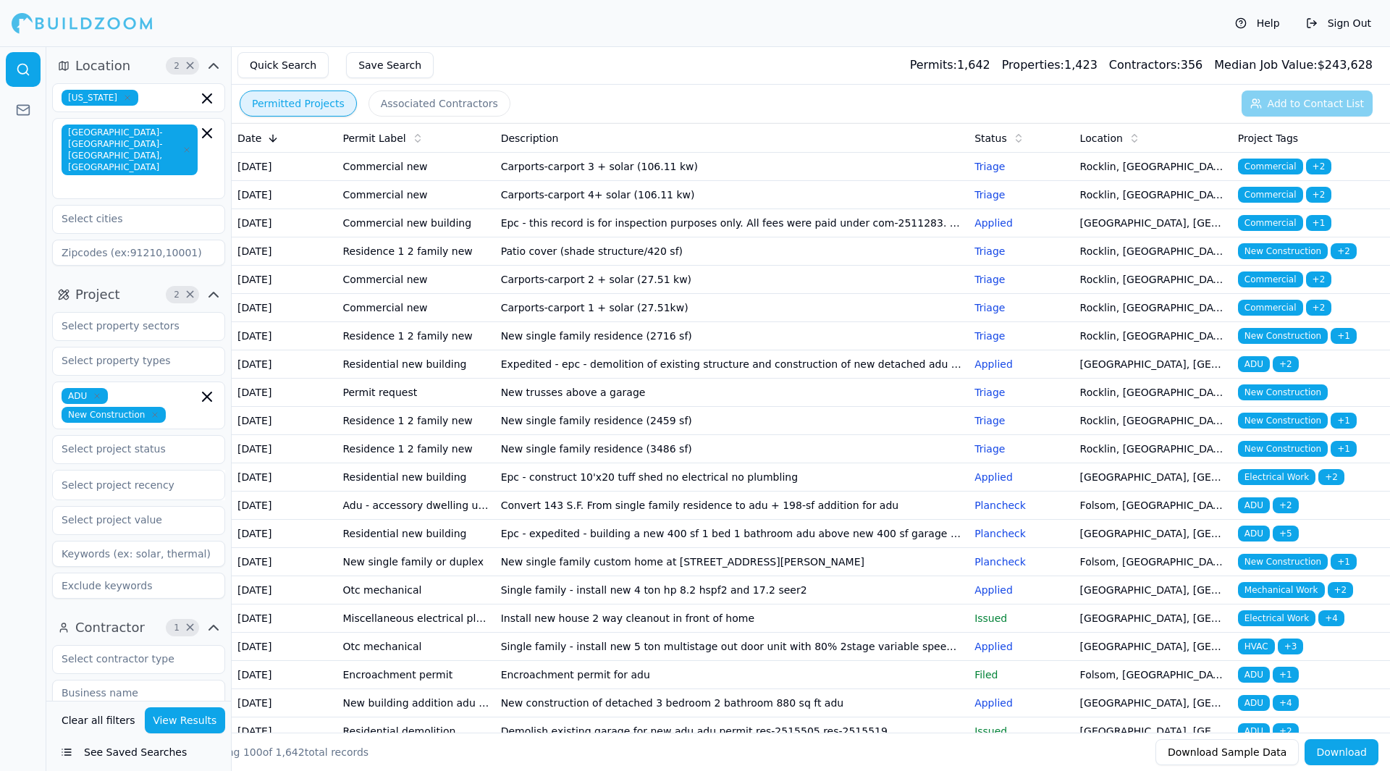
click at [117, 680] on input at bounding box center [138, 693] width 173 height 26
click at [187, 716] on button "View Results" at bounding box center [185, 720] width 81 height 26
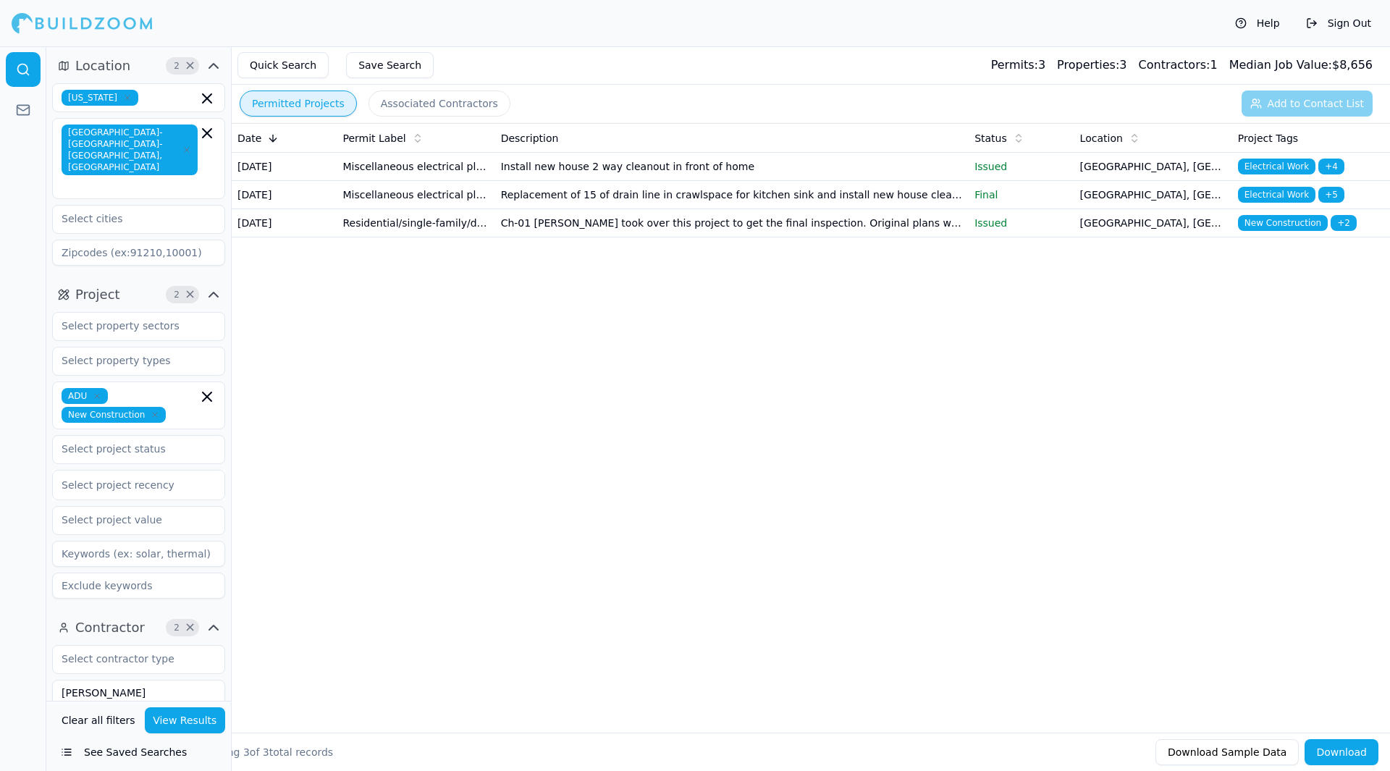
click at [114, 680] on input "[PERSON_NAME]" at bounding box center [138, 693] width 173 height 26
type input "B"
click at [192, 722] on button "View Results" at bounding box center [185, 720] width 81 height 26
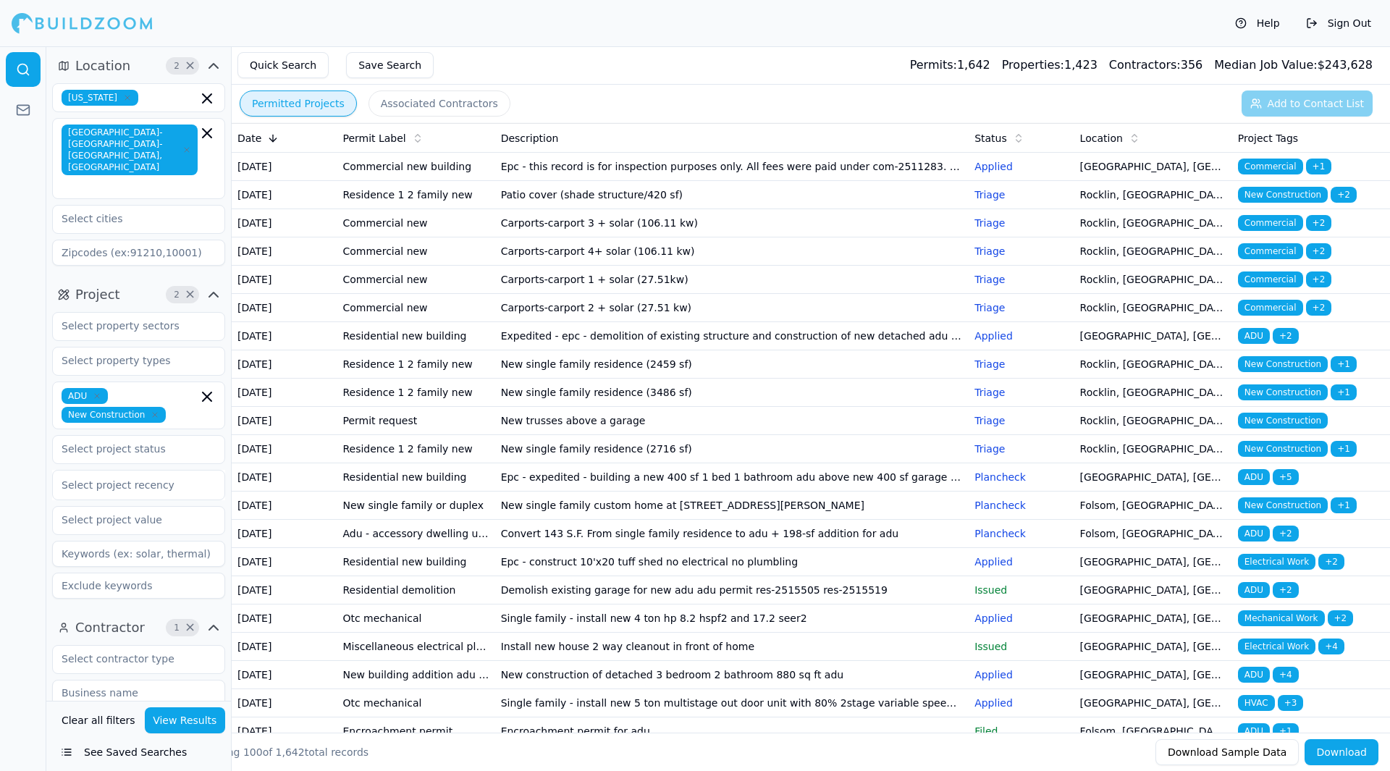
click at [153, 541] on input at bounding box center [138, 554] width 173 height 26
click at [192, 725] on button "View Results" at bounding box center [185, 720] width 81 height 26
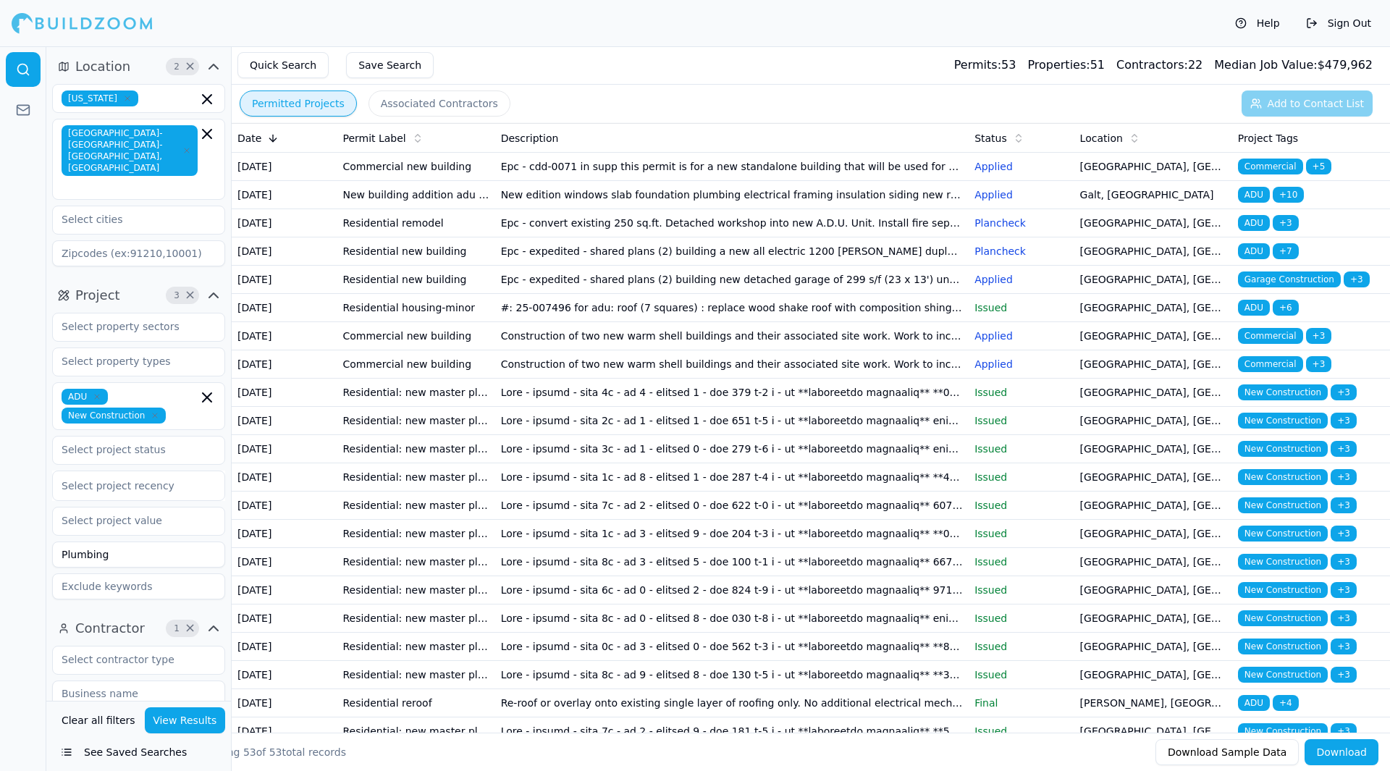
click at [711, 237] on td "Epc - convert existing 250 sq.ft. Detached workshop into new A.D.U. Unit. Insta…" at bounding box center [732, 223] width 474 height 28
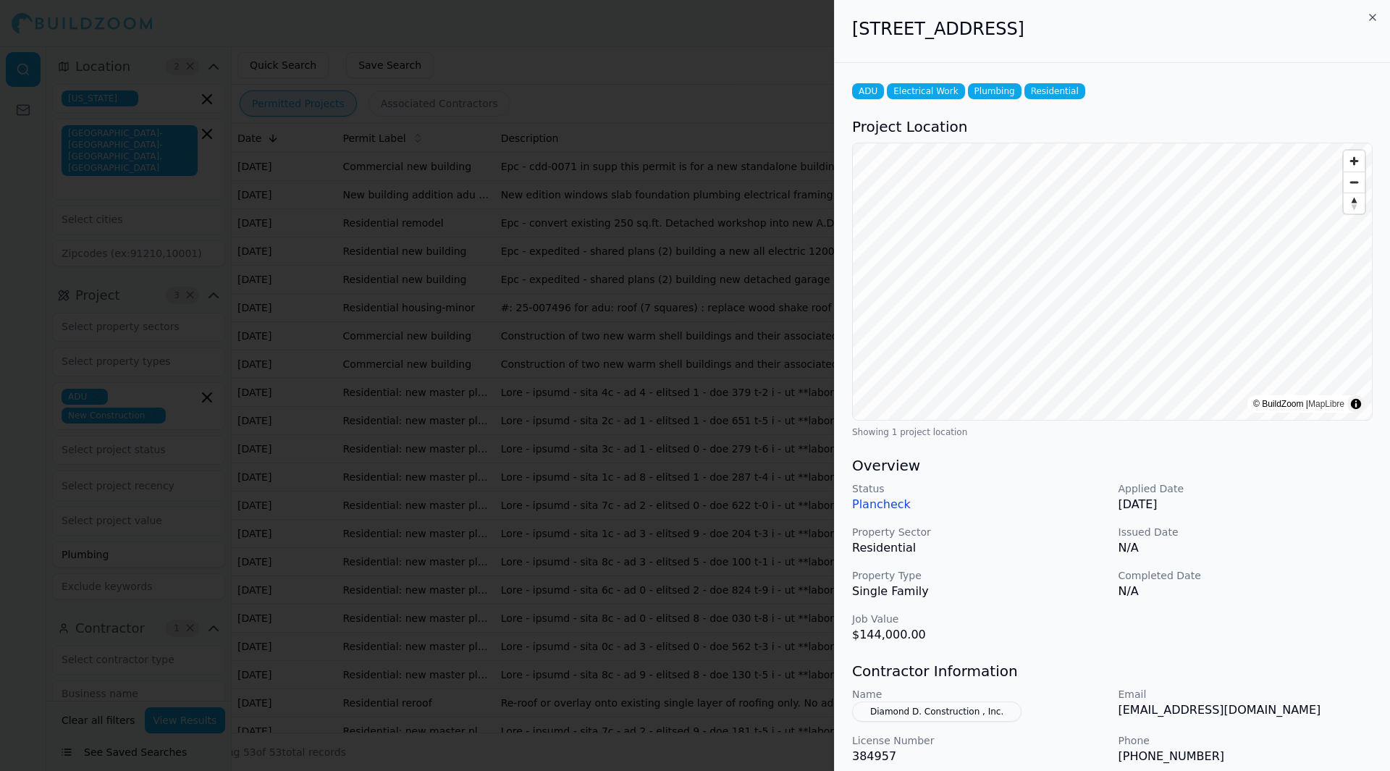
click at [1386, 13] on div "[STREET_ADDRESS]" at bounding box center [1112, 31] width 555 height 63
click at [1385, 12] on div "[STREET_ADDRESS]" at bounding box center [1112, 31] width 555 height 63
click at [1373, 15] on icon "button" at bounding box center [1373, 18] width 12 height 12
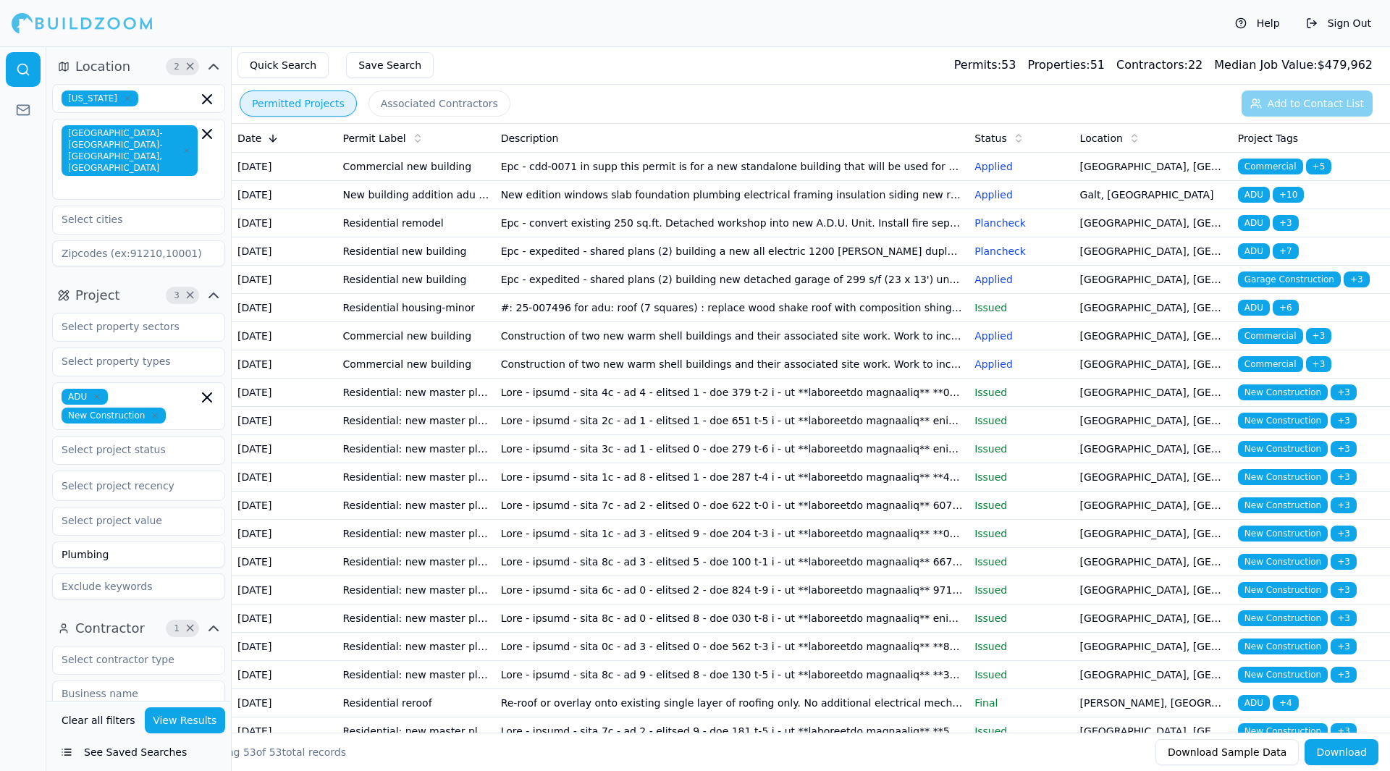
click at [146, 541] on input "Plumbing" at bounding box center [138, 554] width 173 height 26
type input "P"
click at [201, 722] on button "View Results" at bounding box center [185, 720] width 81 height 26
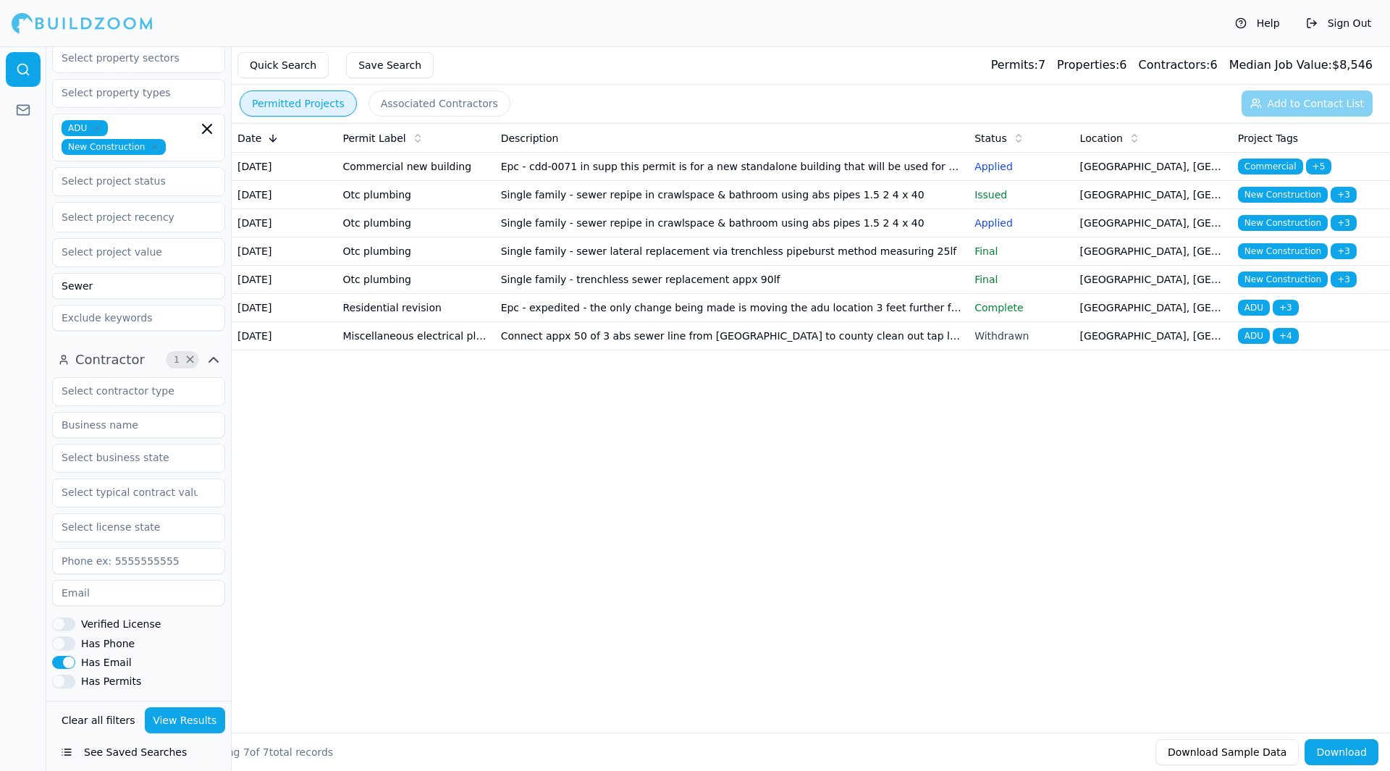
scroll to position [268, 0]
click at [85, 480] on input "text" at bounding box center [129, 493] width 153 height 26
click at [18, 549] on div at bounding box center [23, 408] width 46 height 725
click at [76, 515] on input "text" at bounding box center [129, 528] width 153 height 26
click at [5, 504] on div at bounding box center [23, 408] width 46 height 725
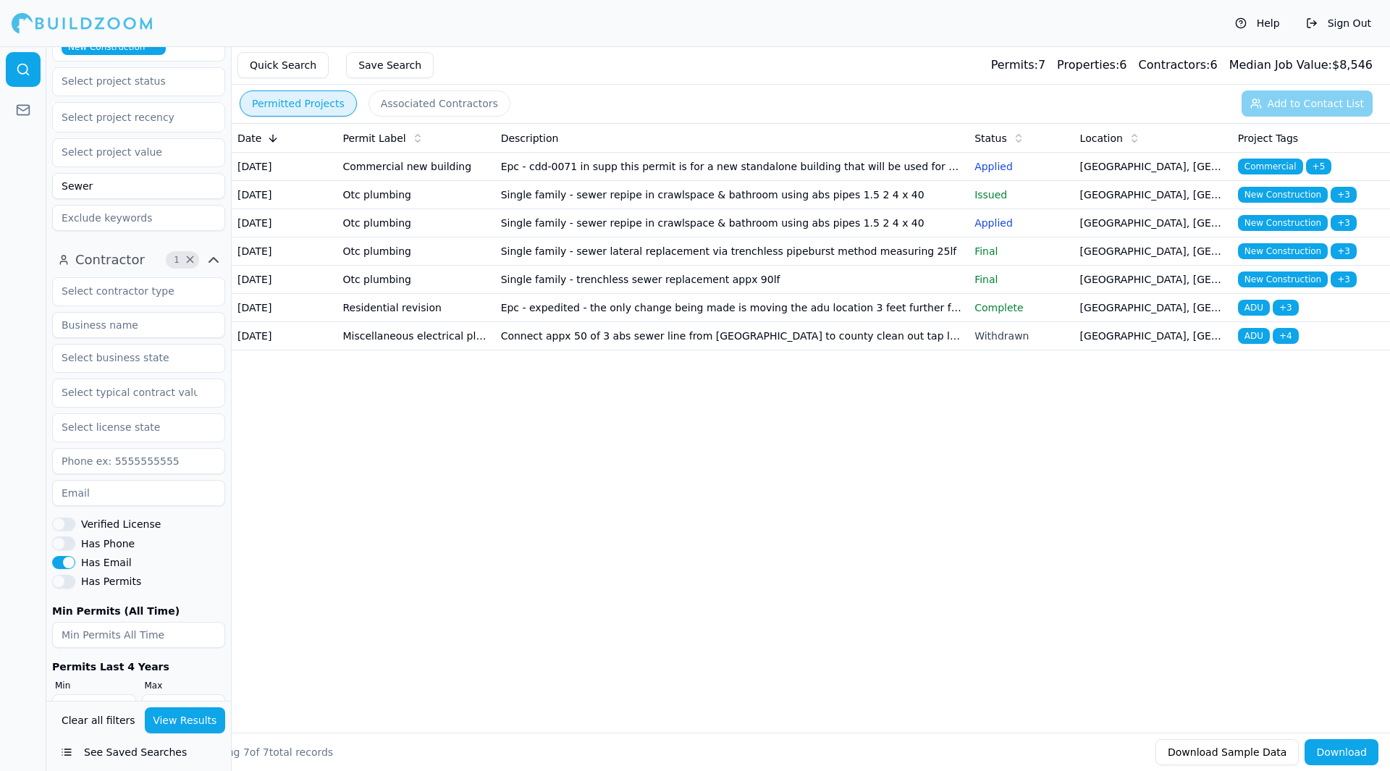
scroll to position [373, 0]
click at [558, 209] on td "Single family - sewer repipe in crawlspace & bathroom using abs pipes 1.5 2 4 x…" at bounding box center [732, 195] width 474 height 28
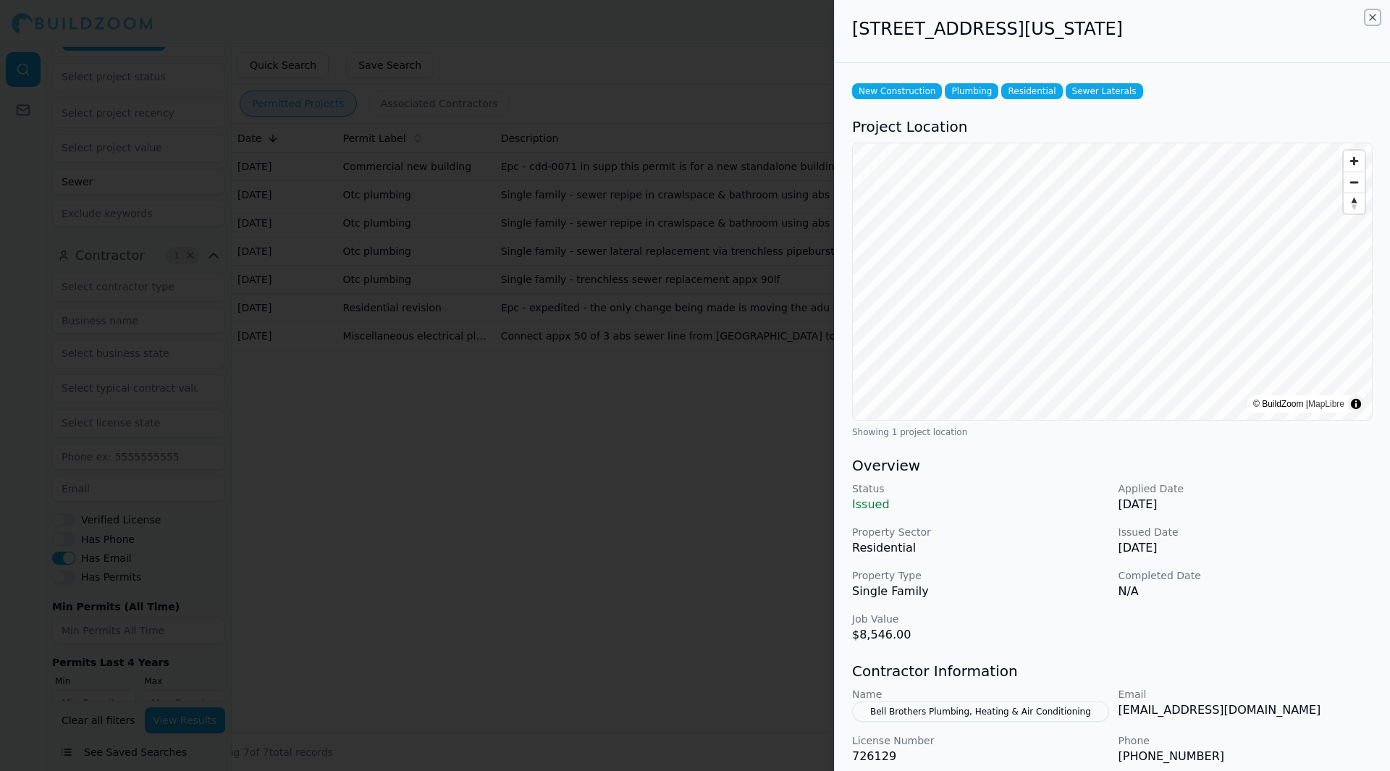
click at [1372, 17] on icon "button" at bounding box center [1373, 17] width 6 height 6
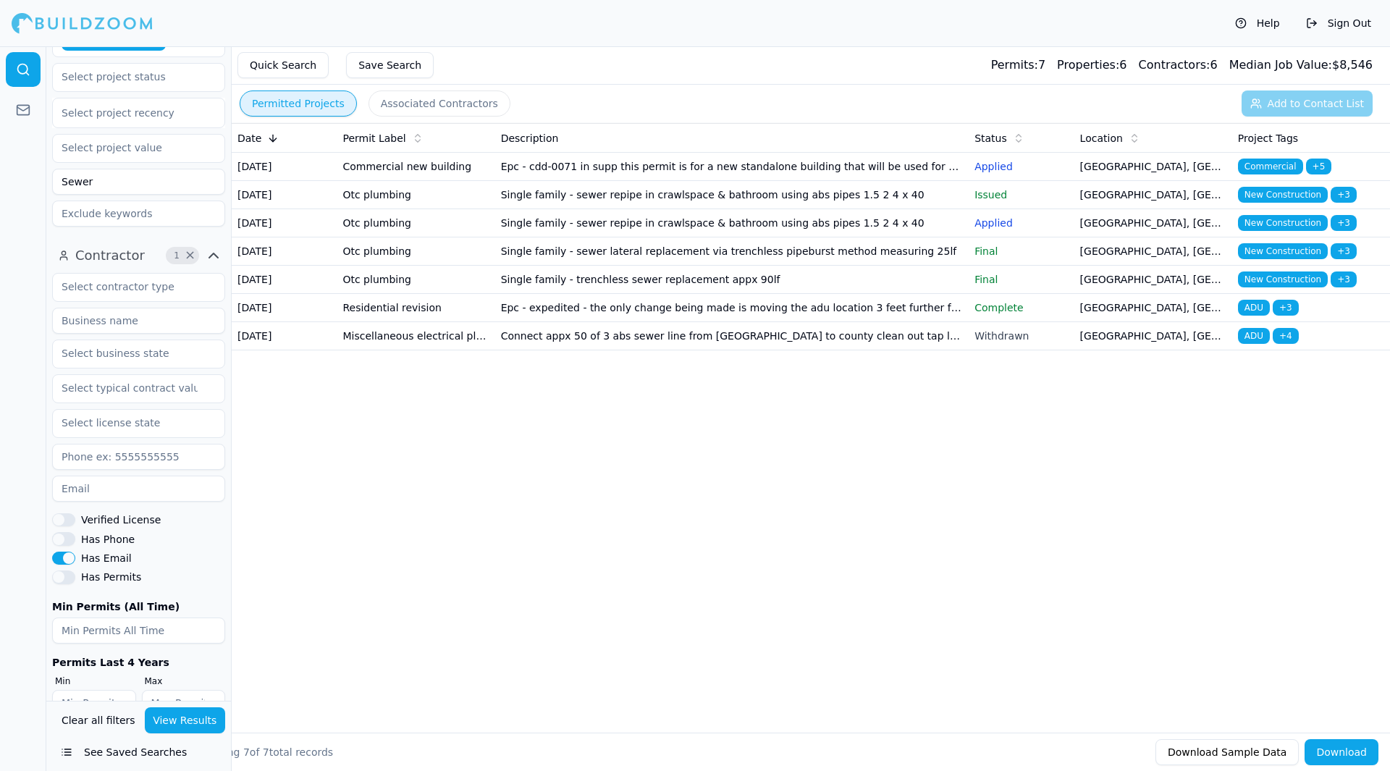
click at [718, 237] on td "Single family - sewer repipe in crawlspace & bathroom using abs pipes 1.5 2 4 x…" at bounding box center [732, 223] width 474 height 28
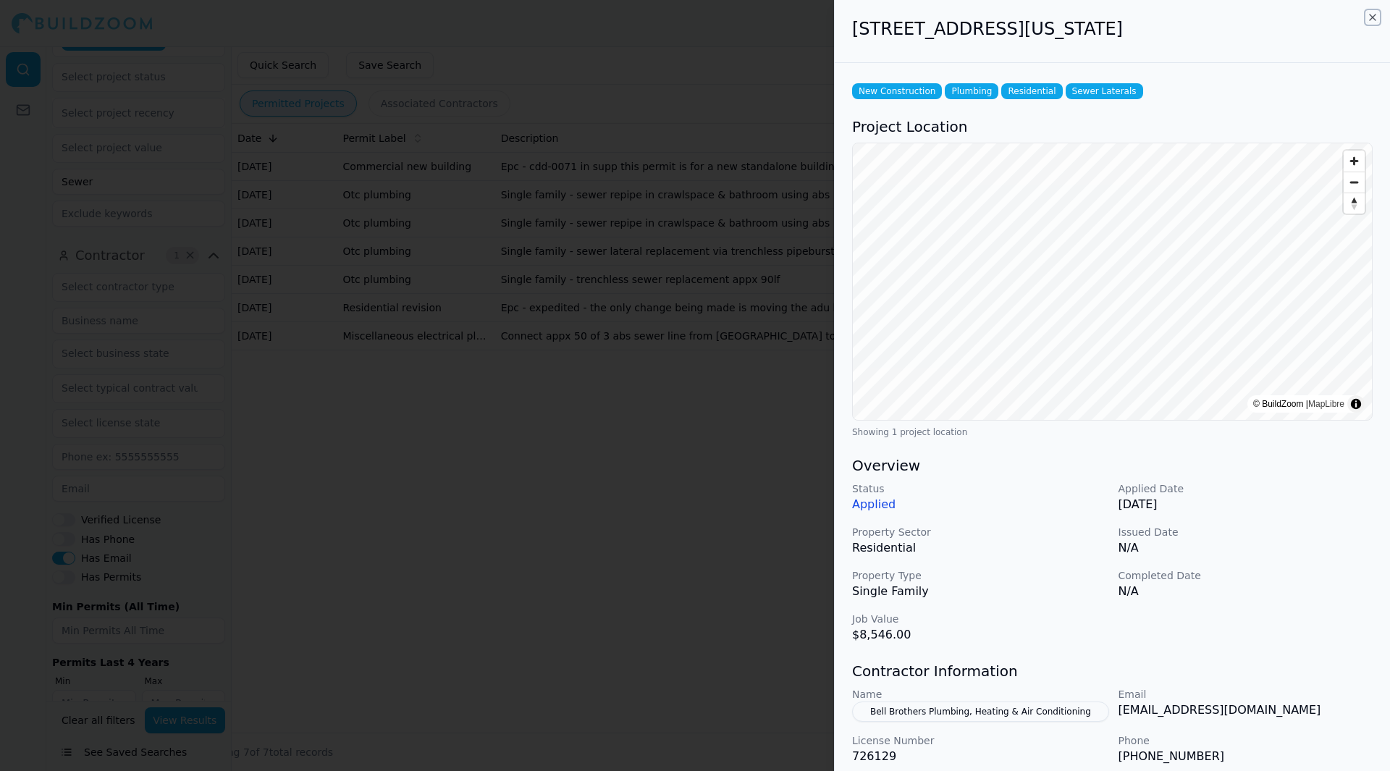
click at [1370, 22] on icon "button" at bounding box center [1373, 18] width 12 height 12
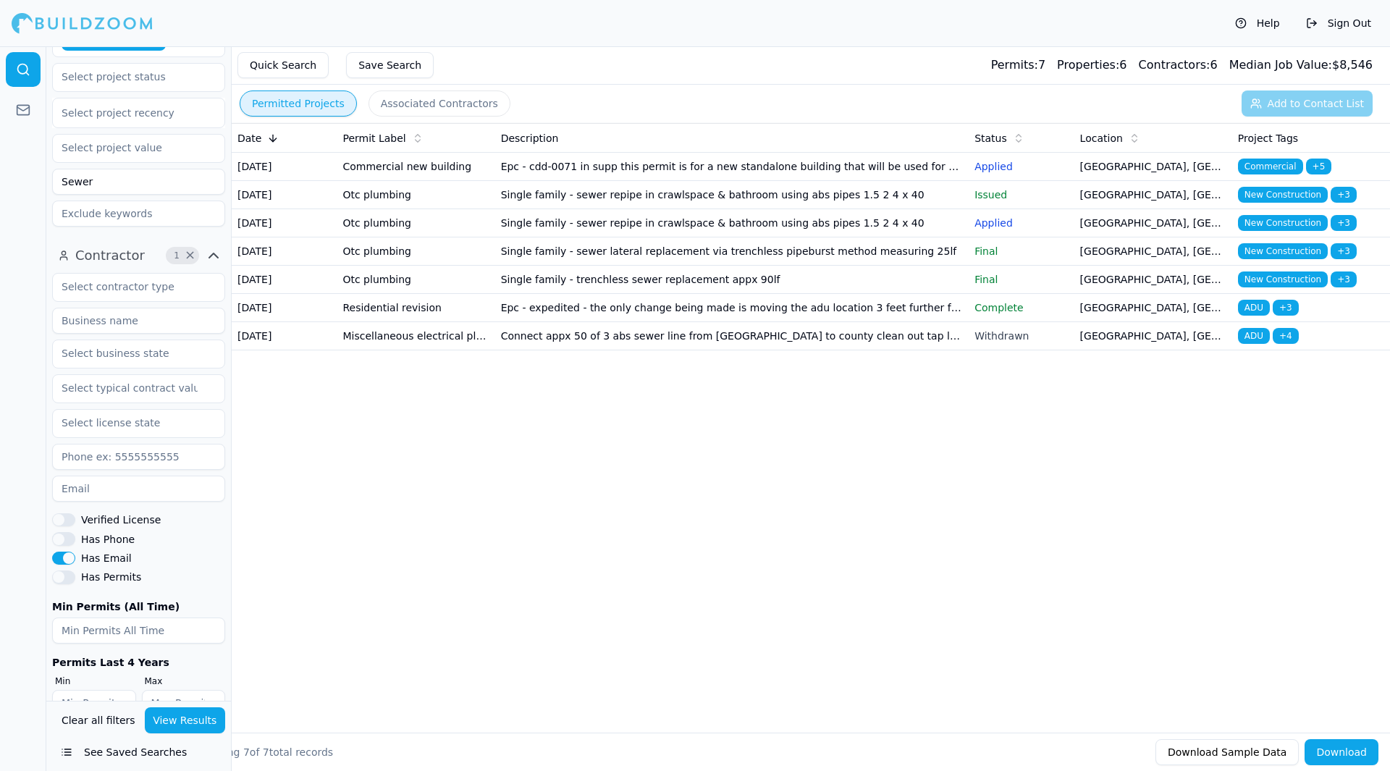
click at [719, 294] on td "Single family - trenchless sewer replacement appx 90lf" at bounding box center [732, 280] width 474 height 28
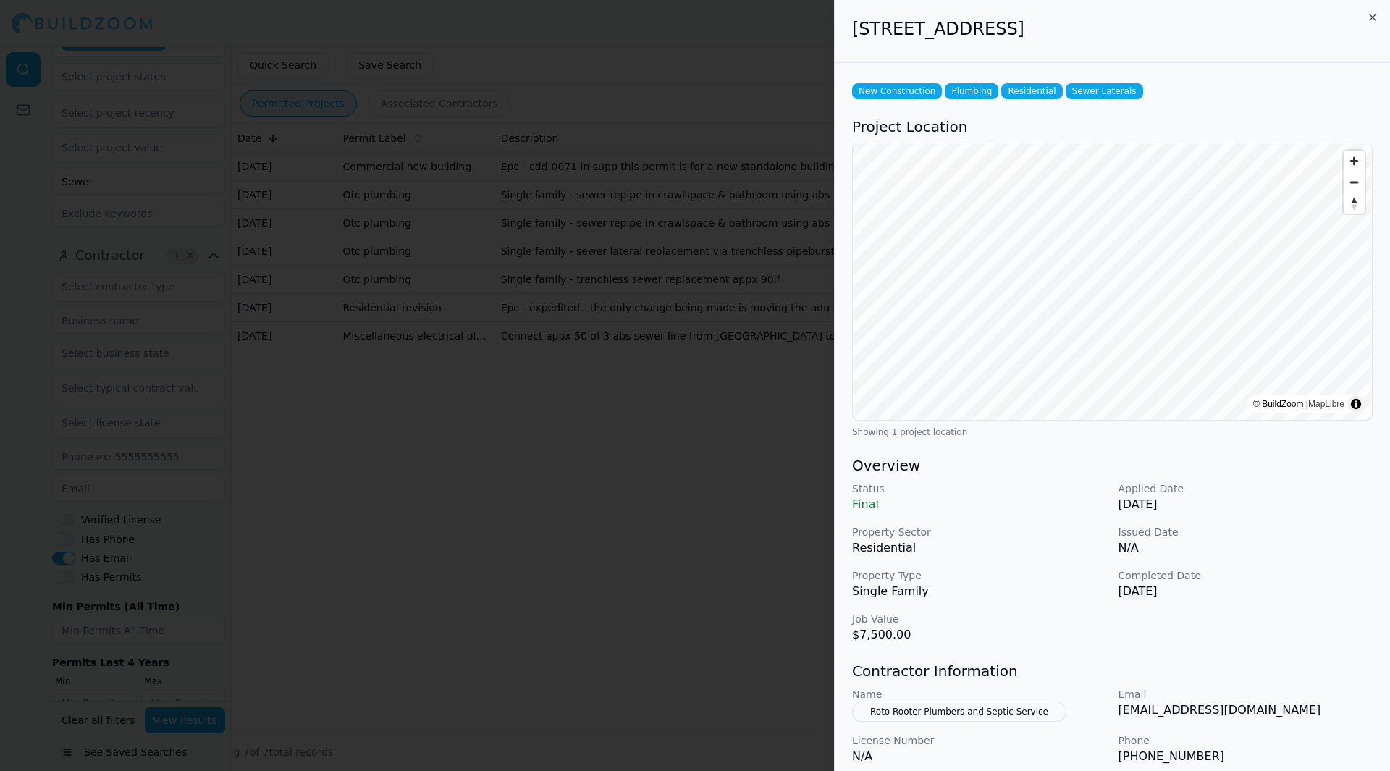
click at [1378, 14] on div "[STREET_ADDRESS]" at bounding box center [1112, 31] width 555 height 63
click at [1375, 17] on icon "button" at bounding box center [1373, 18] width 12 height 12
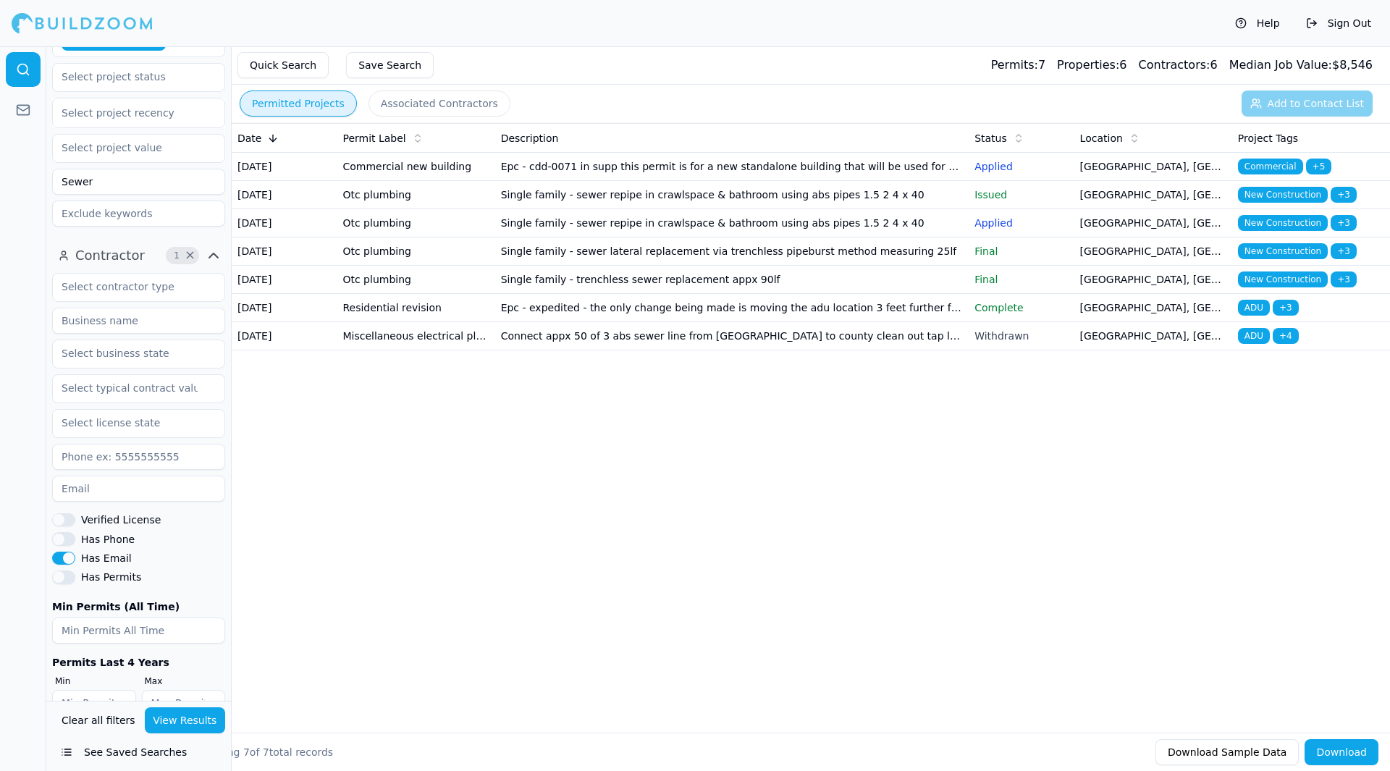
click at [111, 169] on input "Sewer" at bounding box center [138, 182] width 173 height 26
type input "S"
type input "Plumbing"
click at [166, 728] on button "View Results" at bounding box center [185, 720] width 81 height 26
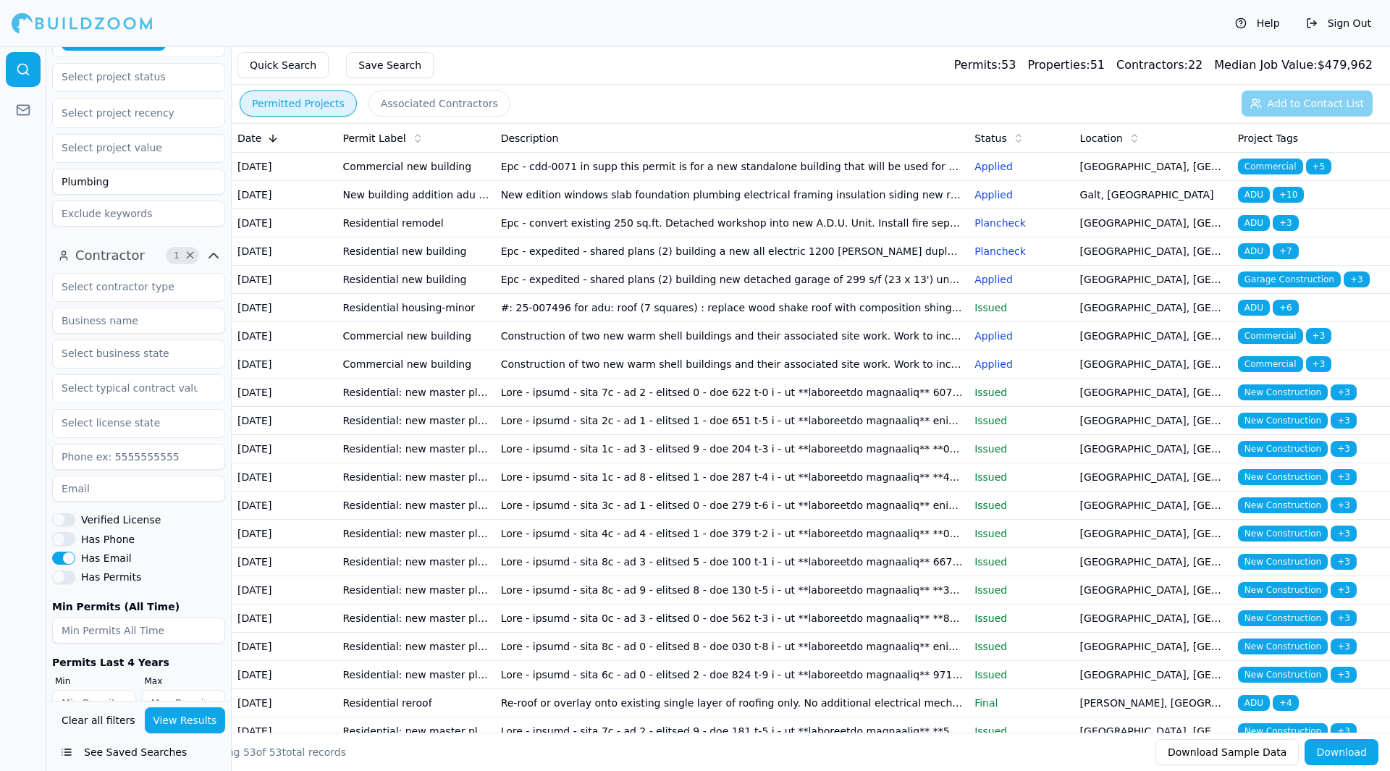
click at [379, 132] on span "Permit Label" at bounding box center [373, 138] width 63 height 14
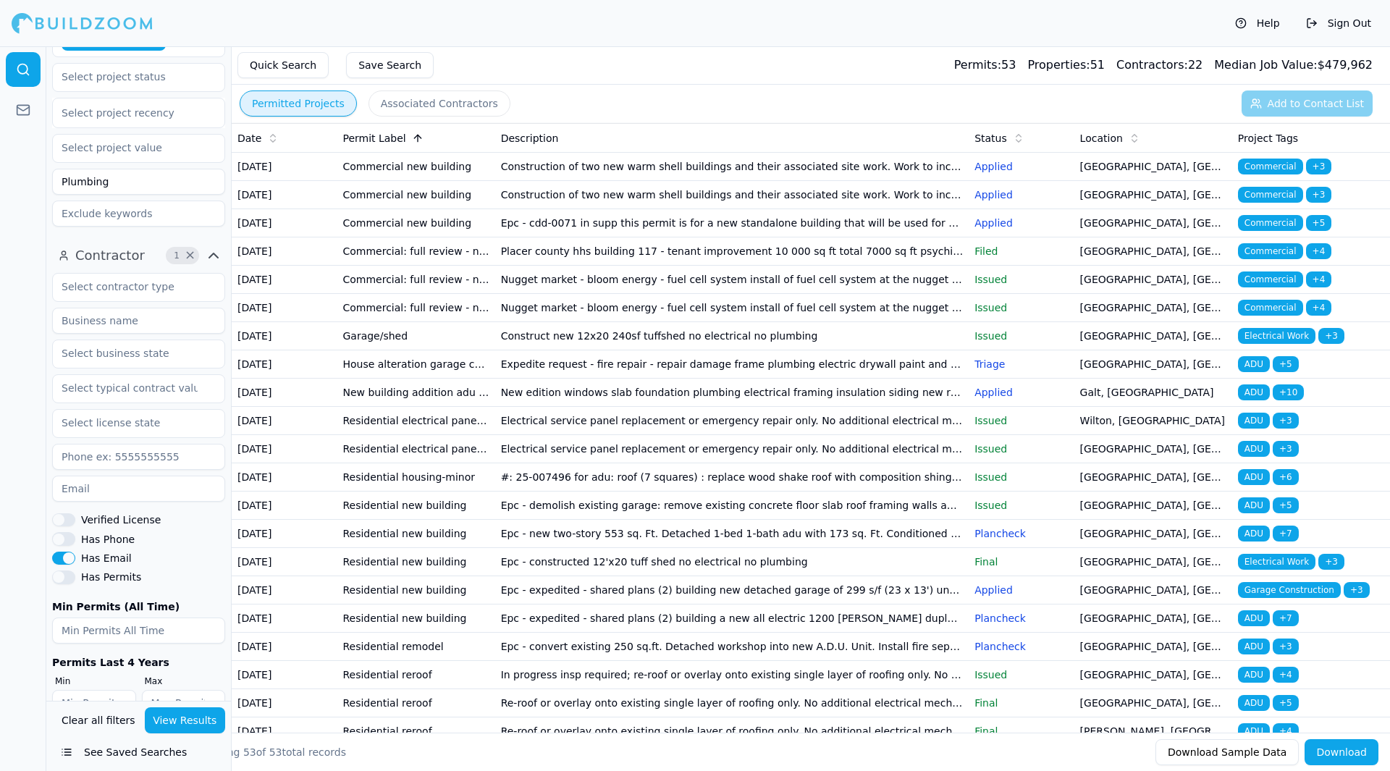
click at [271, 127] on th "Date" at bounding box center [284, 138] width 105 height 29
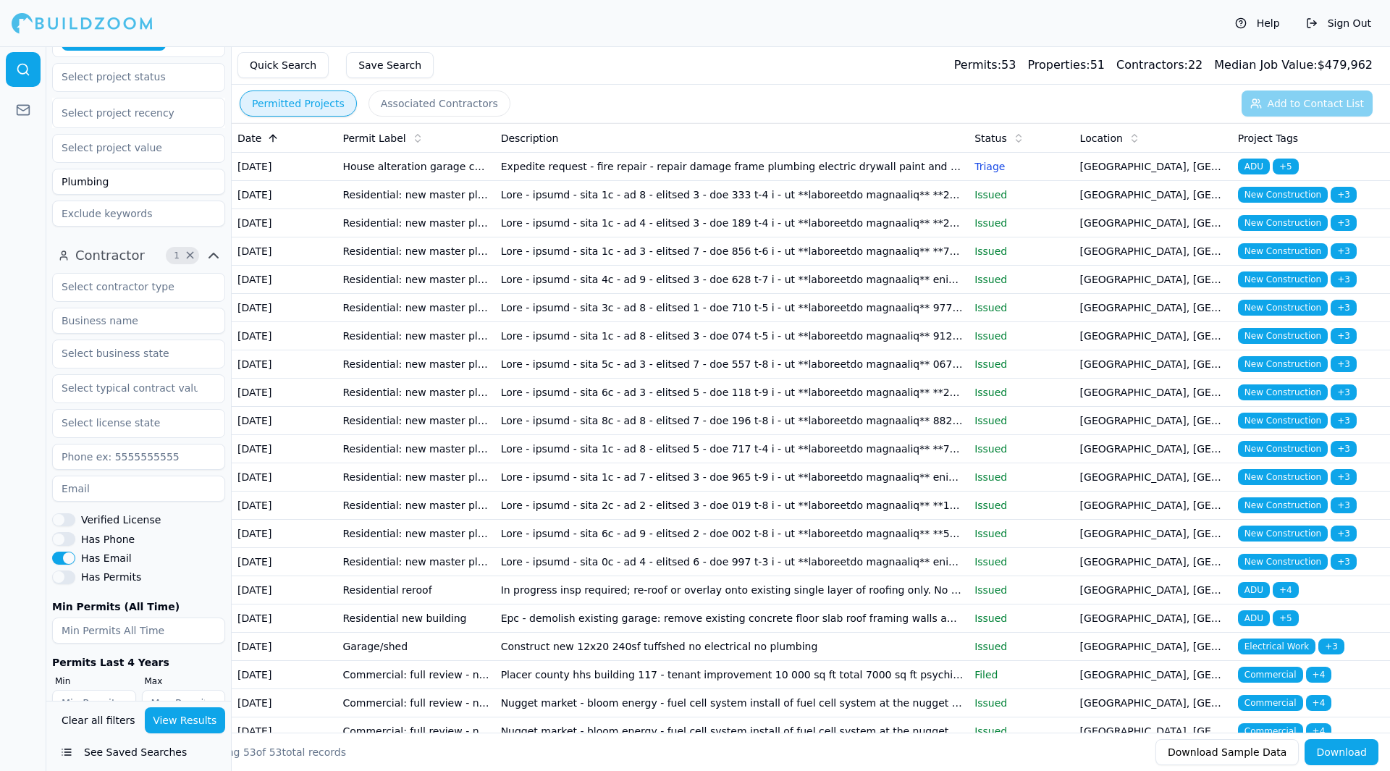
click at [271, 127] on th "Date" at bounding box center [284, 138] width 105 height 29
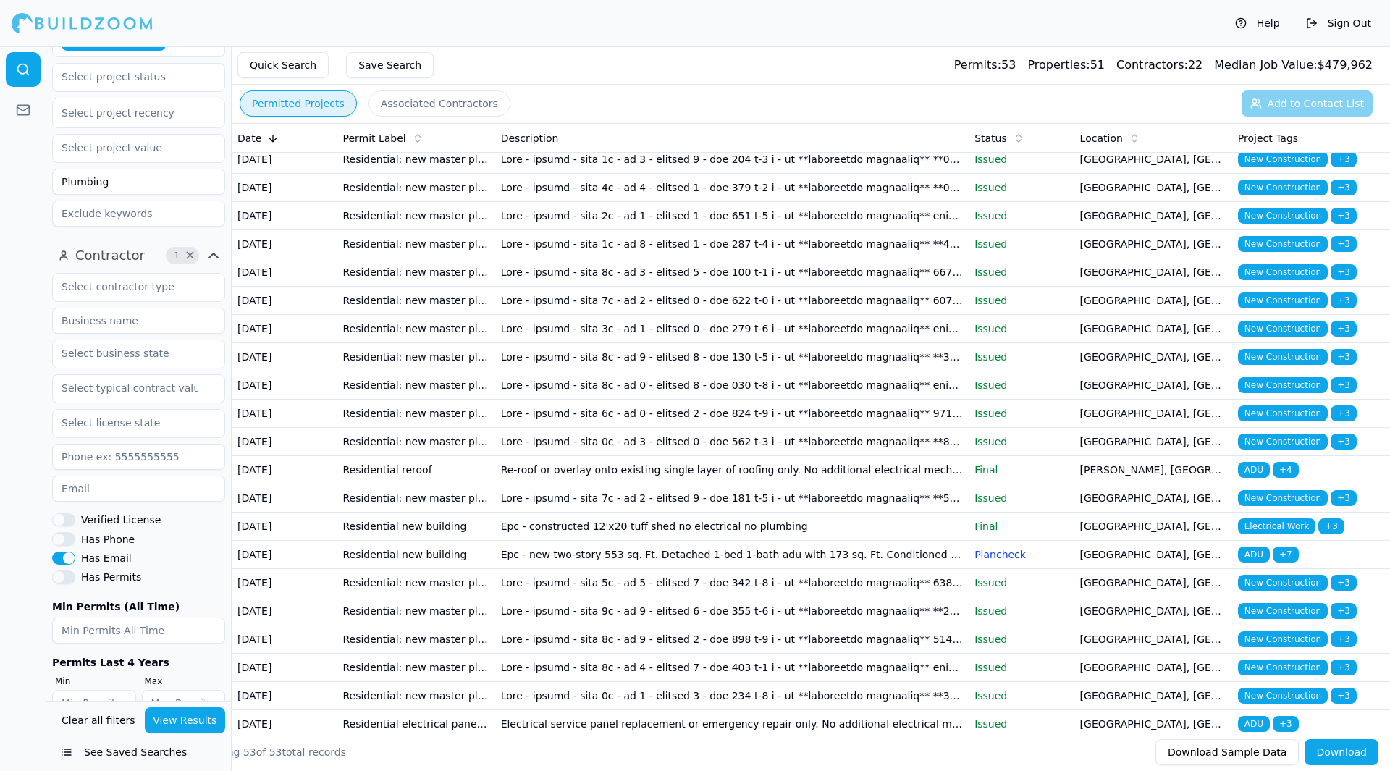
scroll to position [216, 0]
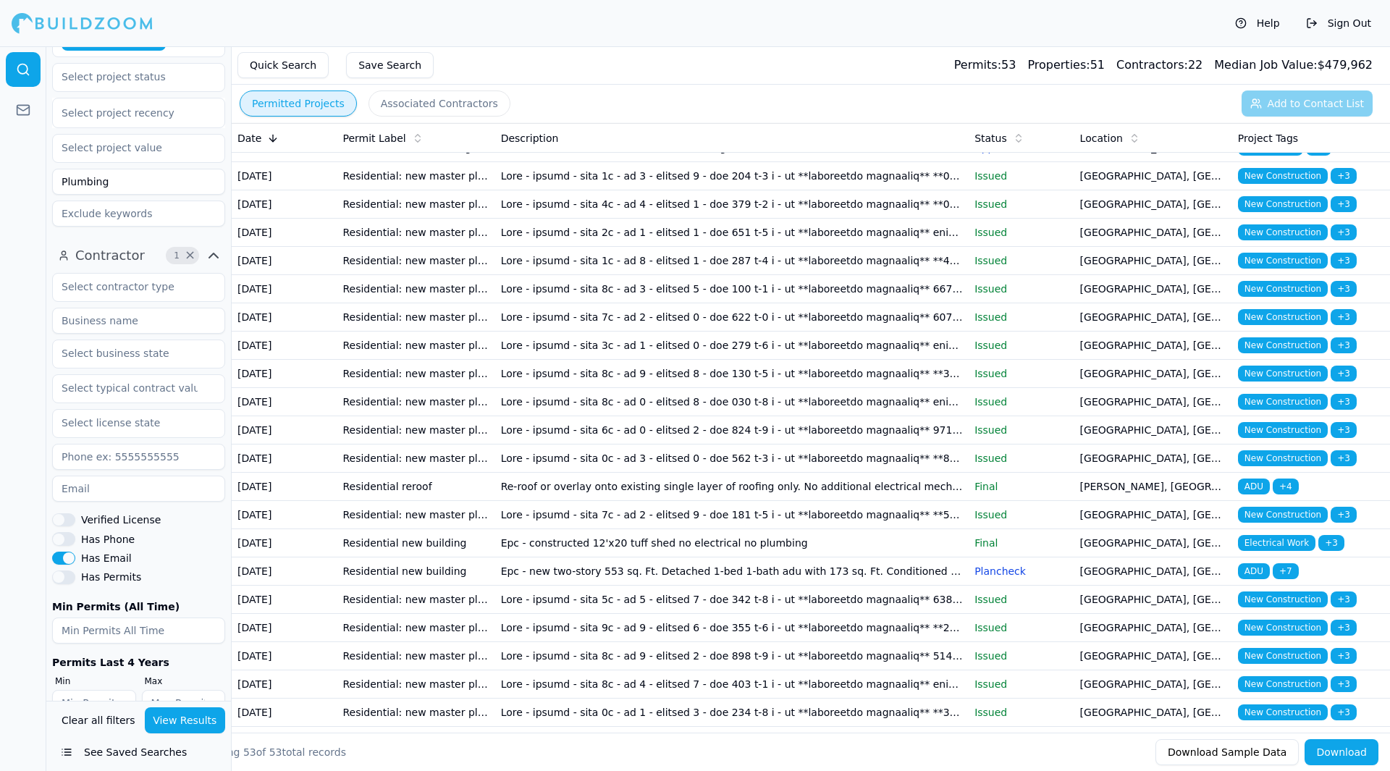
click at [809, 190] on td at bounding box center [732, 176] width 474 height 28
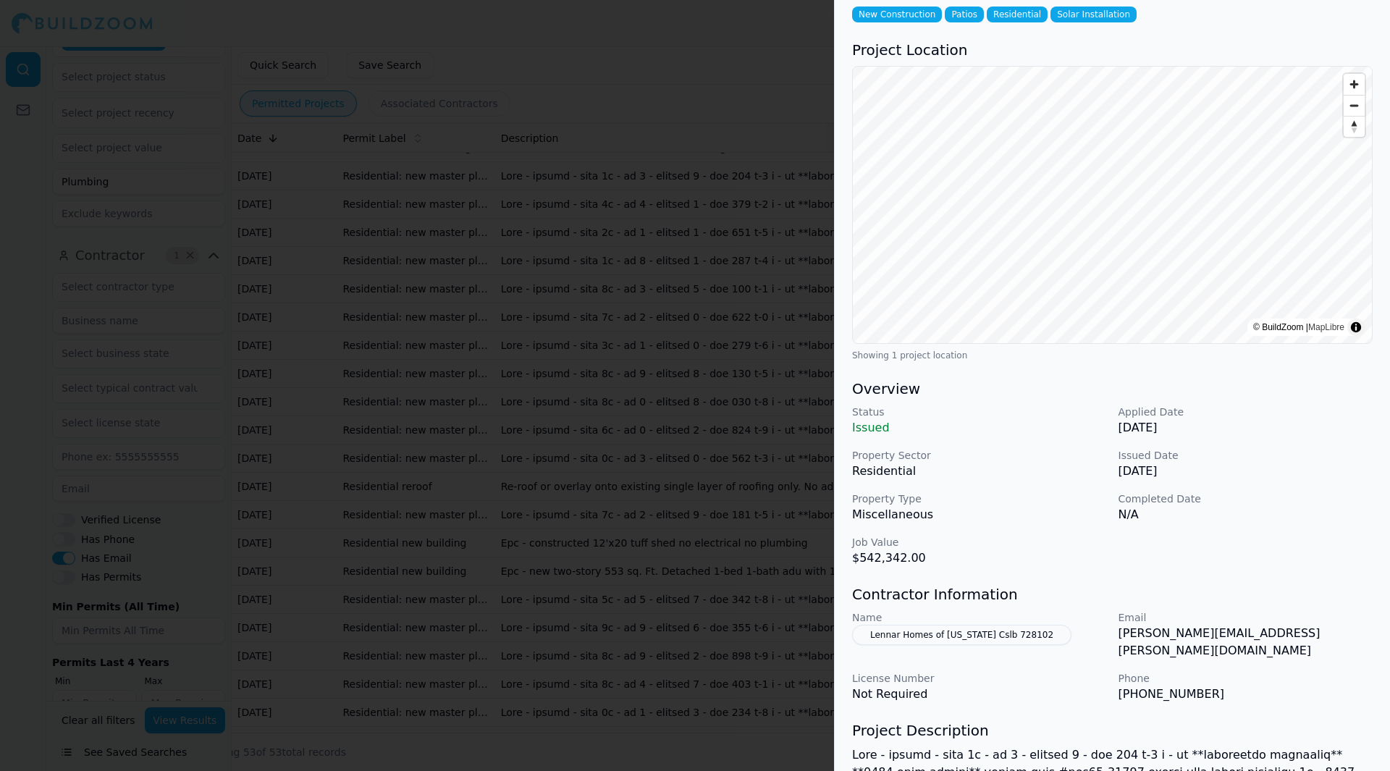
scroll to position [0, 0]
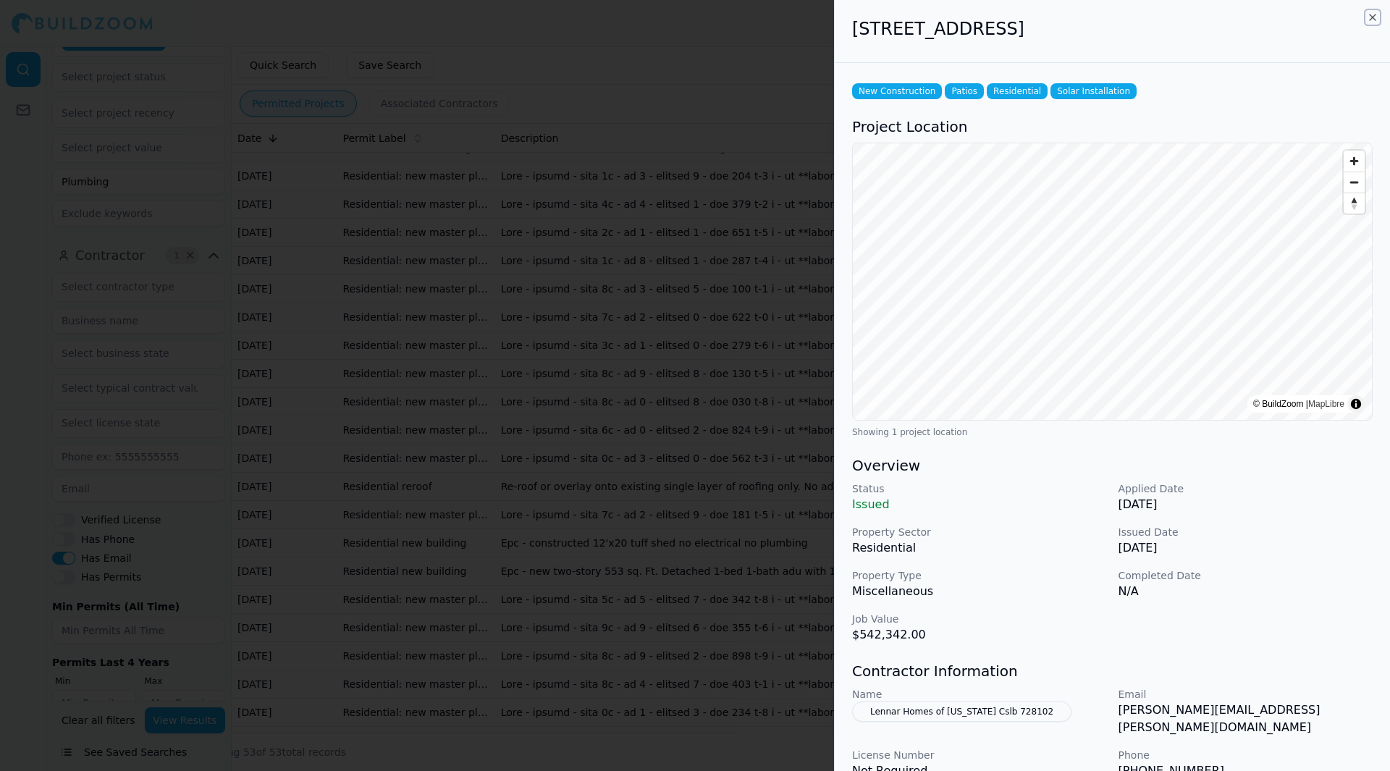
click at [1372, 20] on icon "button" at bounding box center [1373, 18] width 12 height 12
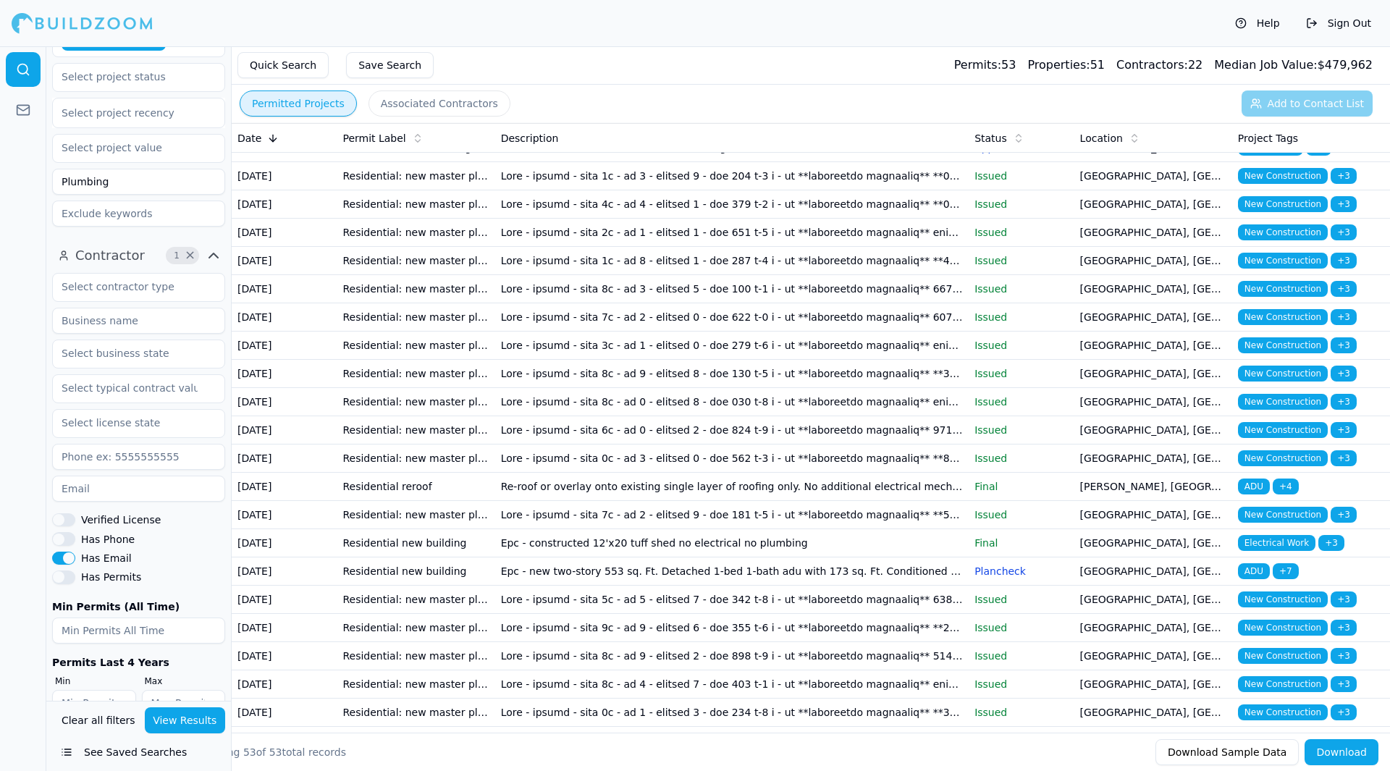
click at [512, 275] on td at bounding box center [732, 261] width 474 height 28
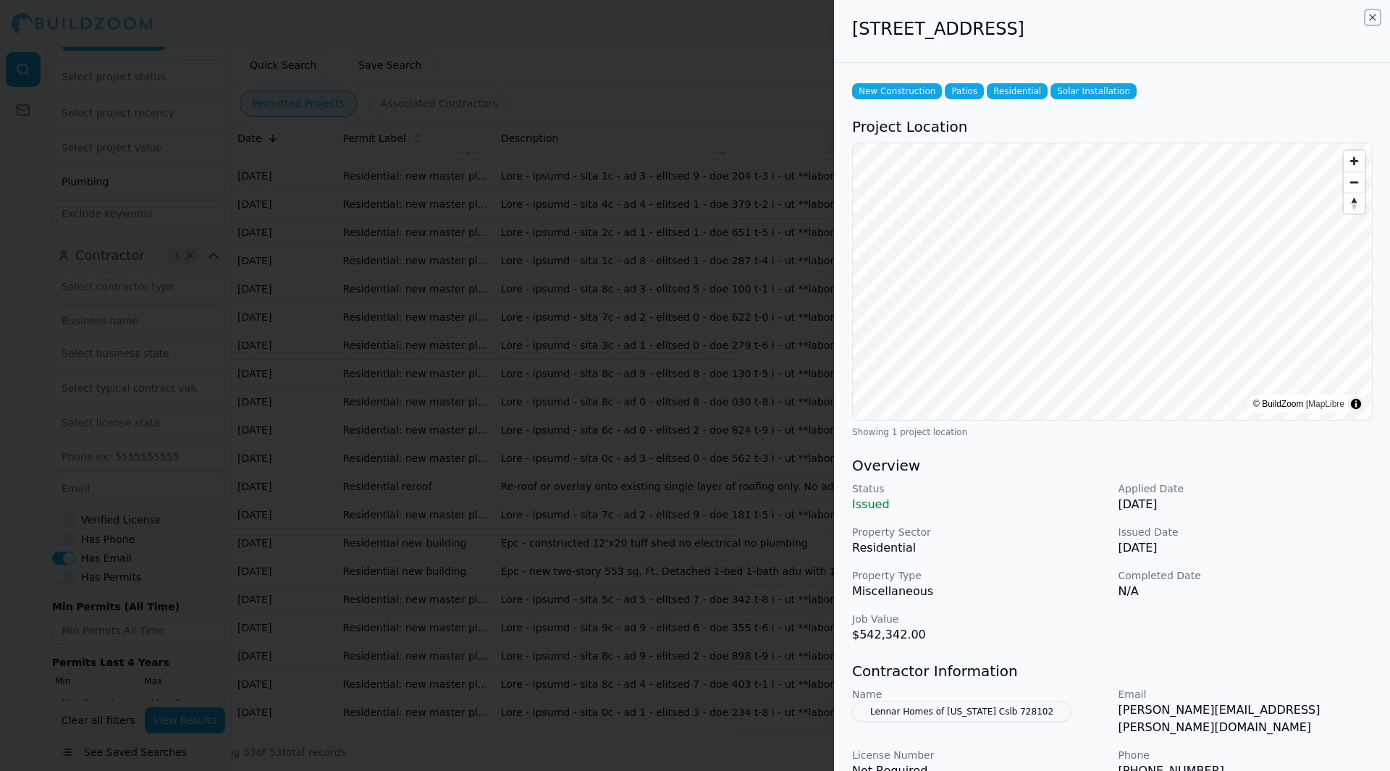
click at [1372, 14] on icon "button" at bounding box center [1373, 18] width 12 height 12
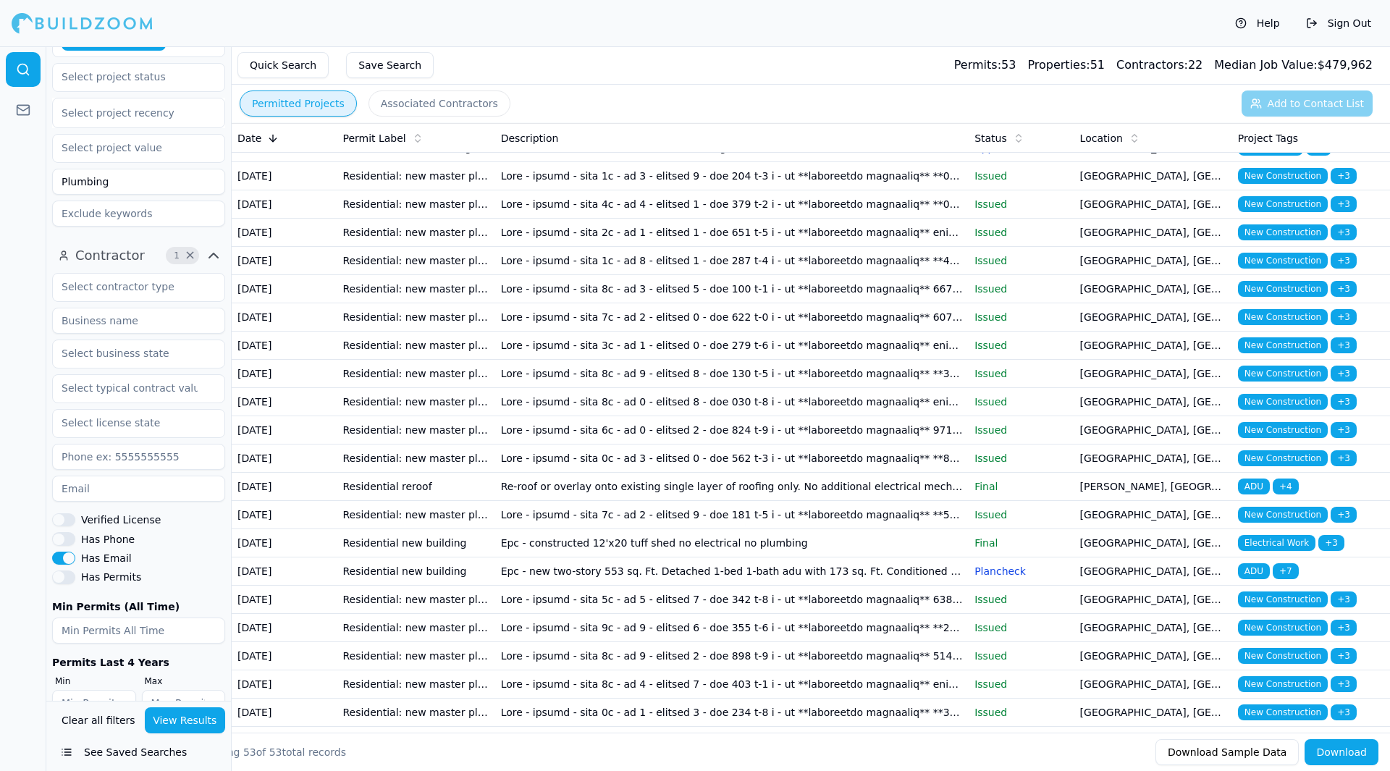
click at [1348, 97] on div "Permitted Projects Associated Contractors Add to Contact List" at bounding box center [811, 104] width 1158 height 38
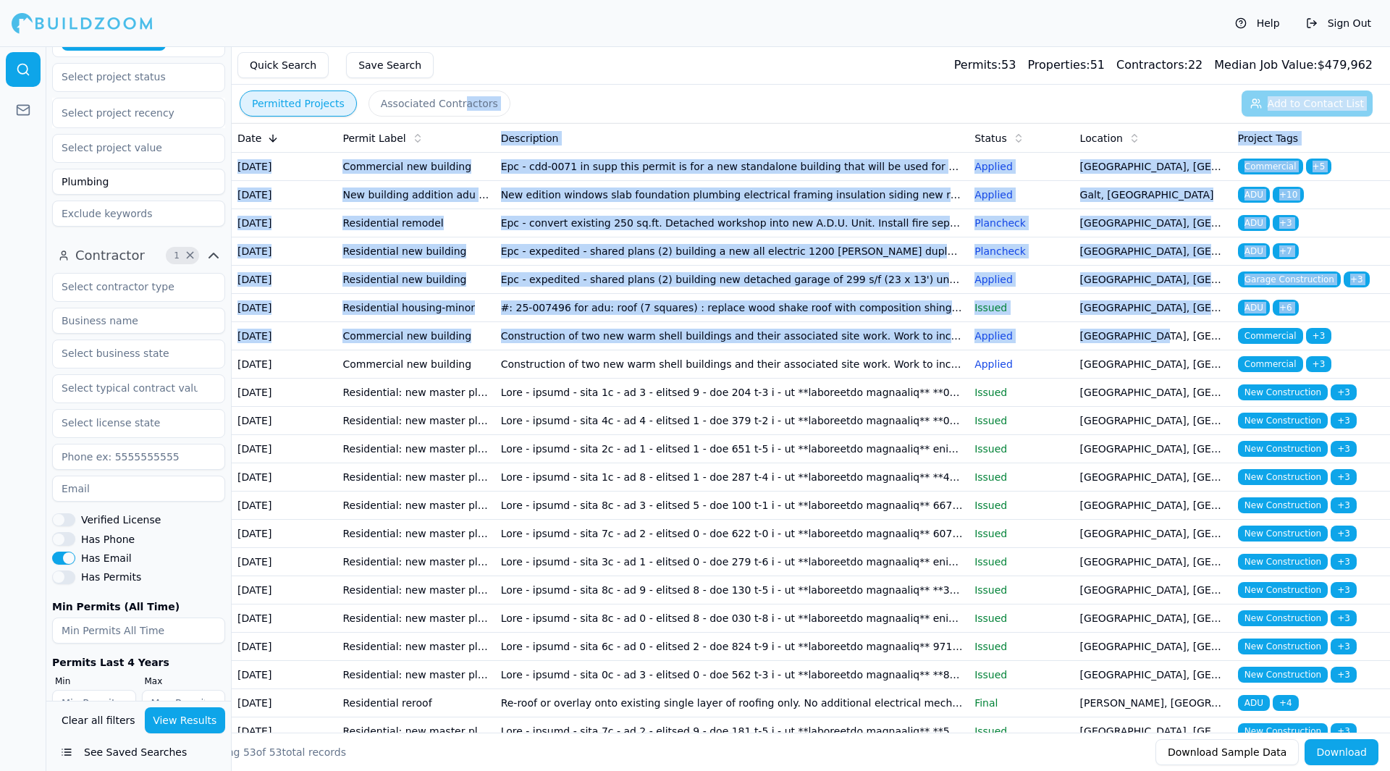
drag, startPoint x: 1229, startPoint y: 169, endPoint x: 453, endPoint y: 112, distance: 778.0
click at [453, 112] on div "Permitted Projects Associated Contractors Add to Contact List Date Permit Label…" at bounding box center [927, 408] width 1390 height 725
click at [449, 294] on td "Residential new building" at bounding box center [416, 280] width 158 height 28
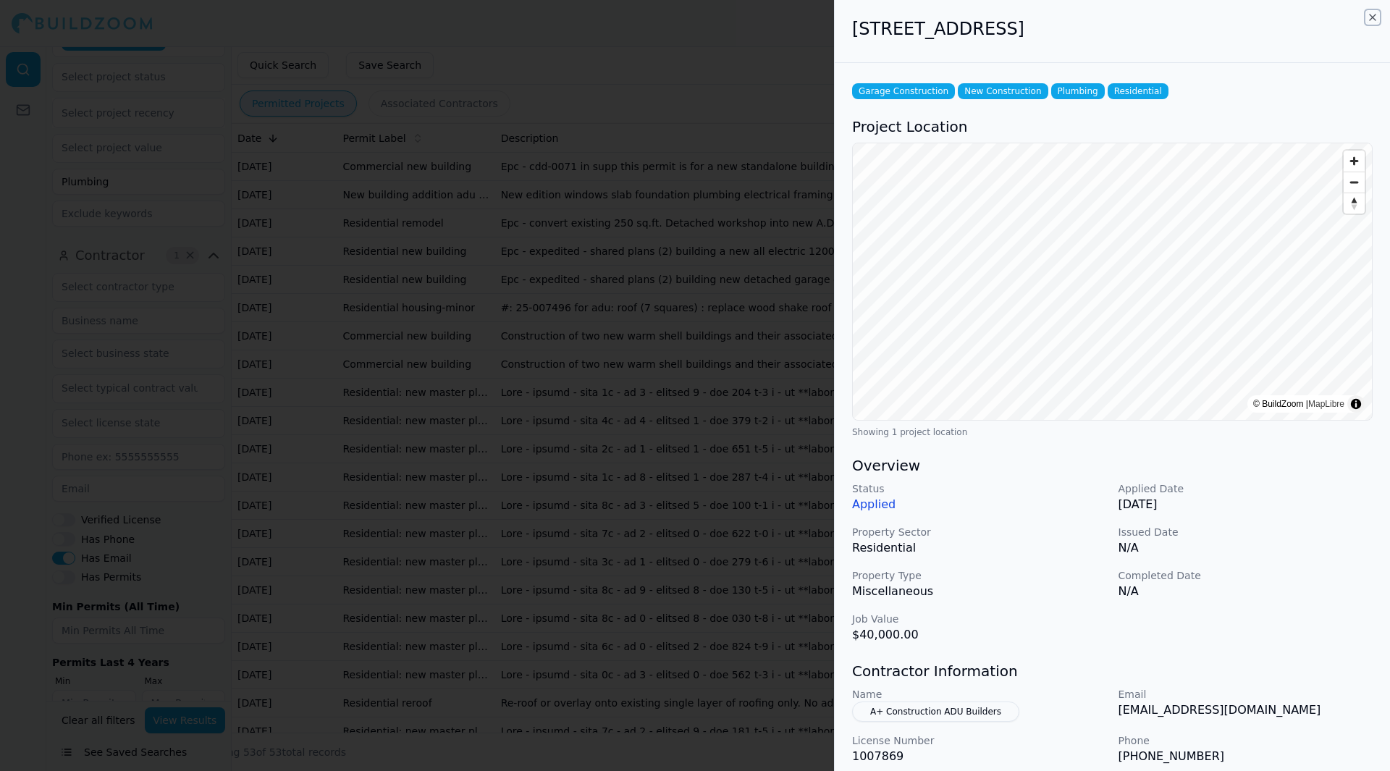
click at [1374, 14] on icon "button" at bounding box center [1373, 18] width 12 height 12
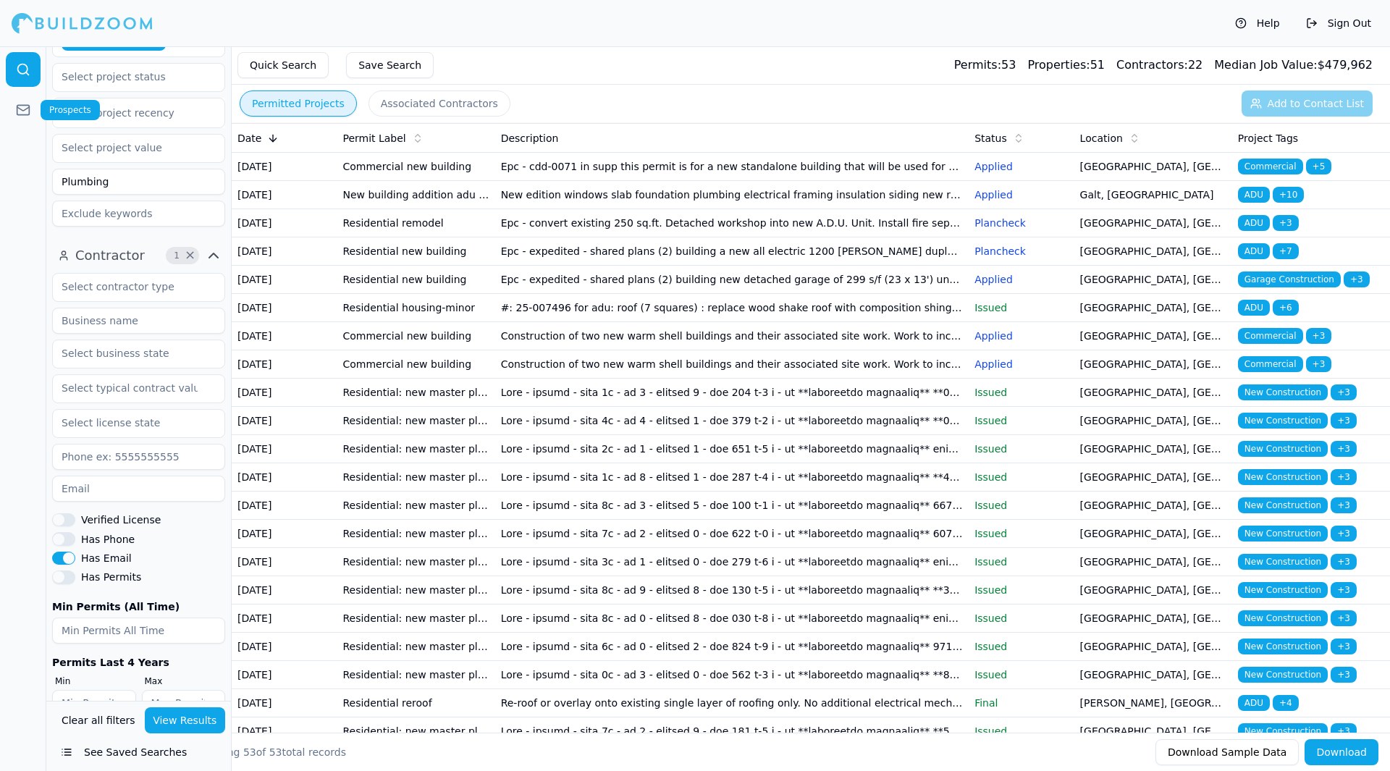
click at [29, 101] on link at bounding box center [23, 110] width 35 height 35
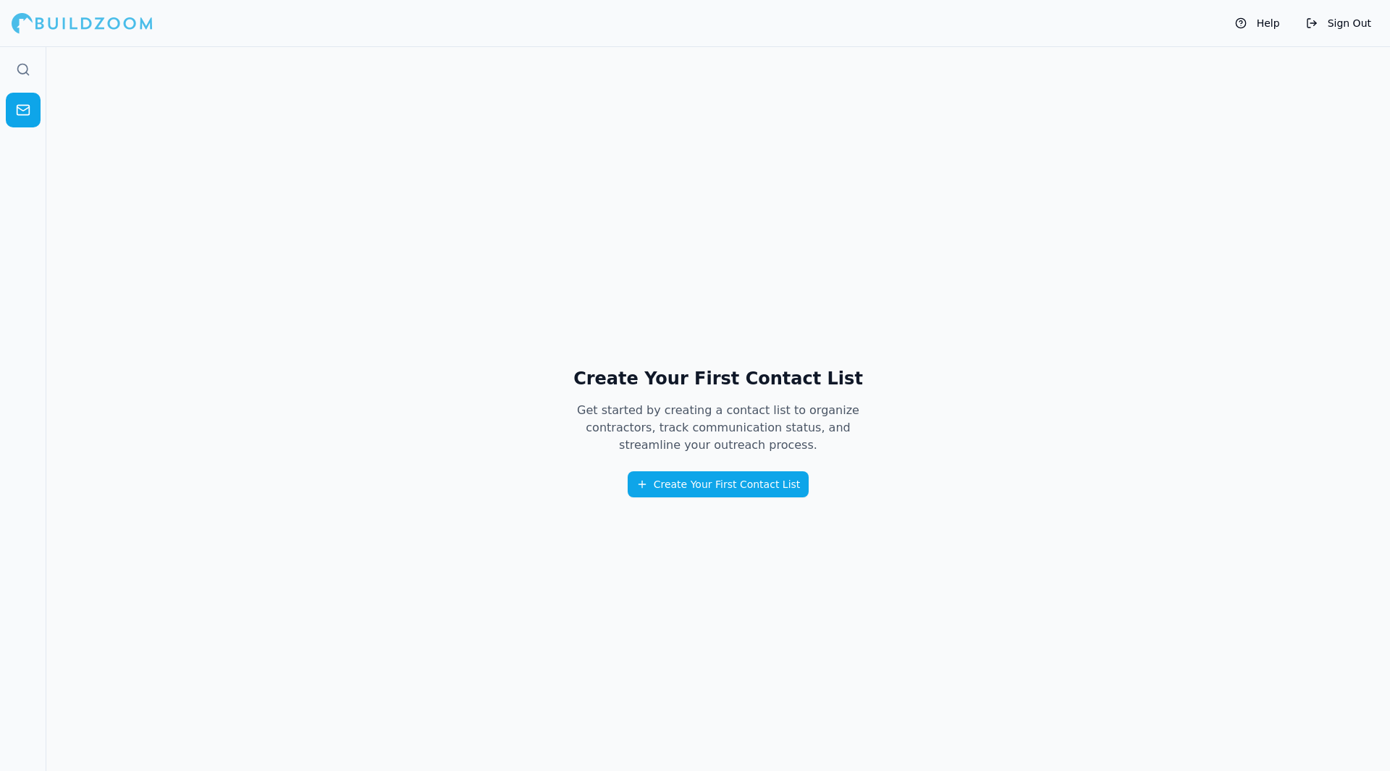
click at [698, 486] on button "Create Your First Contact List" at bounding box center [719, 484] width 182 height 26
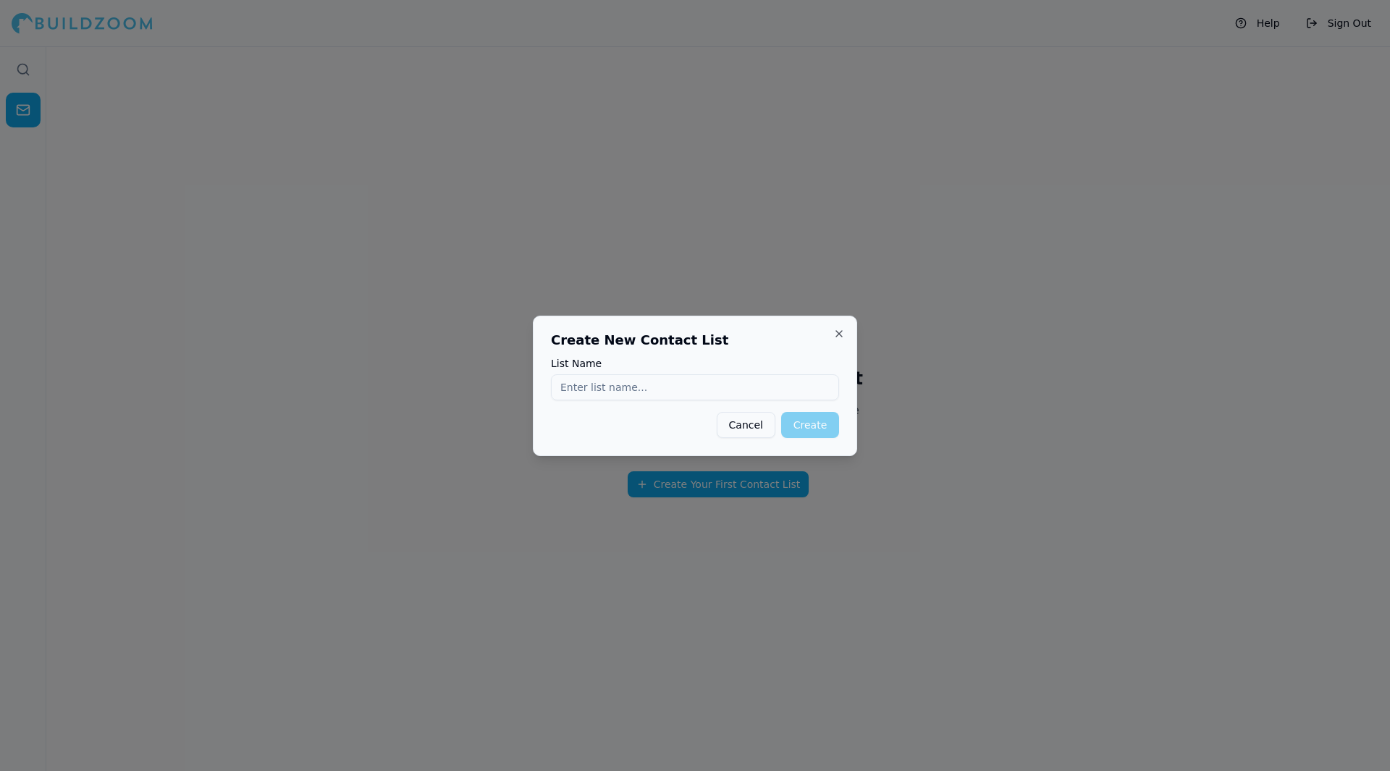
click at [744, 434] on button "Cancel" at bounding box center [746, 425] width 59 height 26
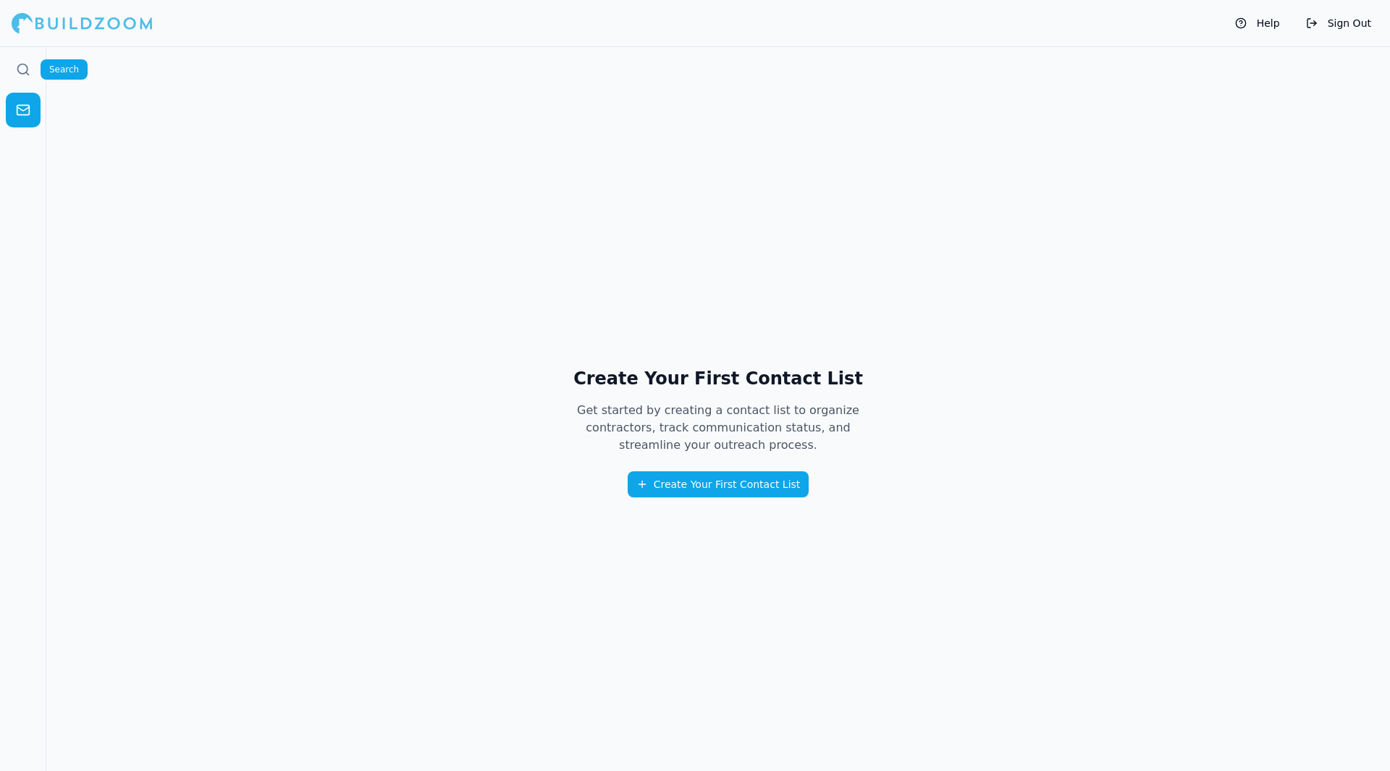
click at [23, 75] on icon at bounding box center [23, 69] width 14 height 14
